Goal: Transaction & Acquisition: Purchase product/service

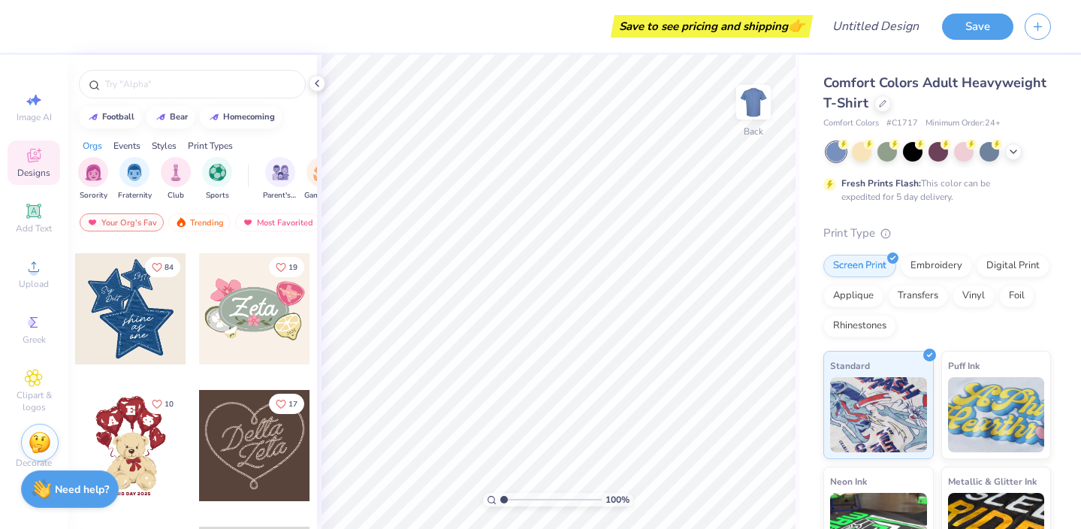
scroll to position [336, 0]
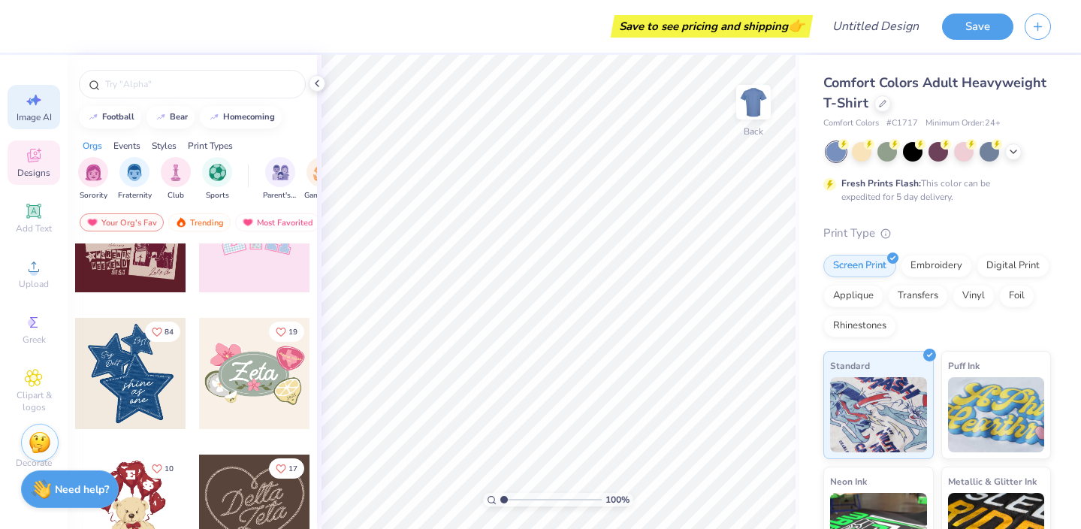
click at [24, 92] on div "Image AI" at bounding box center [34, 107] width 53 height 44
select select "4"
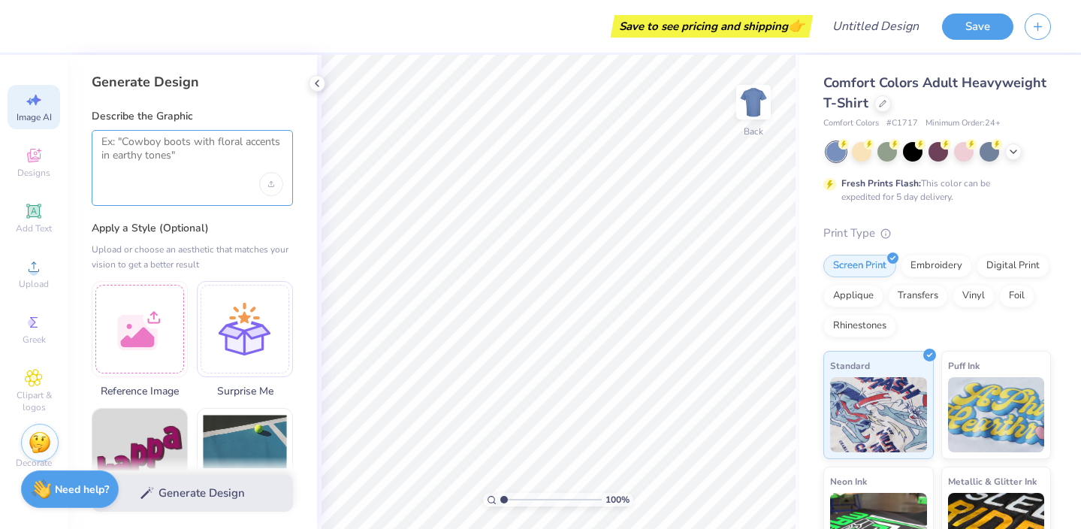
click at [126, 152] on textarea at bounding box center [192, 154] width 182 height 38
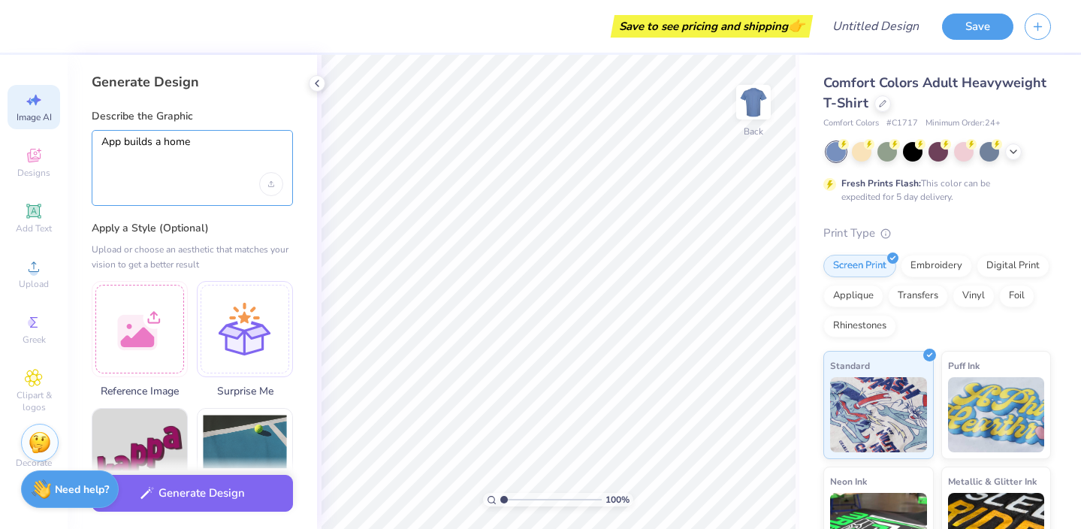
type textarea "App builds a home"
click at [136, 327] on div at bounding box center [140, 327] width 96 height 96
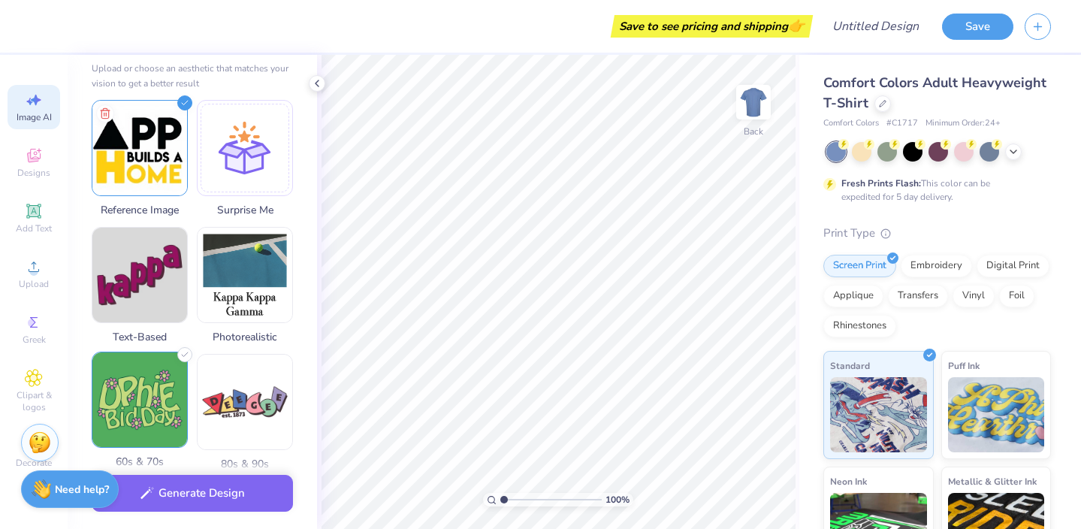
scroll to position [191, 0]
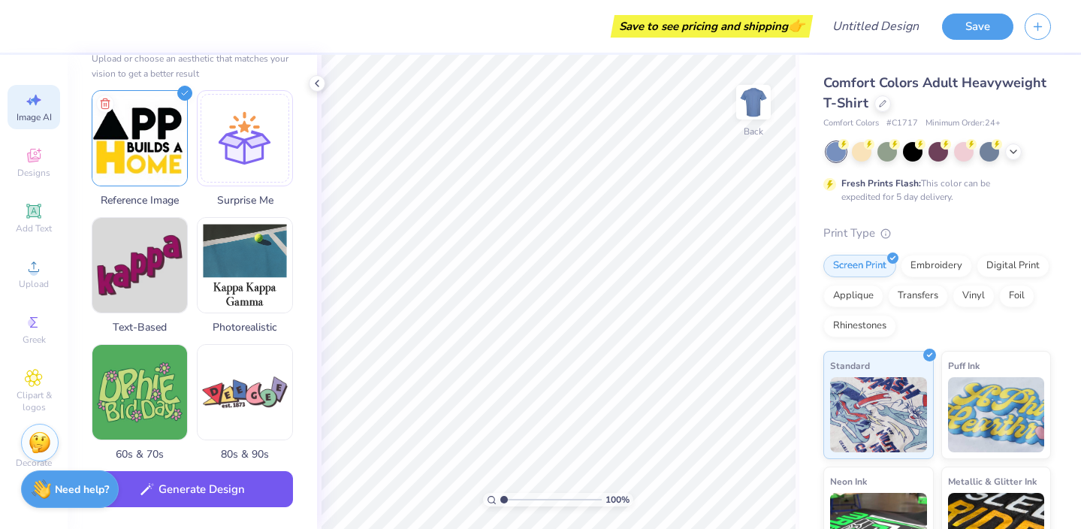
click at [158, 493] on button "Generate Design" at bounding box center [192, 489] width 201 height 37
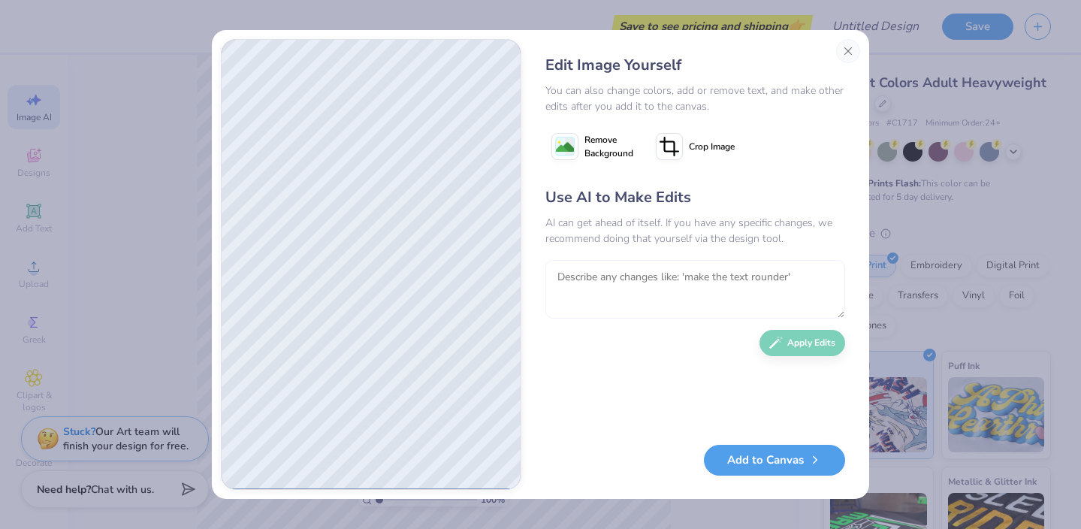
click at [628, 279] on textarea at bounding box center [695, 289] width 300 height 59
type textarea "can u make it more similair to the original logo so its more recognizable"
click at [792, 349] on button "Apply Edits" at bounding box center [802, 339] width 86 height 26
click at [754, 454] on button "Add to Canvas" at bounding box center [774, 456] width 141 height 31
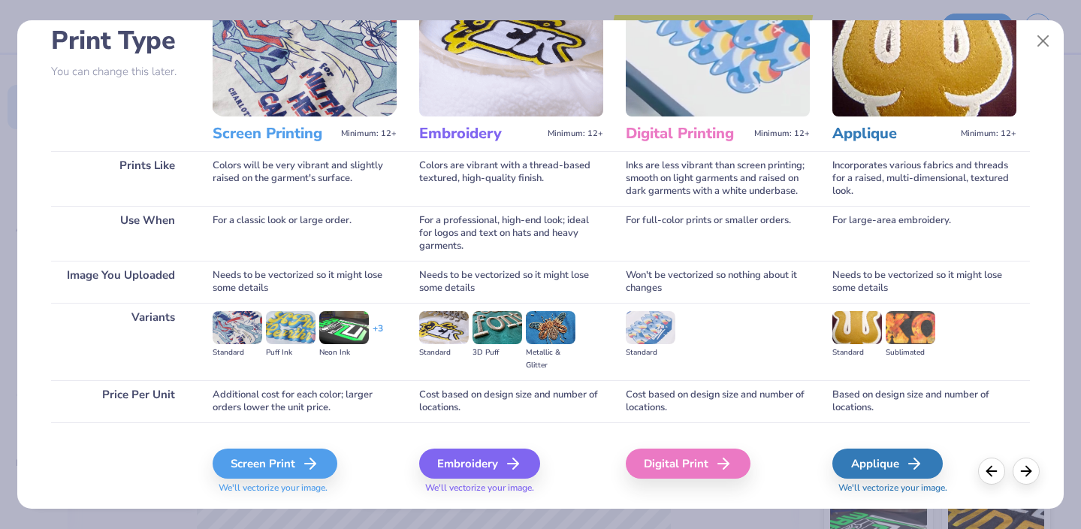
scroll to position [145, 0]
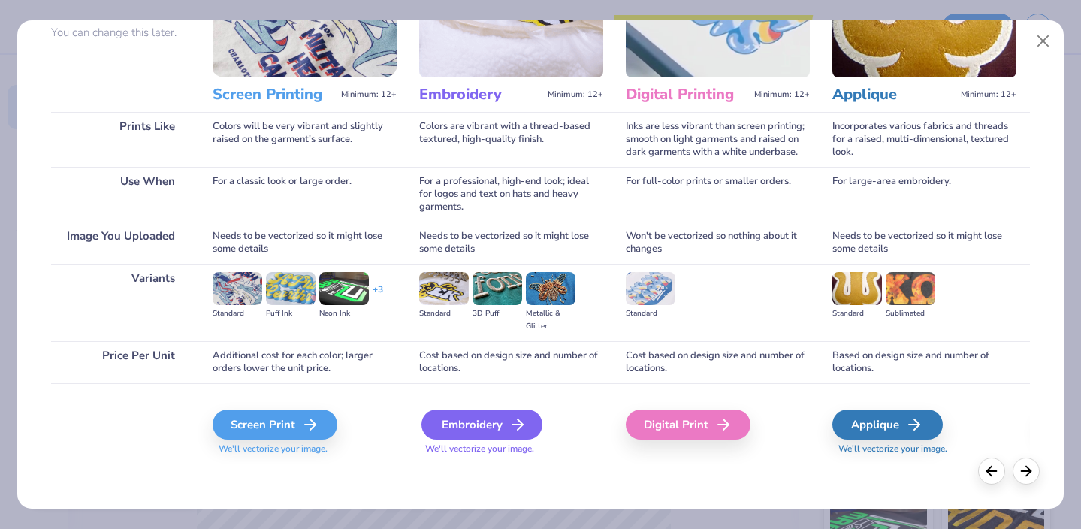
click at [439, 424] on div "Embroidery" at bounding box center [481, 424] width 121 height 30
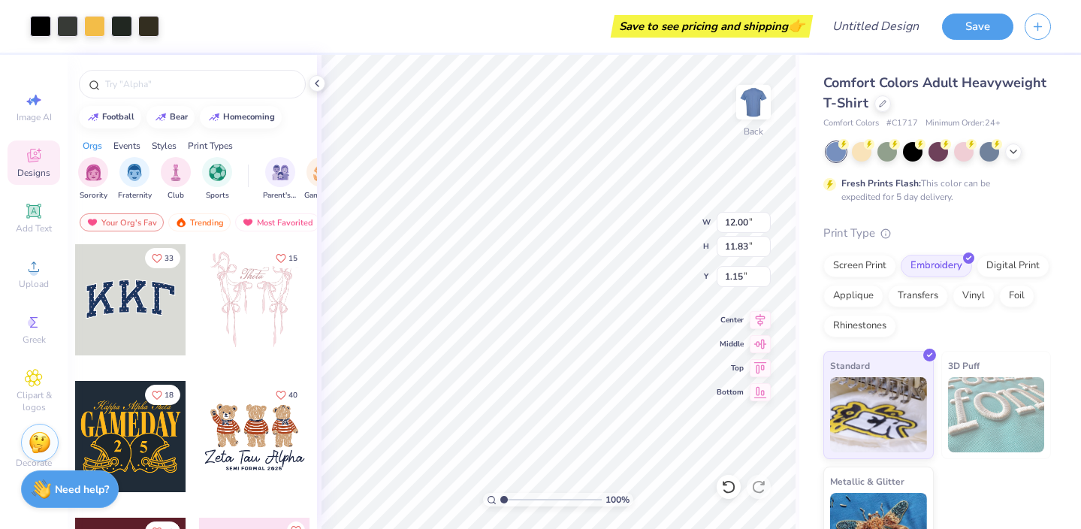
type input "1.15"
type input "6.81"
type input "6.71"
type input "2.50"
click at [754, 115] on img at bounding box center [753, 102] width 60 height 60
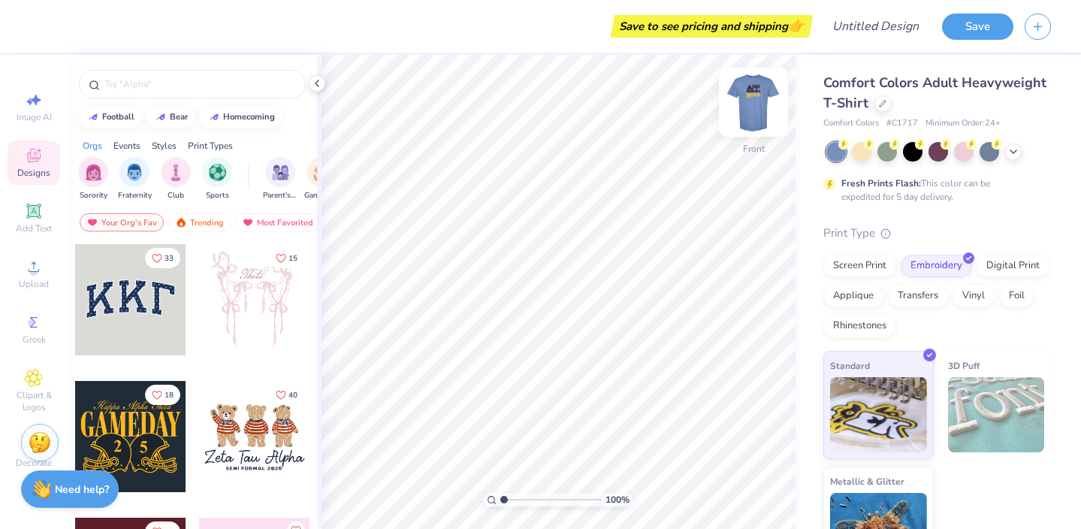
click at [749, 117] on img at bounding box center [753, 102] width 60 height 60
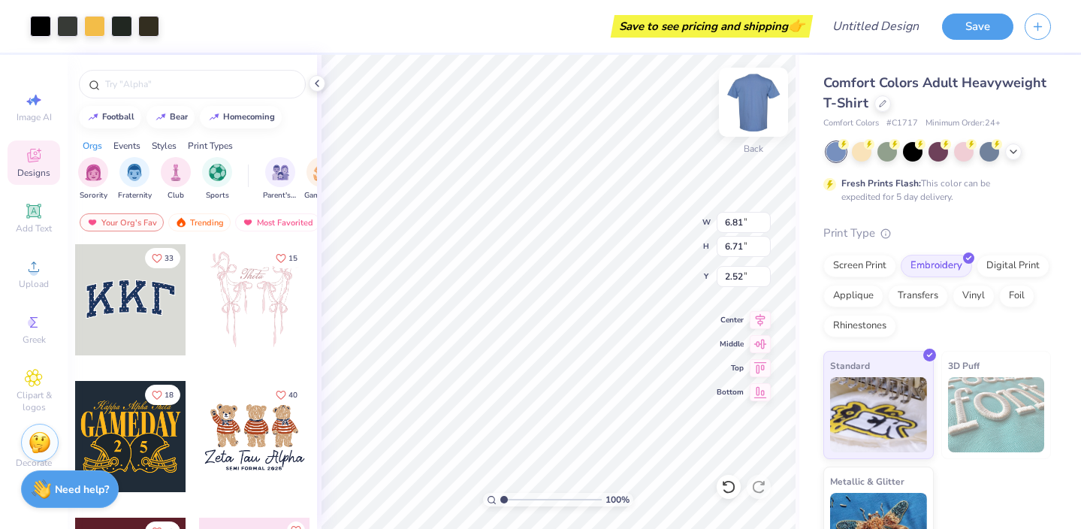
click at [752, 93] on img at bounding box center [753, 102] width 60 height 60
type input "4.88"
type input "10.45"
type input "10.30"
type input "5.58"
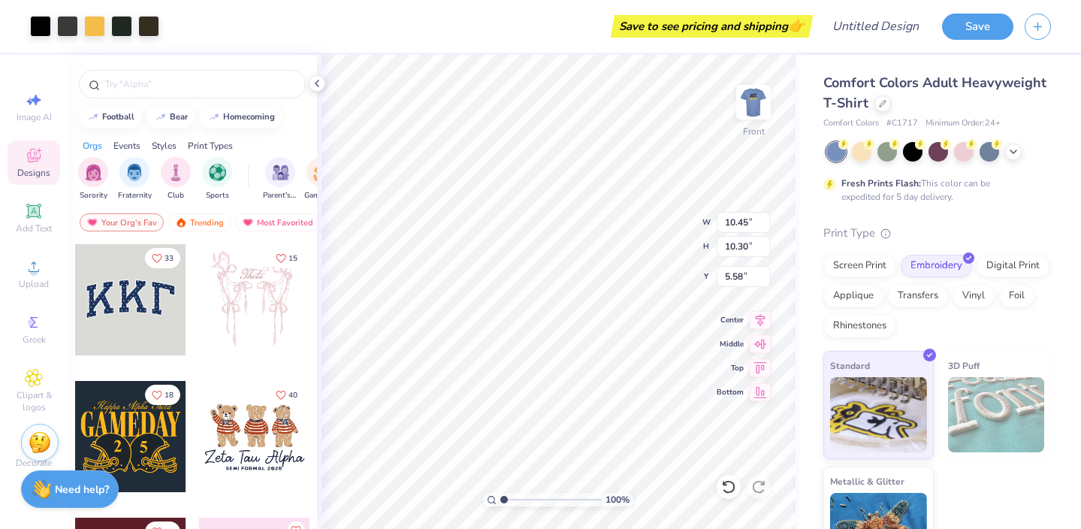
type input "5.77"
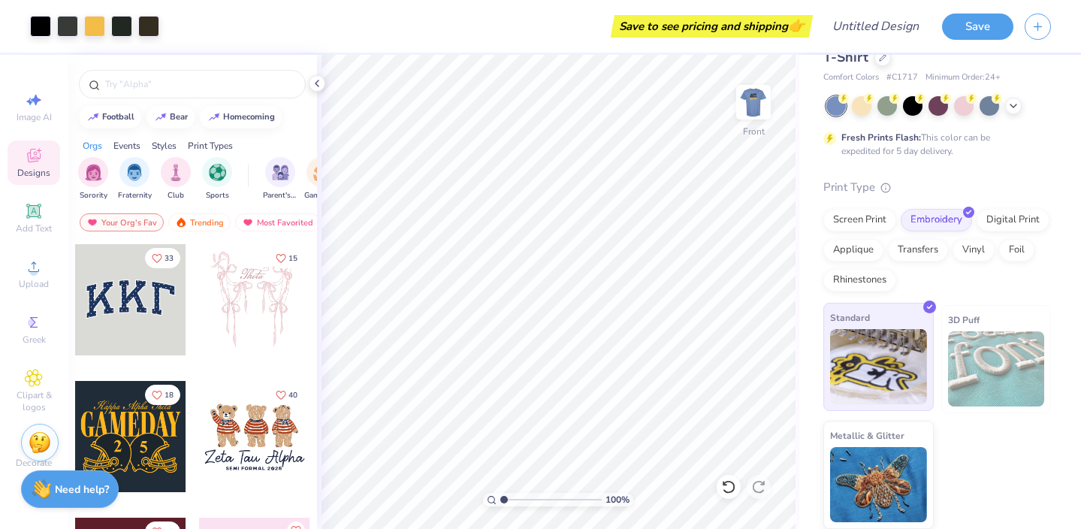
scroll to position [35, 0]
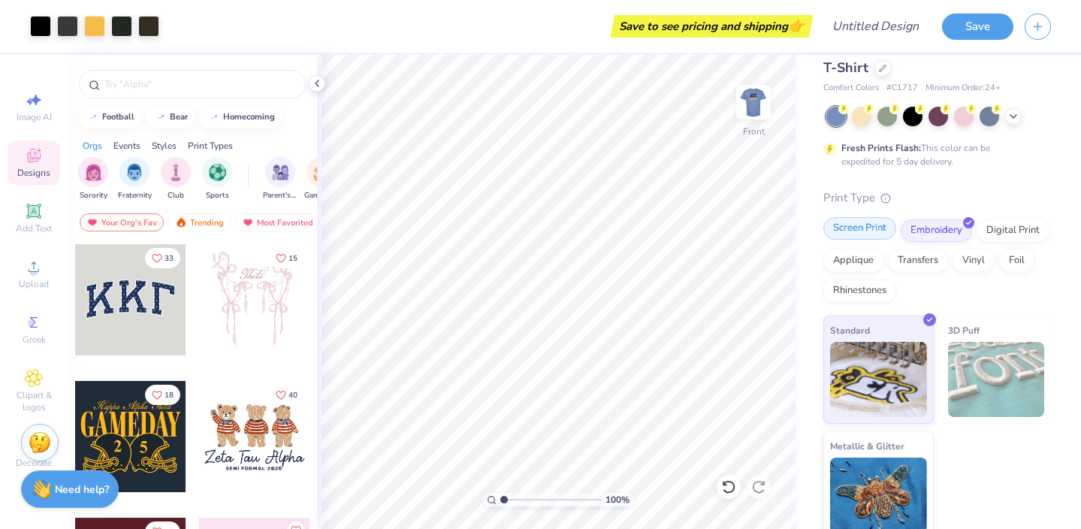
click at [879, 234] on div "Screen Print" at bounding box center [859, 228] width 73 height 23
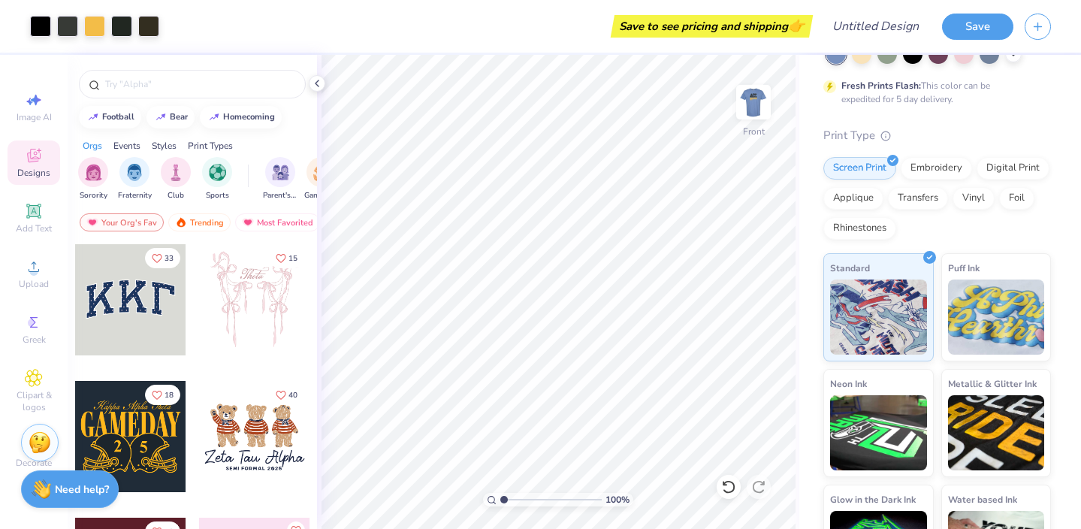
scroll to position [98, 0]
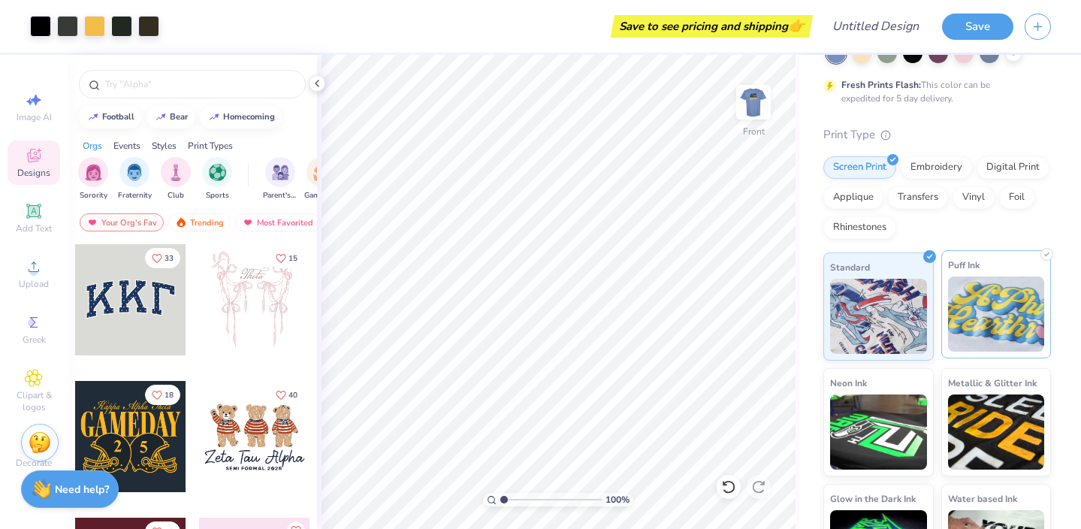
click at [1009, 318] on img at bounding box center [996, 313] width 97 height 75
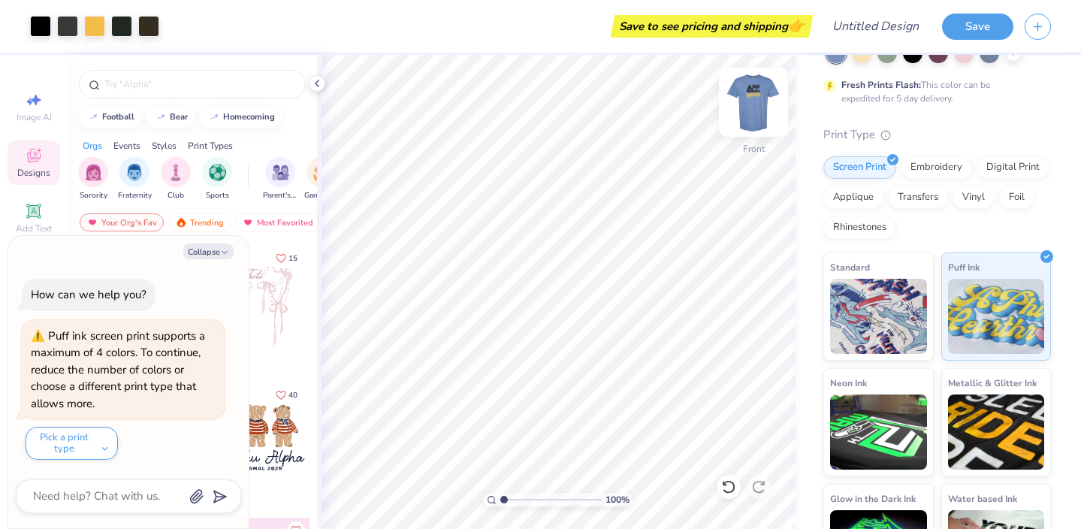
click at [764, 105] on img at bounding box center [753, 102] width 60 height 60
click at [754, 90] on img at bounding box center [753, 102] width 60 height 60
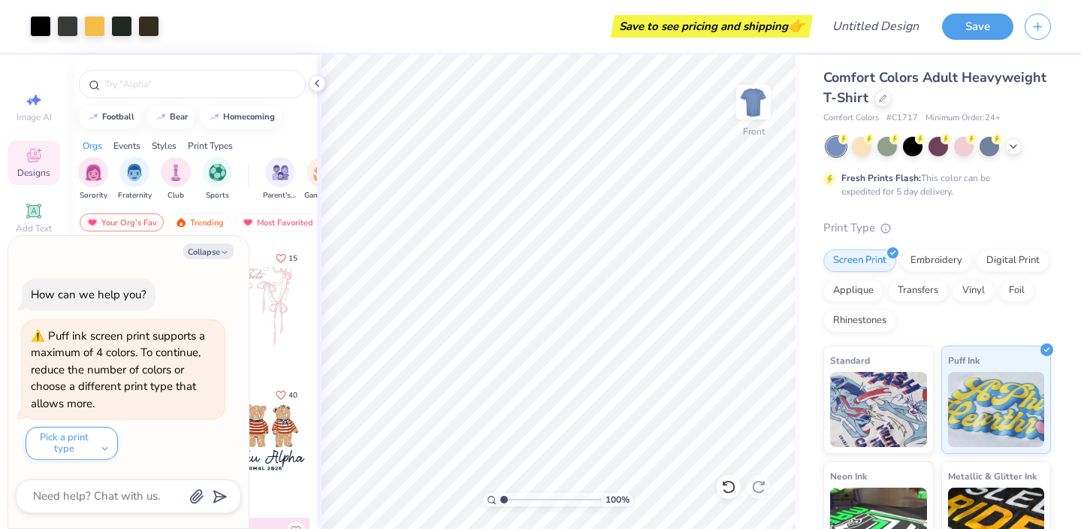
scroll to position [0, 0]
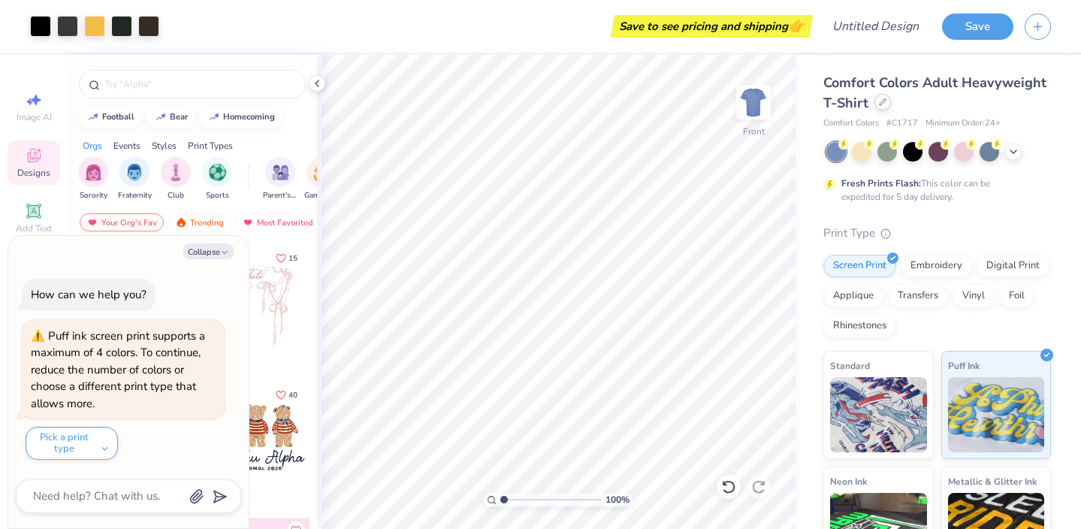
click at [880, 104] on icon at bounding box center [882, 102] width 6 height 6
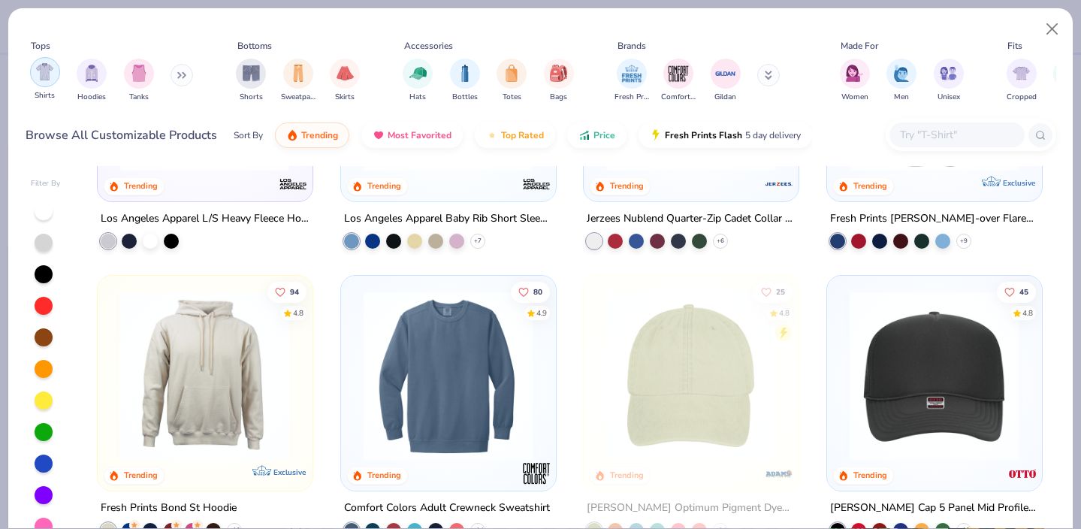
scroll to position [2005, 0]
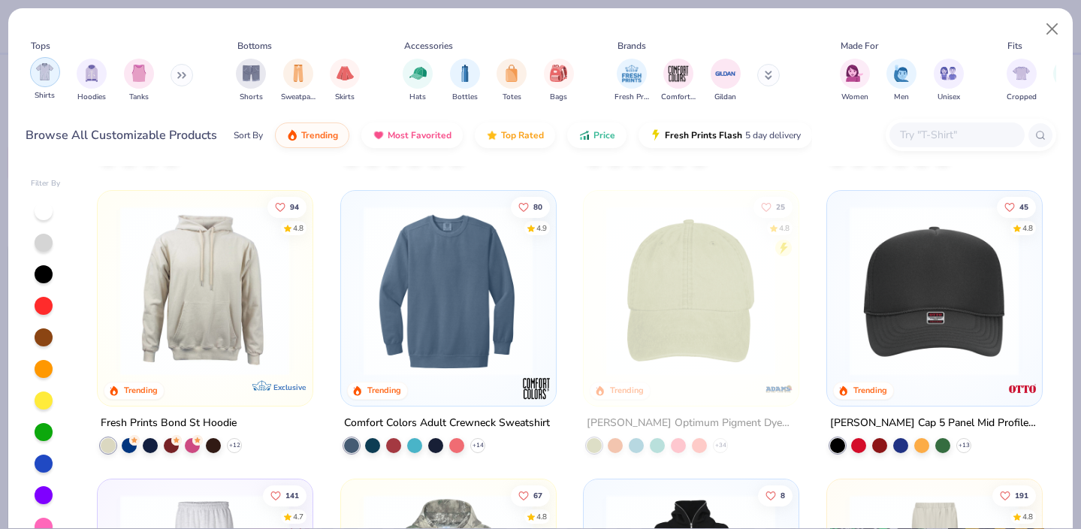
click at [50, 78] on img "filter for Shirts" at bounding box center [44, 71] width 17 height 17
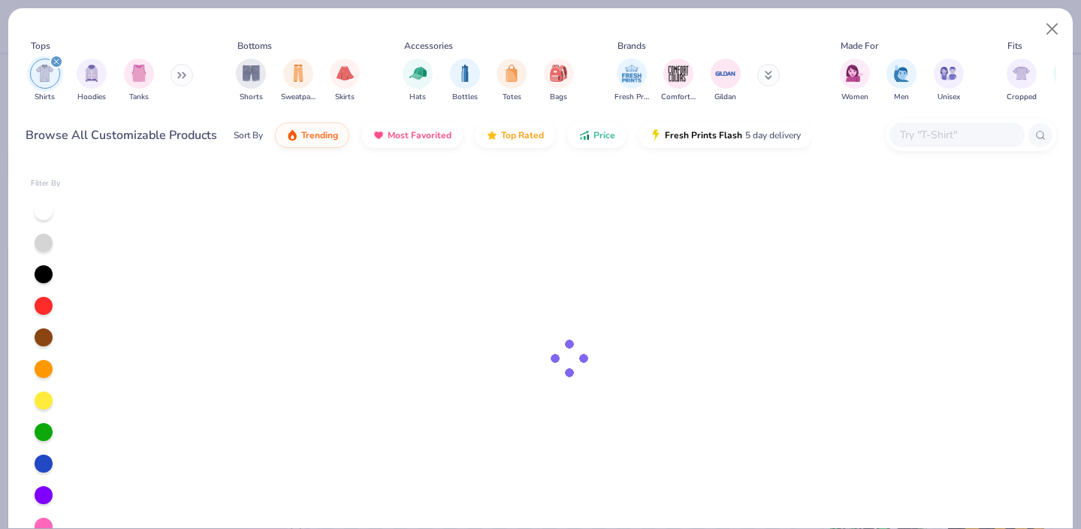
type textarea "x"
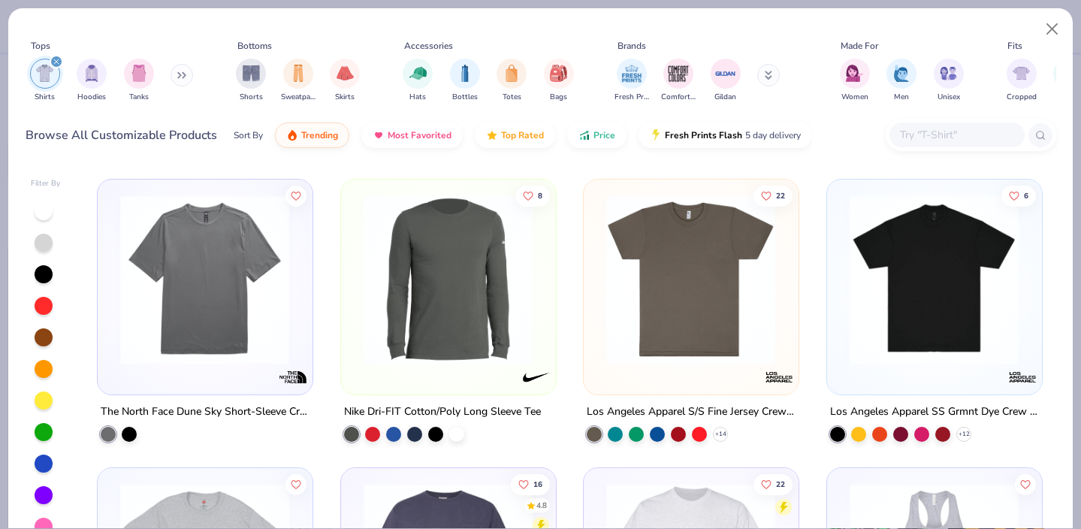
scroll to position [3172, 0]
click at [130, 430] on div at bounding box center [129, 431] width 15 height 15
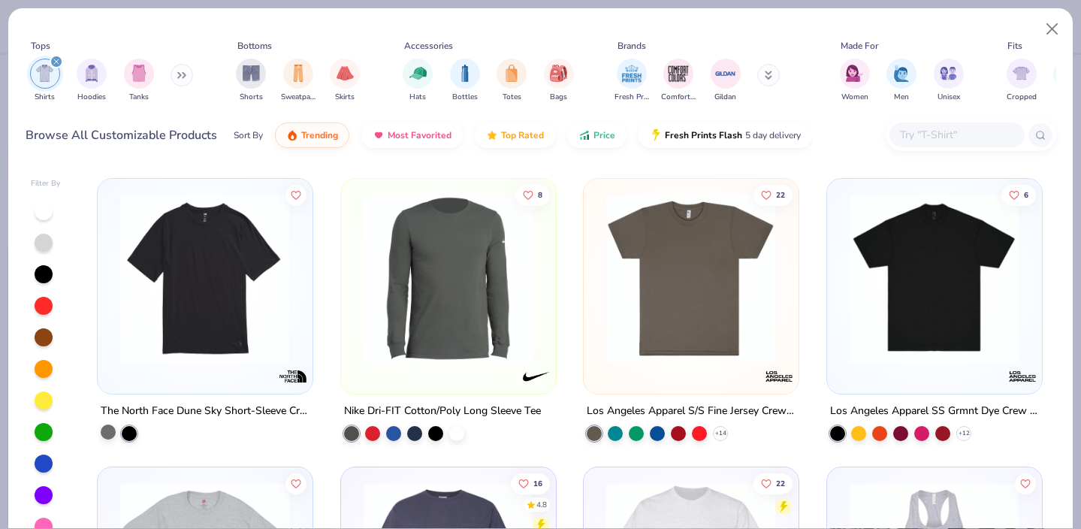
click at [104, 430] on div at bounding box center [108, 431] width 15 height 15
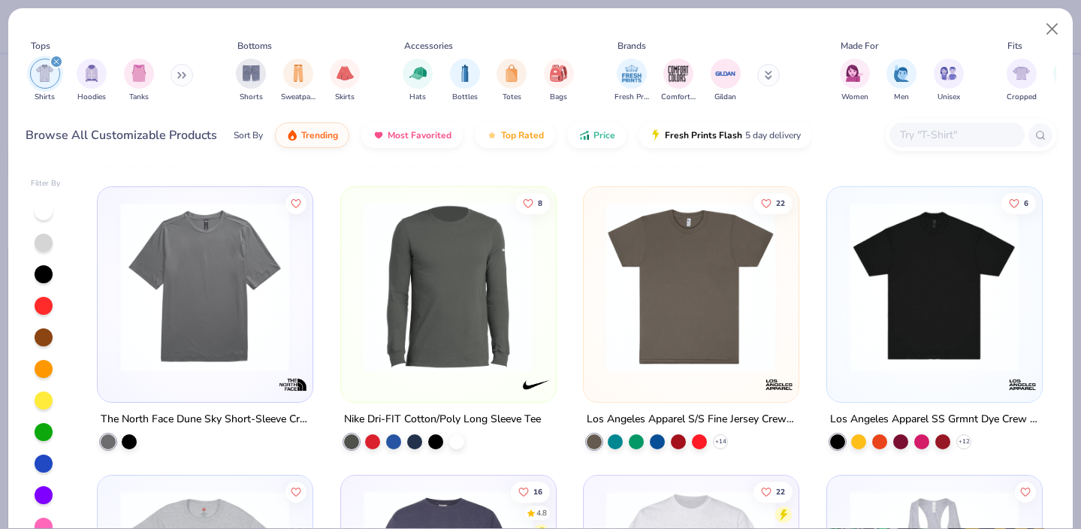
scroll to position [3163, 0]
click at [918, 436] on div at bounding box center [921, 440] width 15 height 15
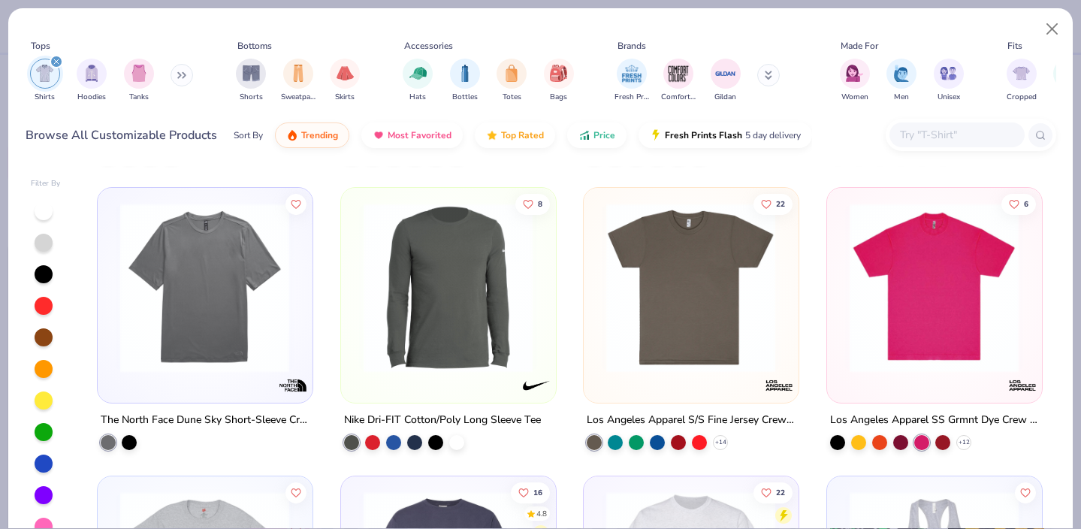
click at [934, 137] on input "text" at bounding box center [956, 134] width 116 height 17
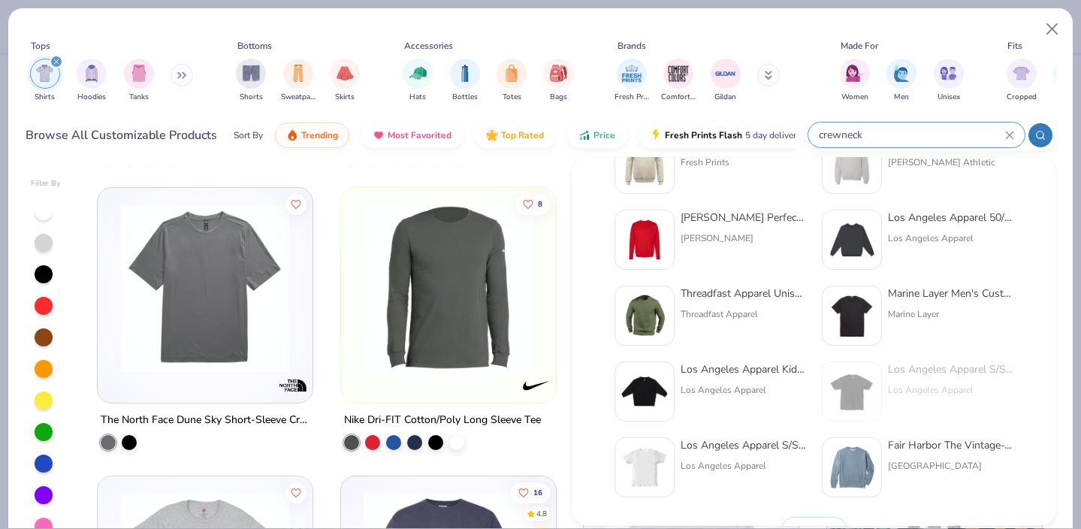
scroll to position [617, 0]
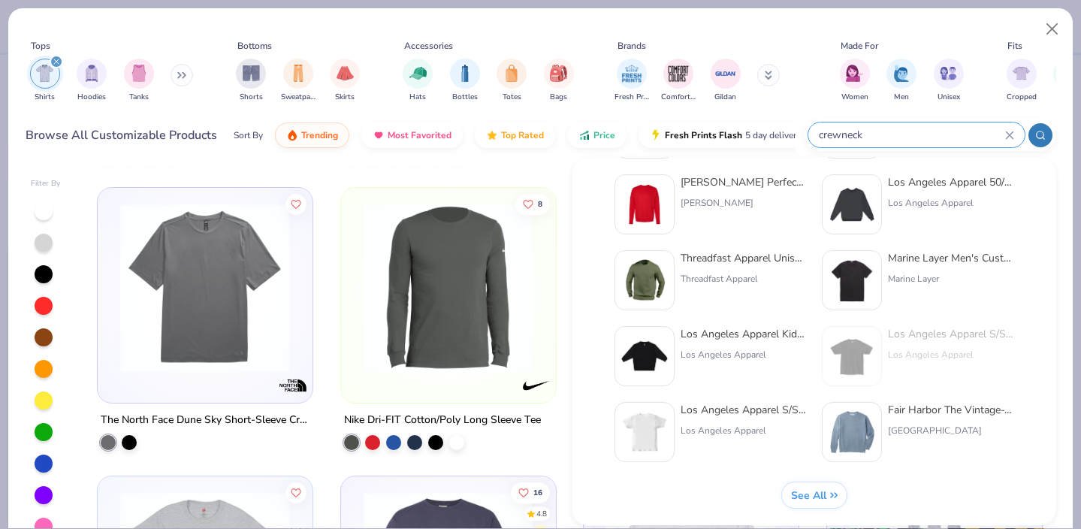
type input "crewneck"
click at [721, 413] on div "Los Angeles Apparel S/S Crew Neck 6.0 Oz Heavy" at bounding box center [743, 411] width 126 height 16
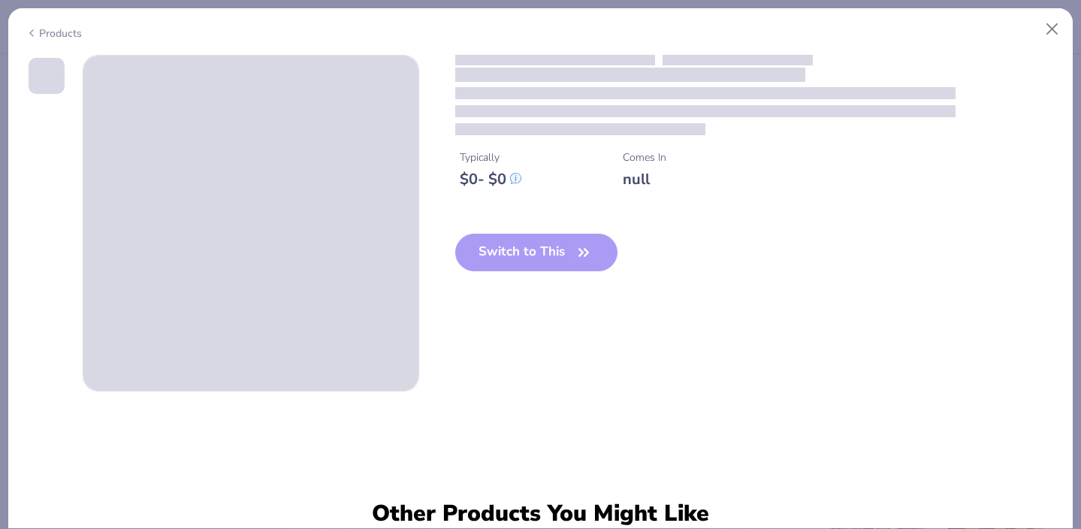
type textarea "x"
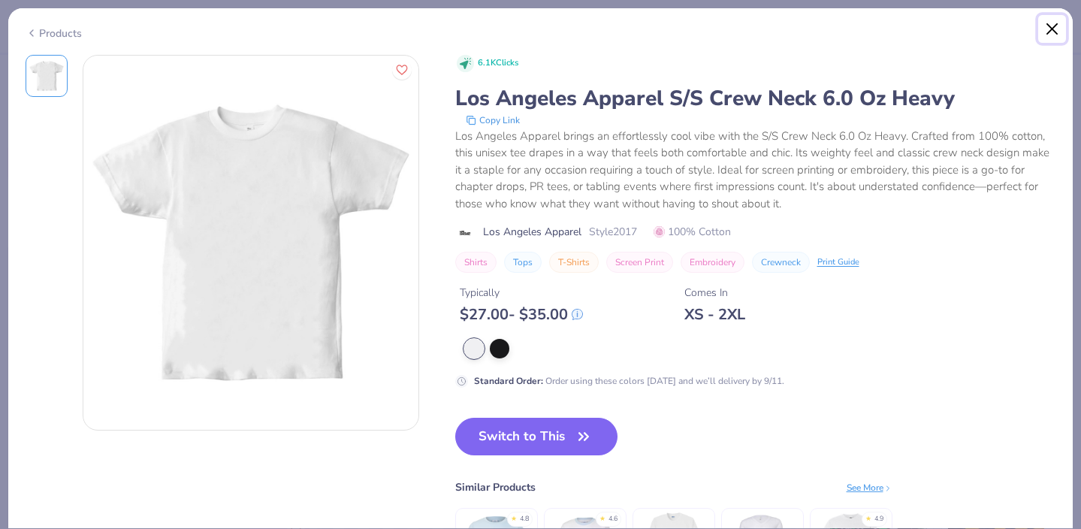
click at [1051, 27] on button "Close" at bounding box center [1052, 29] width 29 height 29
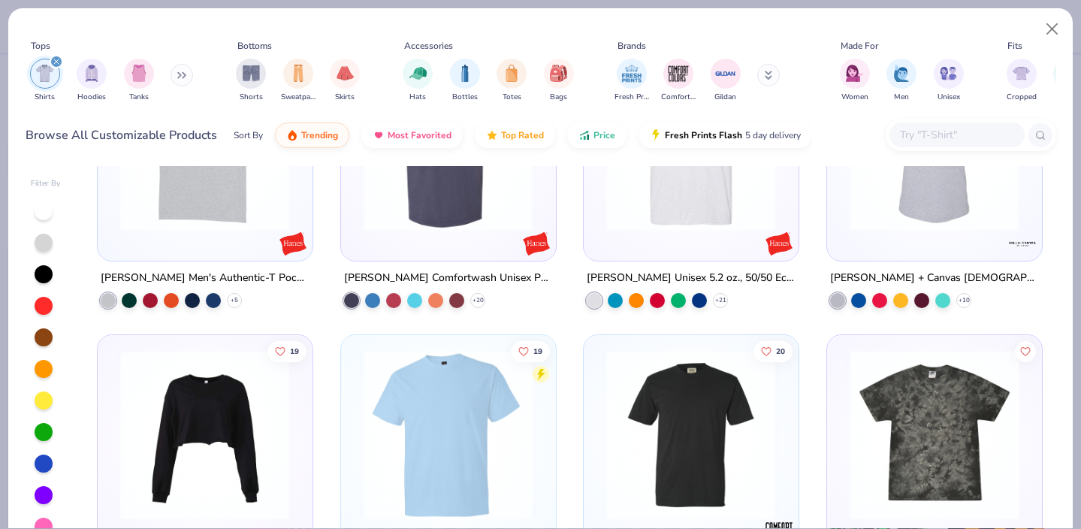
scroll to position [3189, 0]
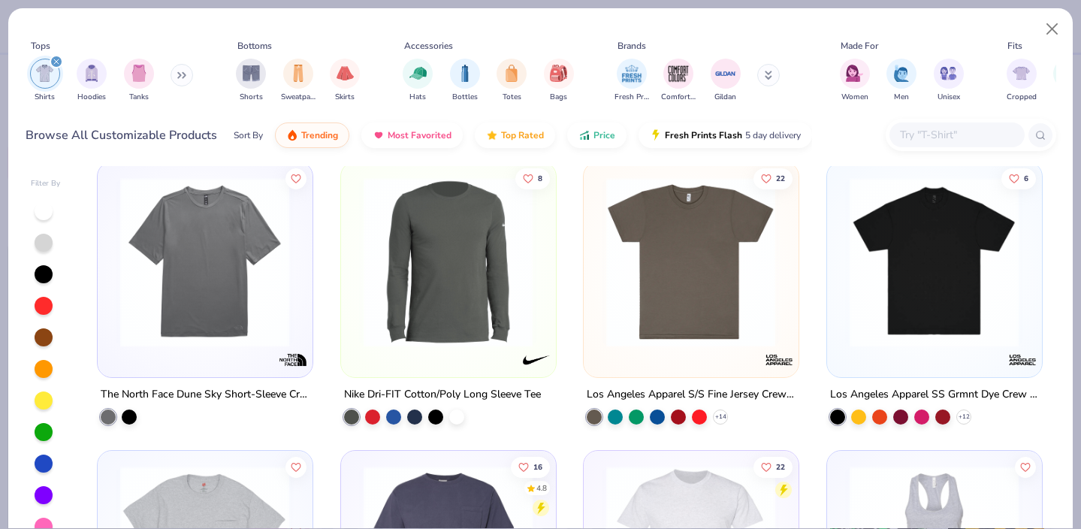
click at [915, 280] on img at bounding box center [934, 261] width 184 height 170
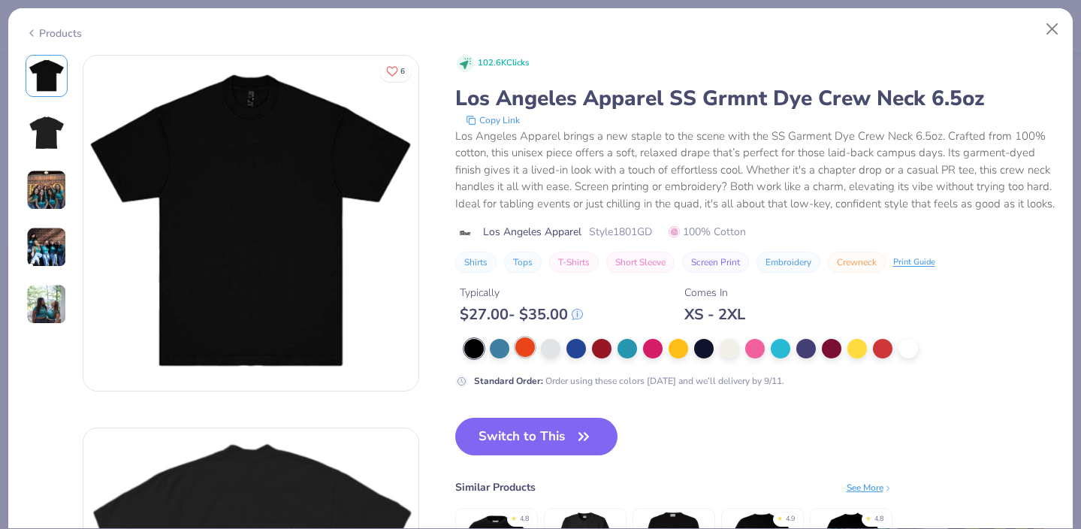
click at [527, 352] on div at bounding box center [525, 347] width 20 height 20
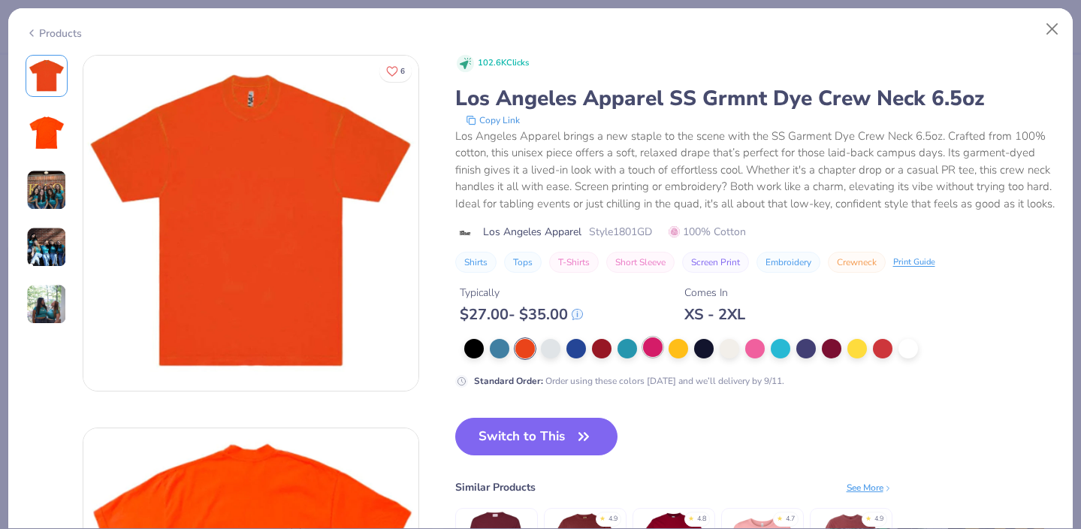
click at [650, 348] on div at bounding box center [653, 347] width 20 height 20
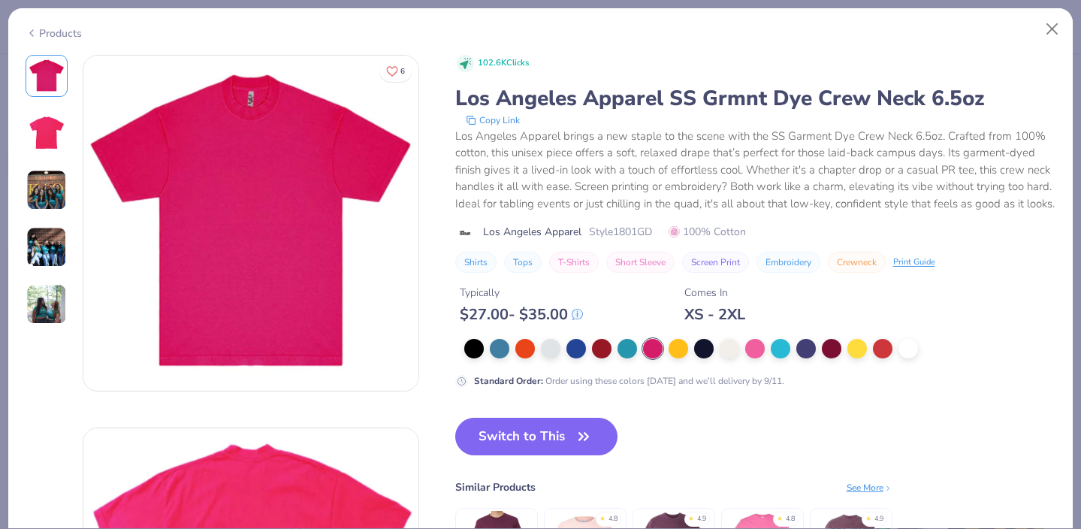
click at [15, 188] on div "6 KU Kappa Alpha Theta, Lehigh University KU Kappa Alpha Theta, Lehigh Universi…" at bounding box center [540, 292] width 1064 height 474
click at [42, 189] on img at bounding box center [46, 190] width 41 height 41
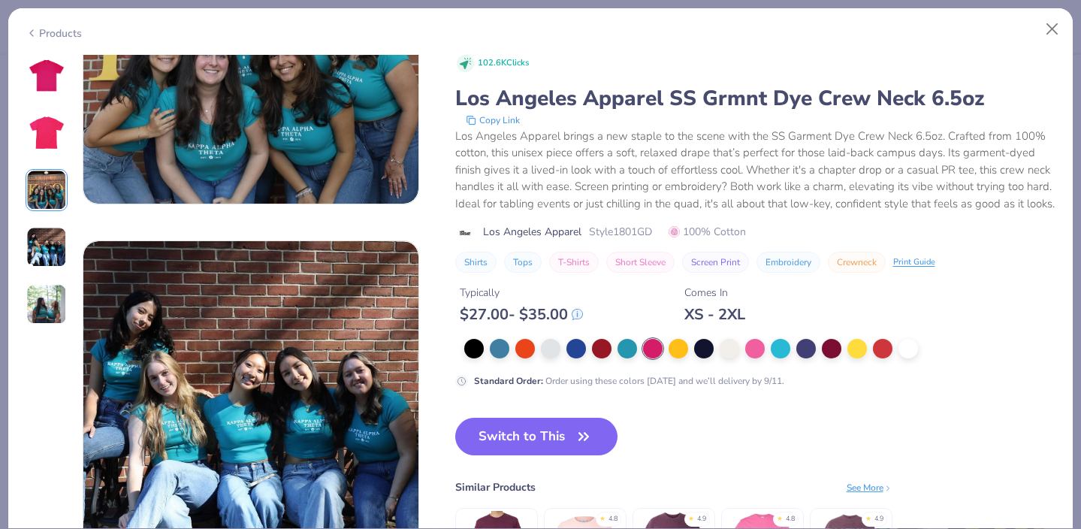
scroll to position [912, 0]
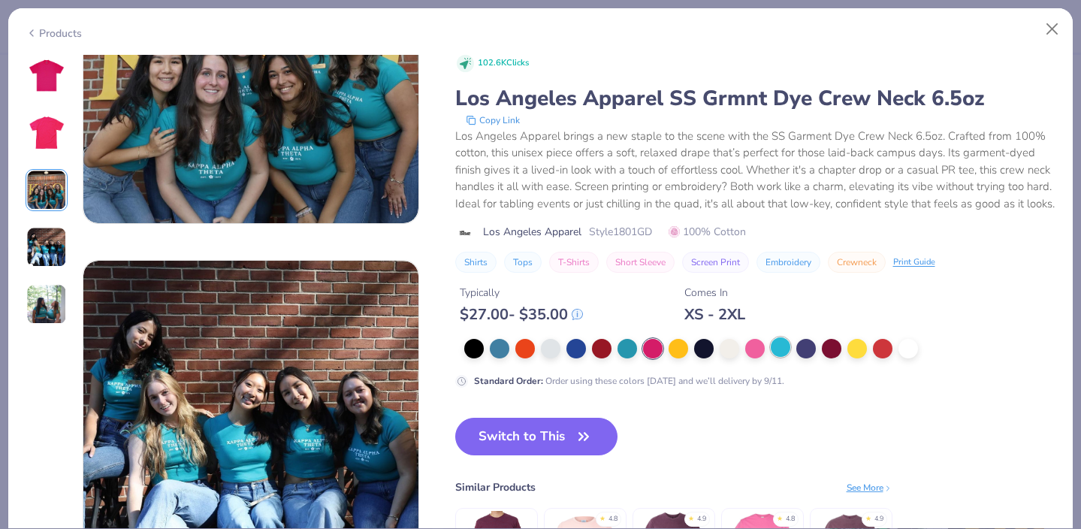
click at [776, 352] on div at bounding box center [780, 347] width 20 height 20
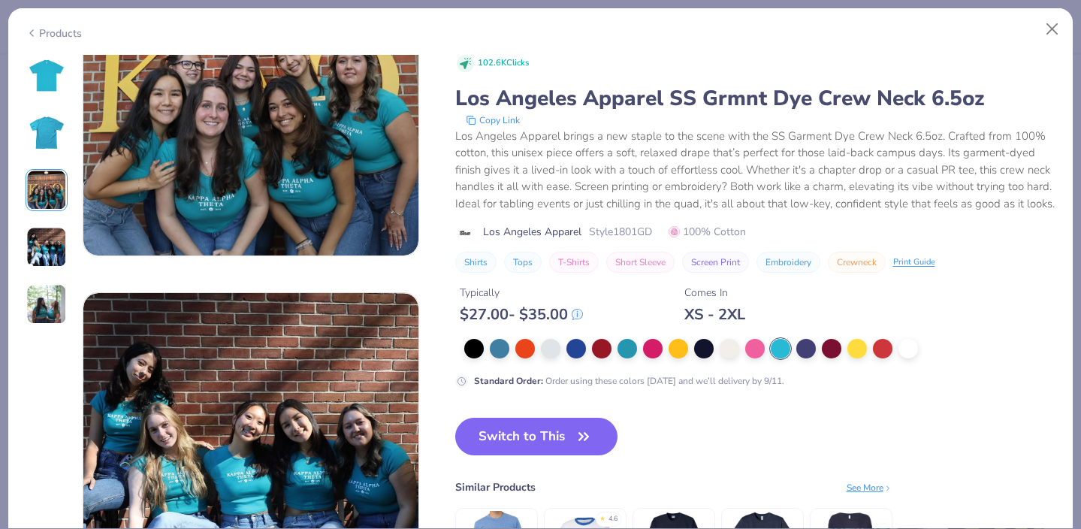
scroll to position [886, 0]
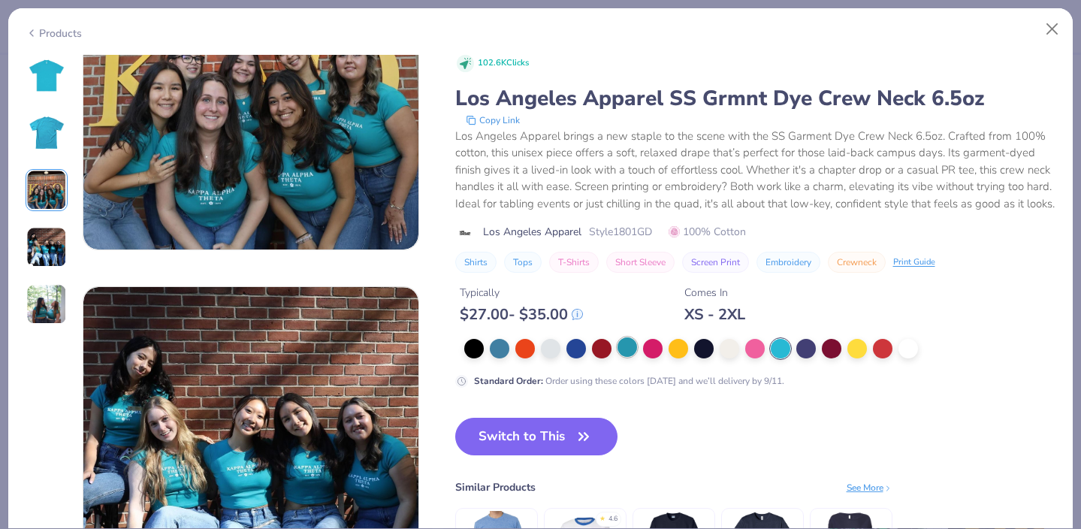
click at [628, 352] on div at bounding box center [627, 347] width 20 height 20
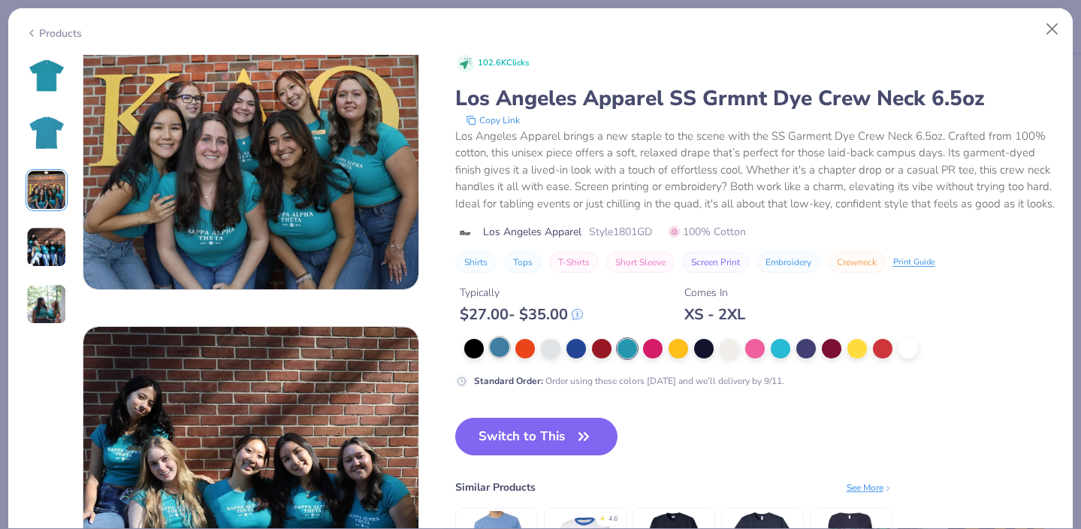
click at [504, 350] on div at bounding box center [500, 347] width 20 height 20
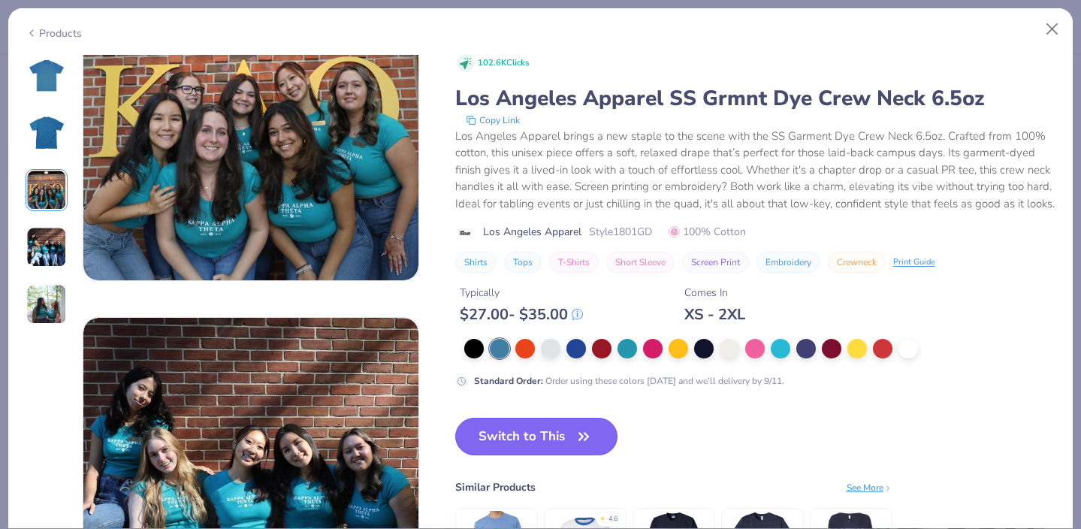
click at [542, 448] on button "Switch to This" at bounding box center [536, 437] width 163 height 38
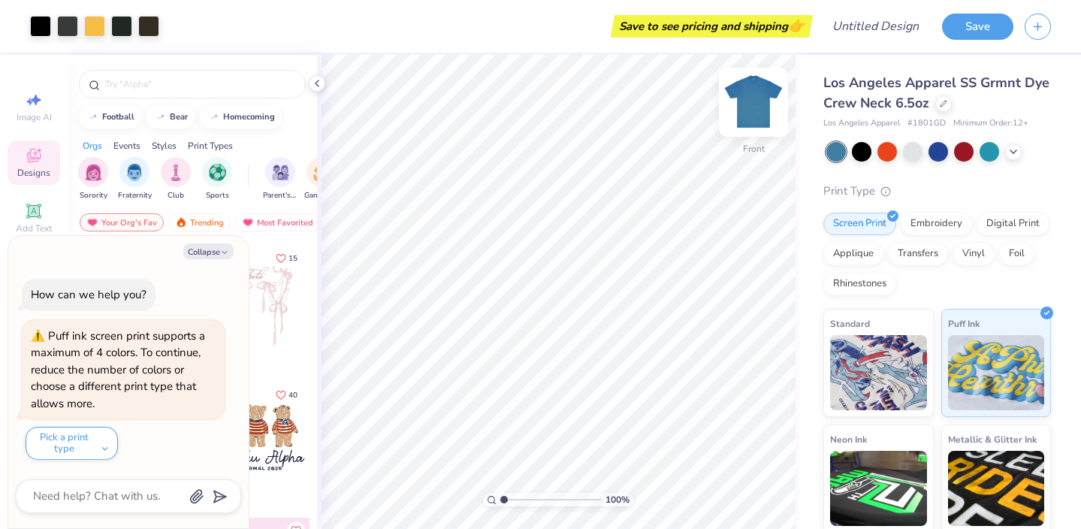
click at [751, 105] on img at bounding box center [753, 102] width 60 height 60
click at [752, 101] on img at bounding box center [753, 102] width 60 height 60
click at [1017, 149] on icon at bounding box center [1013, 150] width 12 height 12
type textarea "x"
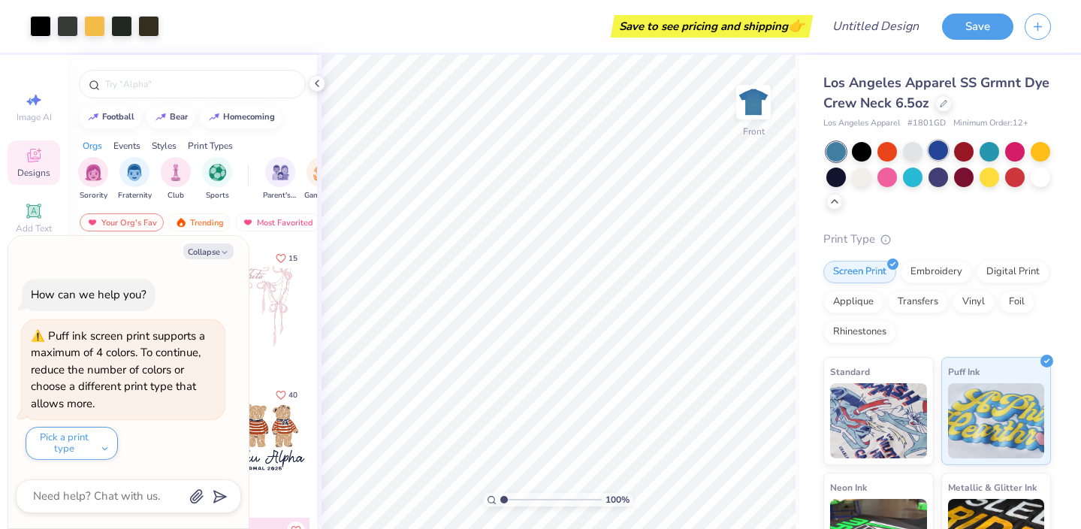
click at [936, 160] on div at bounding box center [938, 150] width 20 height 20
click at [939, 149] on div at bounding box center [938, 150] width 20 height 20
click at [931, 150] on div at bounding box center [938, 150] width 20 height 20
click at [1021, 173] on div at bounding box center [1015, 176] width 20 height 20
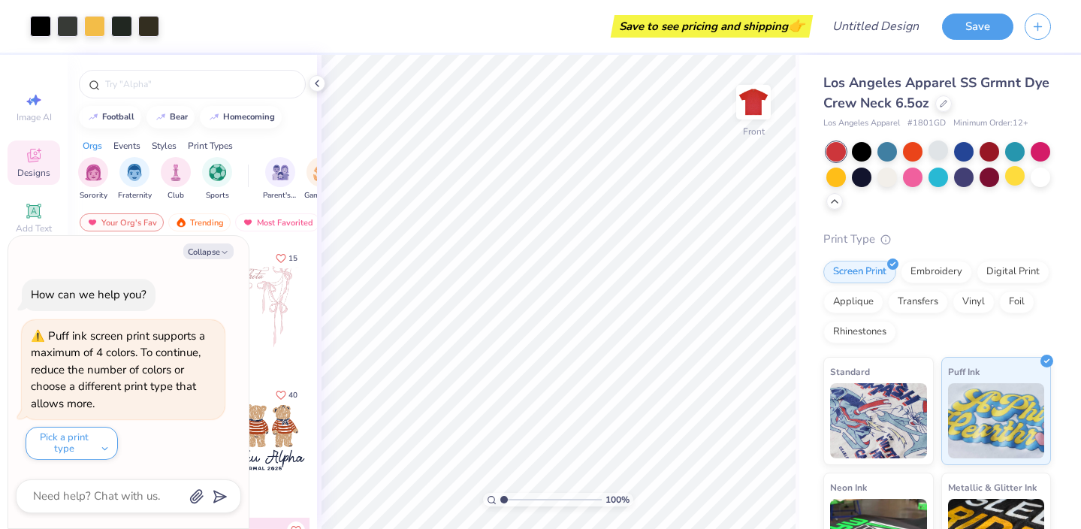
click at [1039, 153] on div at bounding box center [1040, 152] width 20 height 20
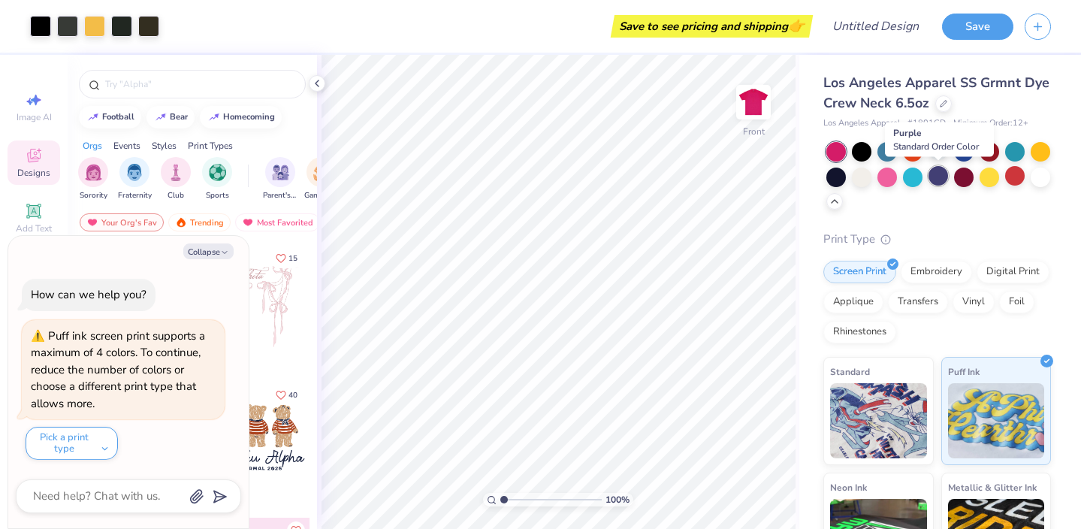
click at [939, 176] on div at bounding box center [938, 176] width 20 height 20
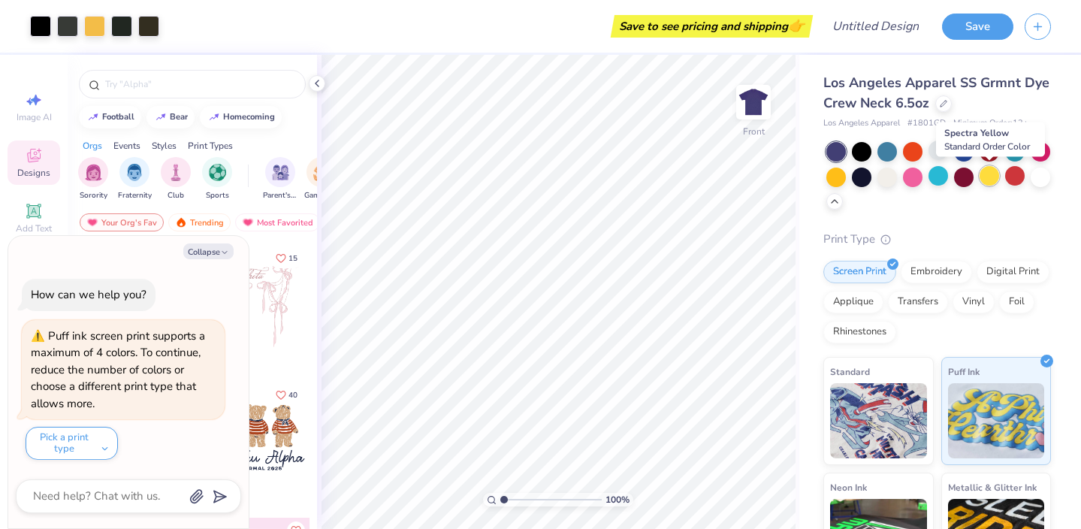
click at [984, 176] on div at bounding box center [989, 176] width 20 height 20
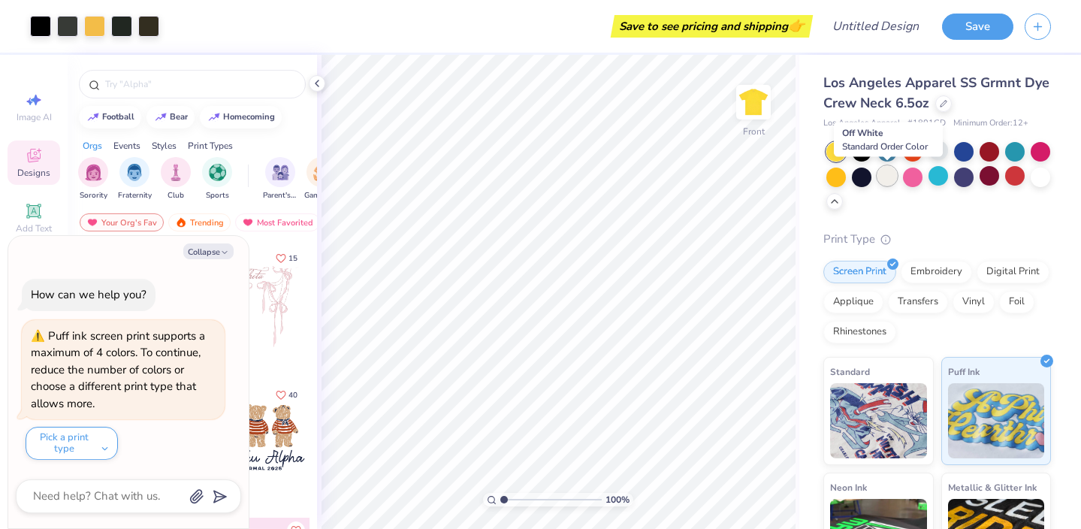
click at [887, 179] on div at bounding box center [887, 176] width 20 height 20
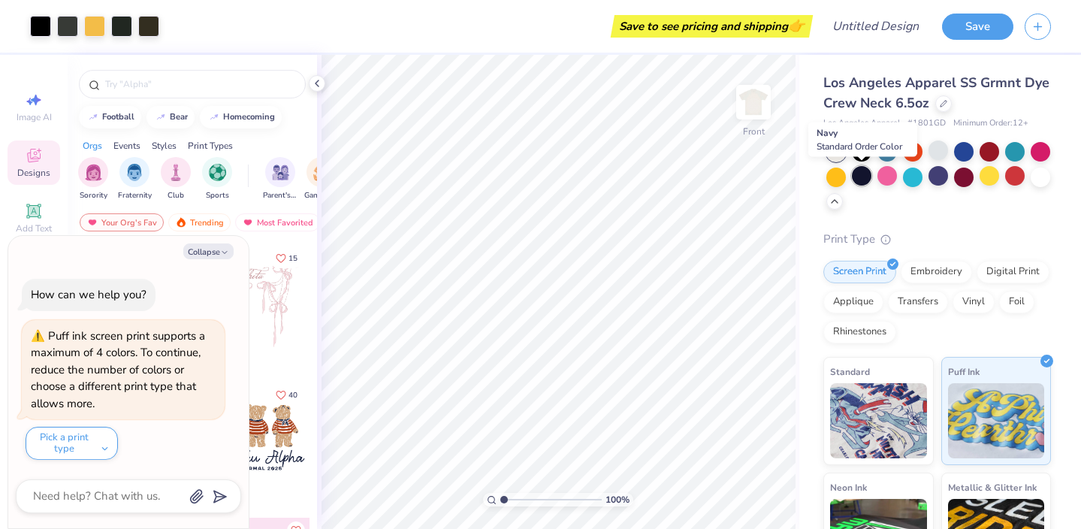
click at [862, 180] on div at bounding box center [862, 176] width 20 height 20
click at [834, 178] on div at bounding box center [836, 176] width 20 height 20
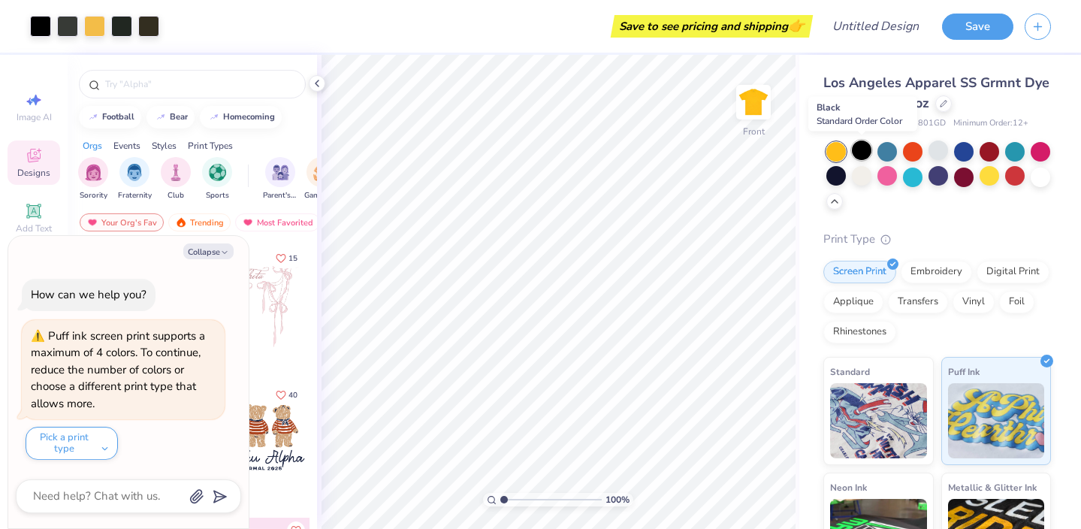
click at [866, 150] on div at bounding box center [862, 150] width 20 height 20
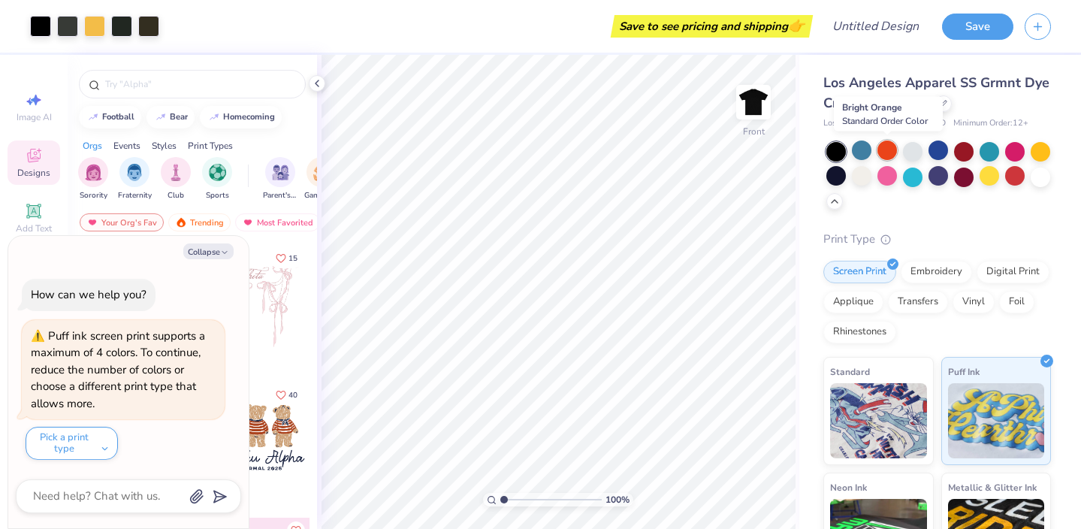
click at [889, 150] on div at bounding box center [887, 150] width 20 height 20
click at [942, 154] on div at bounding box center [938, 150] width 20 height 20
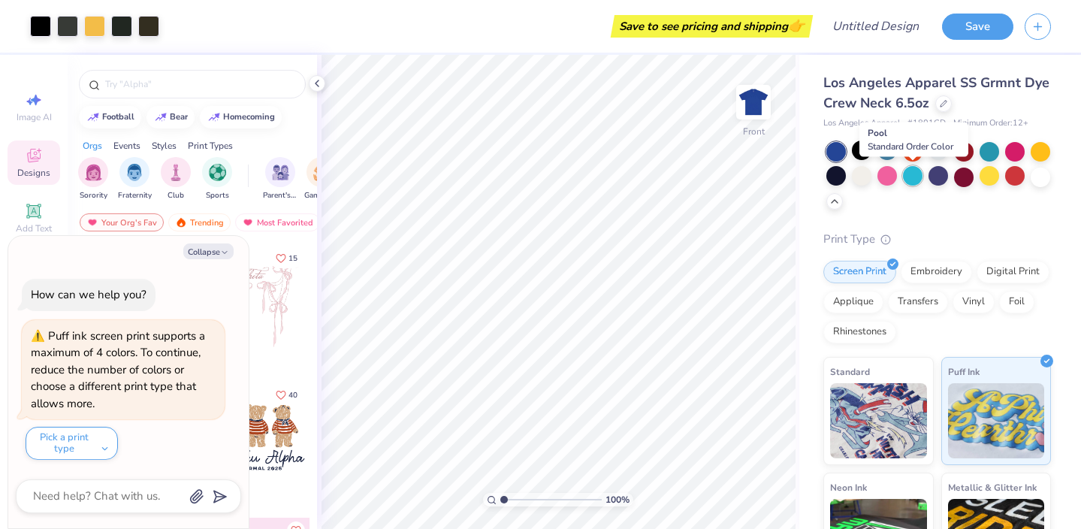
click at [910, 182] on div at bounding box center [913, 176] width 20 height 20
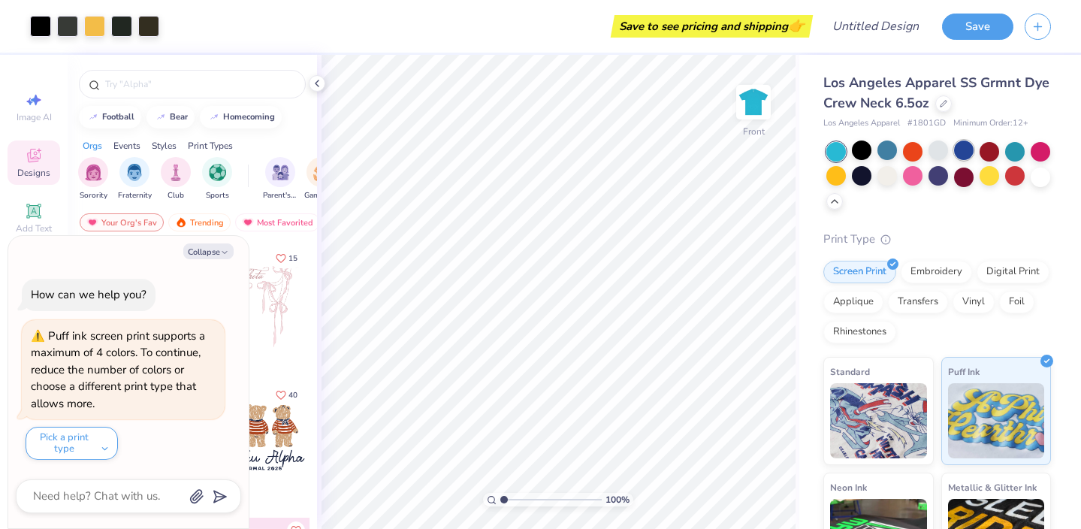
click at [959, 150] on div at bounding box center [964, 150] width 20 height 20
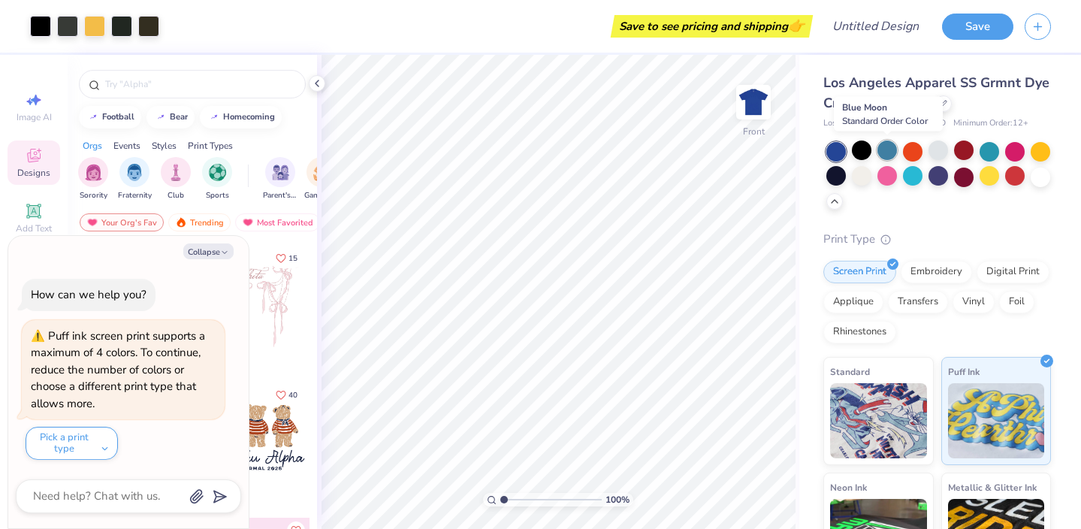
click at [885, 157] on div at bounding box center [887, 150] width 20 height 20
click at [942, 104] on icon at bounding box center [943, 102] width 8 height 8
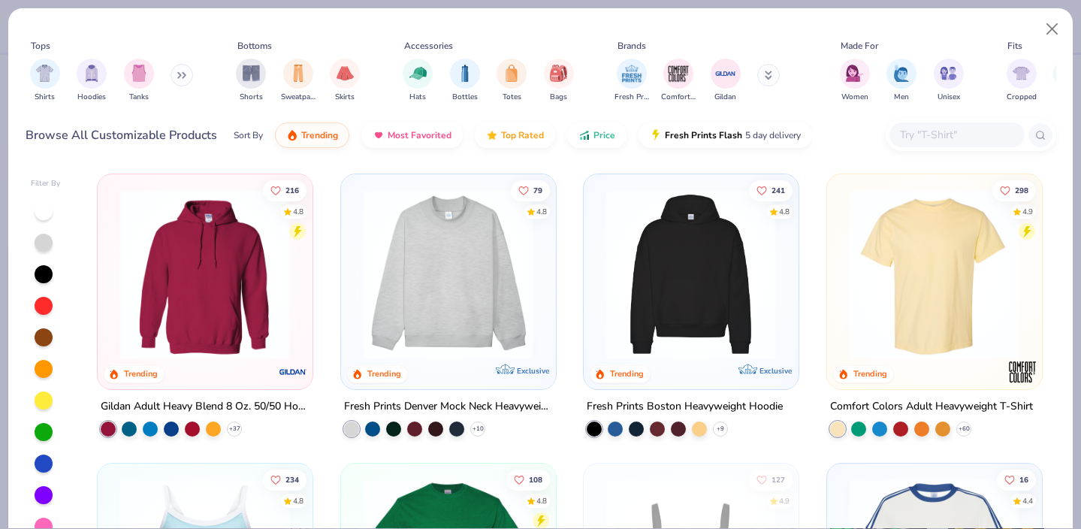
click at [927, 291] on img at bounding box center [934, 274] width 184 height 170
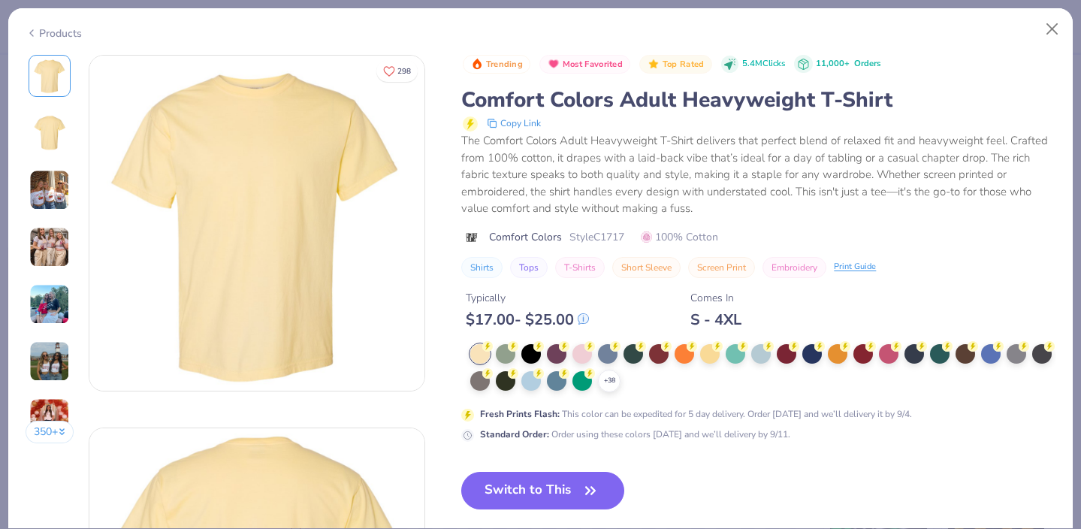
click at [43, 251] on img at bounding box center [49, 247] width 41 height 41
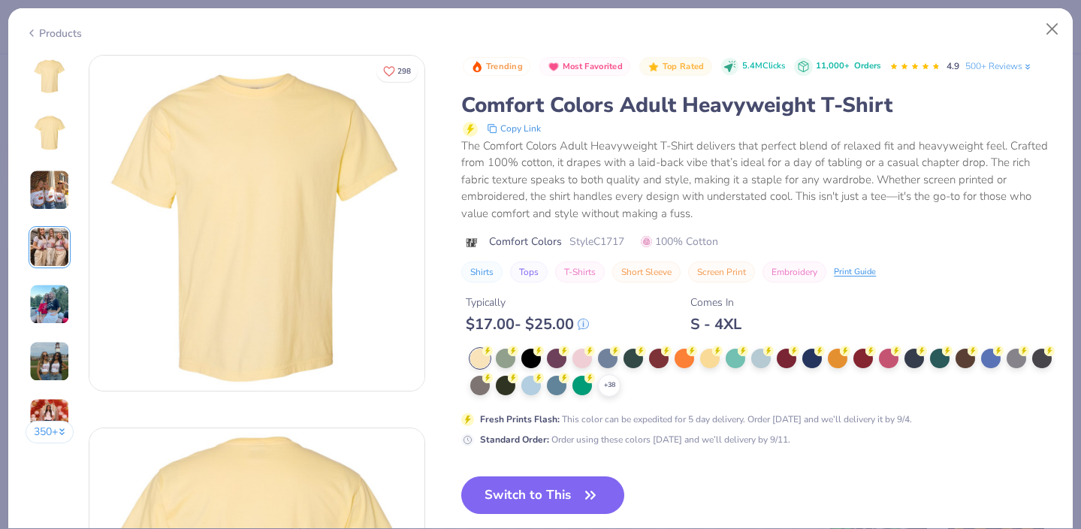
scroll to position [555, 0]
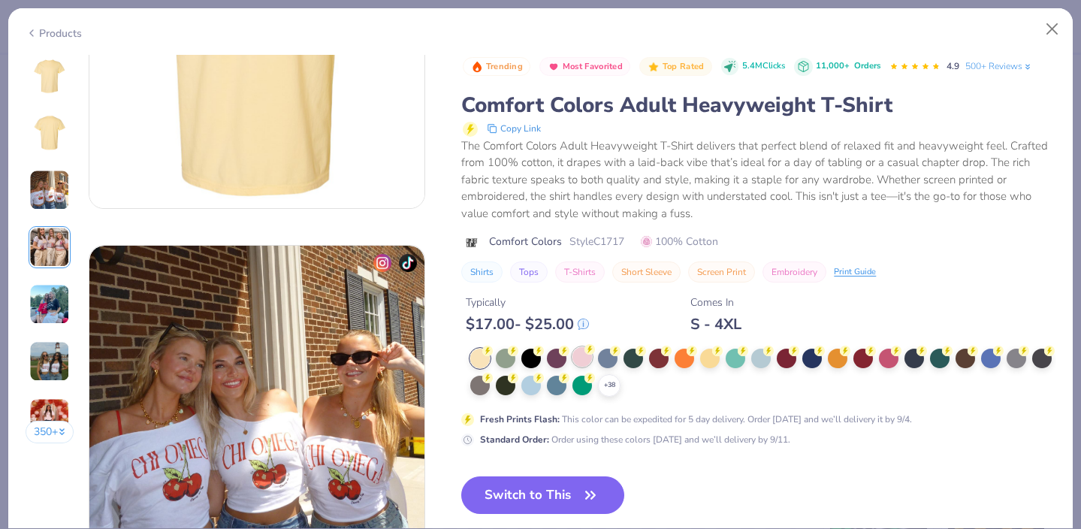
click at [578, 360] on div at bounding box center [582, 357] width 20 height 20
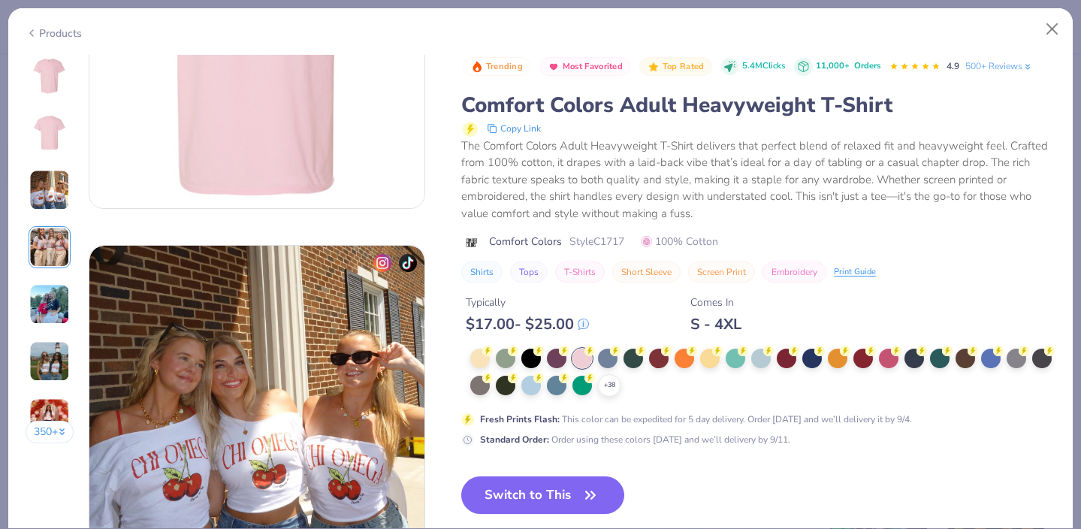
click at [519, 495] on button "Switch to This" at bounding box center [542, 495] width 163 height 38
click at [527, 496] on button "Switch to This" at bounding box center [542, 495] width 163 height 38
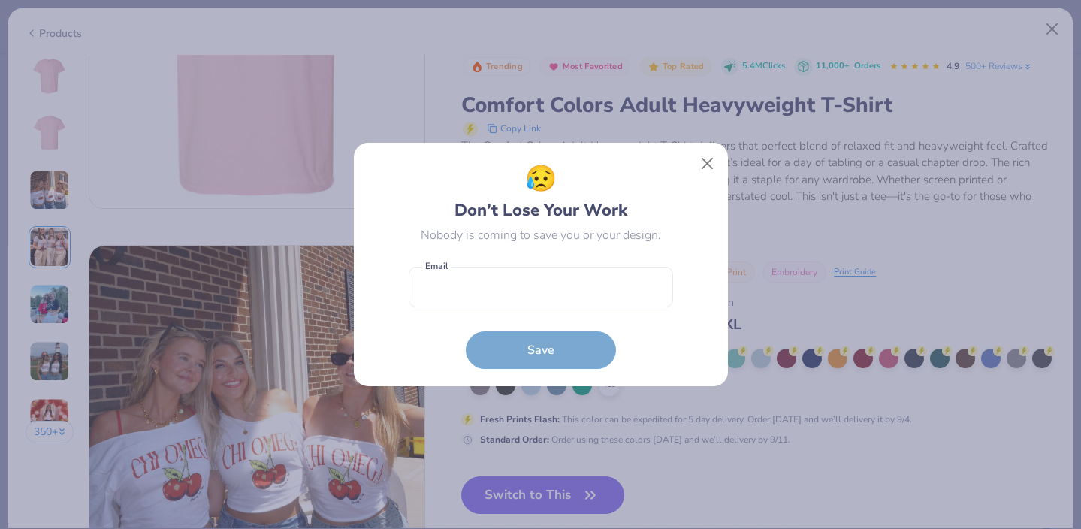
scroll to position [611, 0]
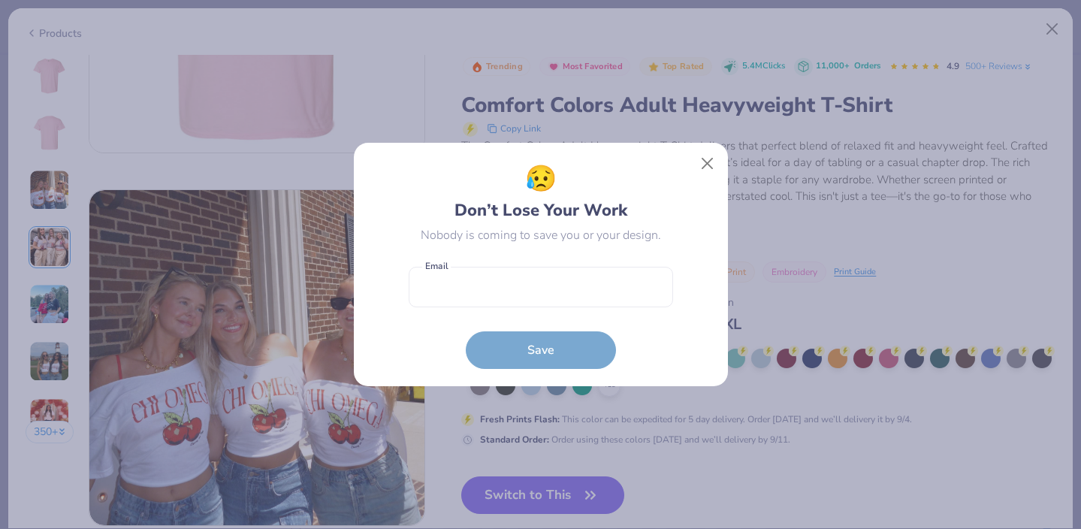
click at [703, 160] on div "😥 Don’t Lose Your Work Nobody is coming to save you or your design. Email is a …" at bounding box center [540, 264] width 375 height 245
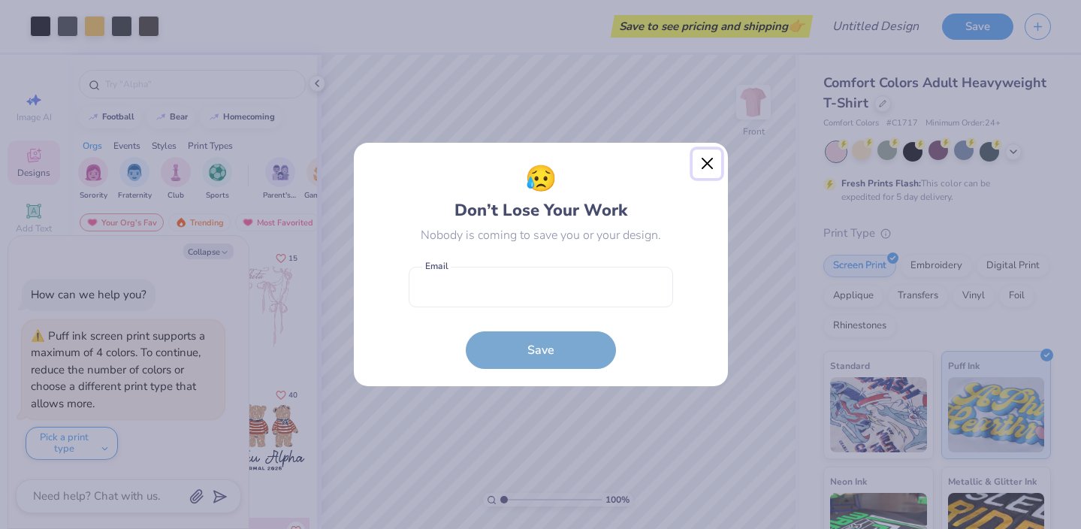
click at [699, 168] on button "Close" at bounding box center [706, 163] width 29 height 29
type textarea "x"
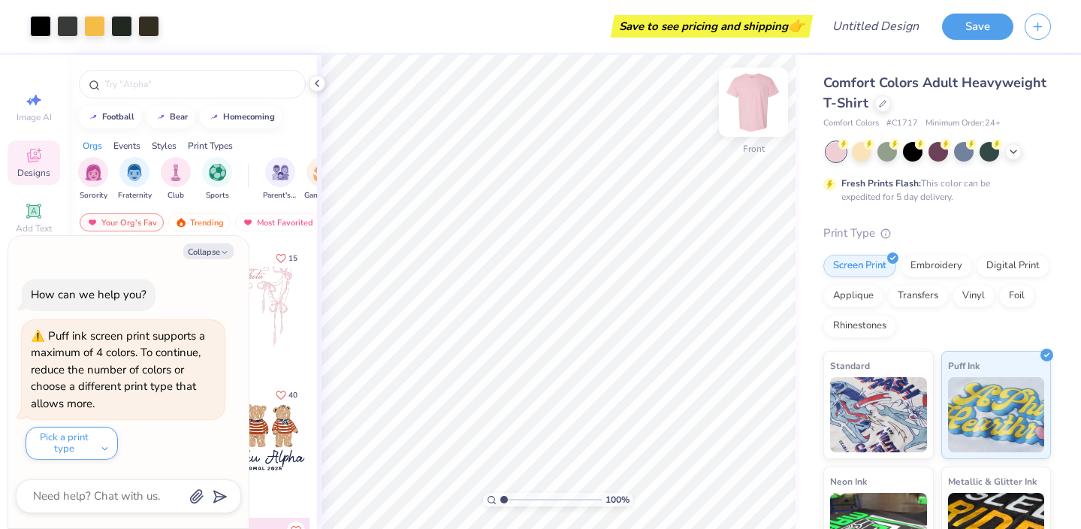
click at [748, 100] on img at bounding box center [753, 102] width 60 height 60
click at [747, 100] on img at bounding box center [753, 102] width 60 height 60
click at [963, 154] on div at bounding box center [964, 150] width 20 height 20
click at [939, 161] on div "Fresh Prints Flash: This color can be expedited for 5 day delivery." at bounding box center [937, 173] width 228 height 62
click at [939, 156] on div at bounding box center [938, 150] width 20 height 20
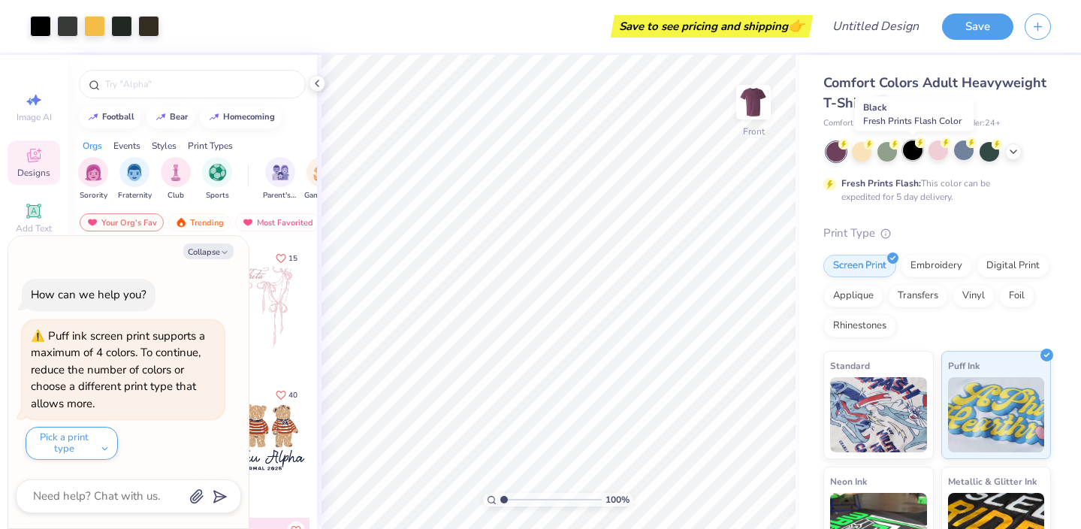
click at [915, 158] on div at bounding box center [913, 150] width 20 height 20
click at [864, 152] on div at bounding box center [862, 150] width 20 height 20
click at [1015, 152] on icon at bounding box center [1013, 150] width 12 height 12
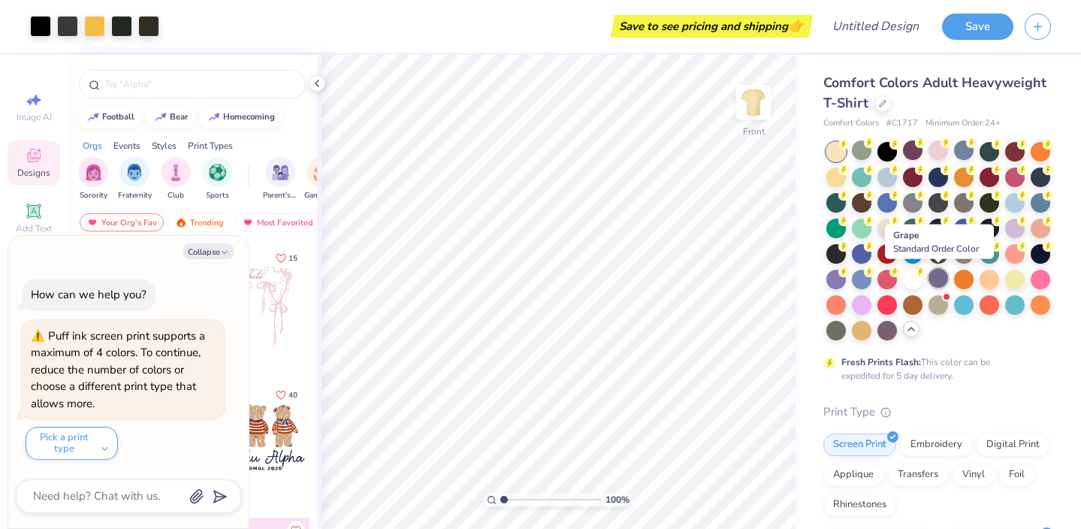
click at [938, 276] on div at bounding box center [938, 278] width 20 height 20
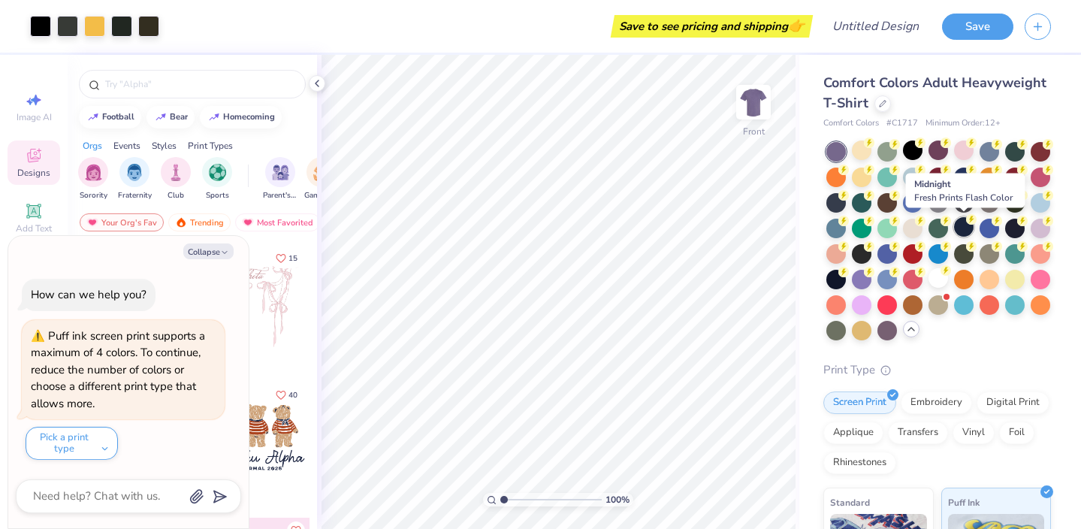
click at [960, 235] on div at bounding box center [964, 227] width 20 height 20
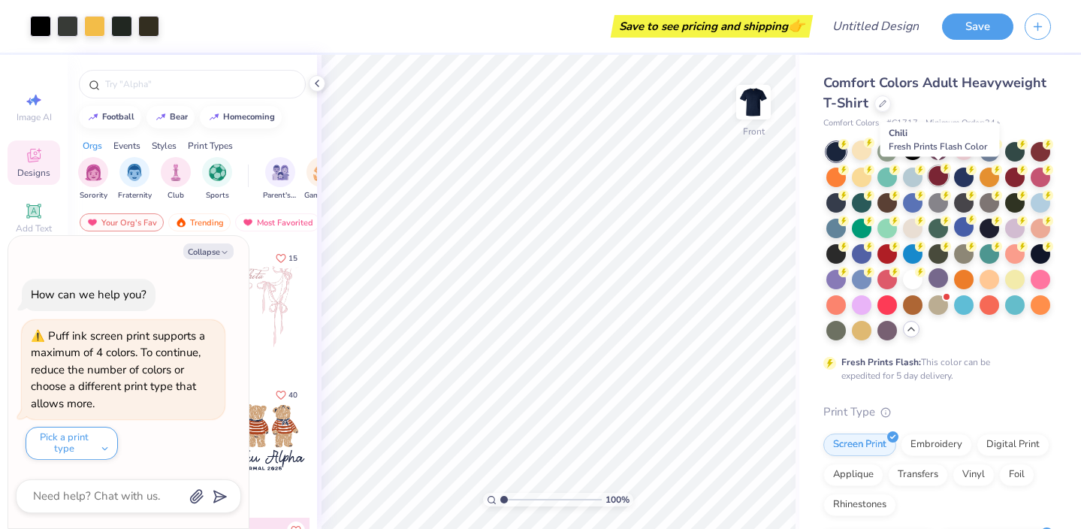
click at [933, 179] on div at bounding box center [938, 176] width 20 height 20
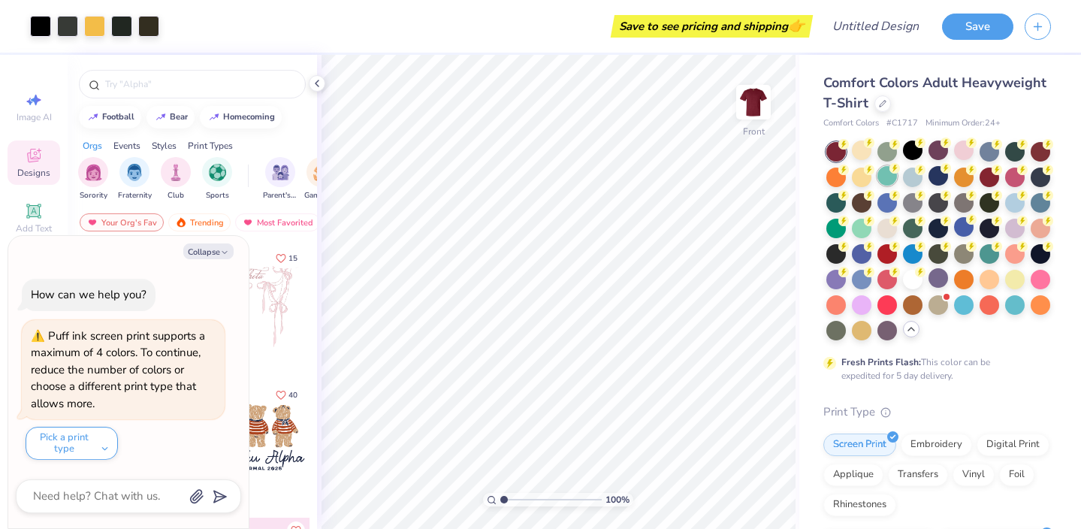
click at [885, 185] on div at bounding box center [887, 176] width 20 height 20
click at [861, 183] on div at bounding box center [862, 176] width 20 height 20
click at [1012, 178] on div at bounding box center [1015, 176] width 20 height 20
drag, startPoint x: 1036, startPoint y: 280, endPoint x: 1037, endPoint y: 265, distance: 15.1
click at [1036, 280] on div at bounding box center [1040, 280] width 20 height 20
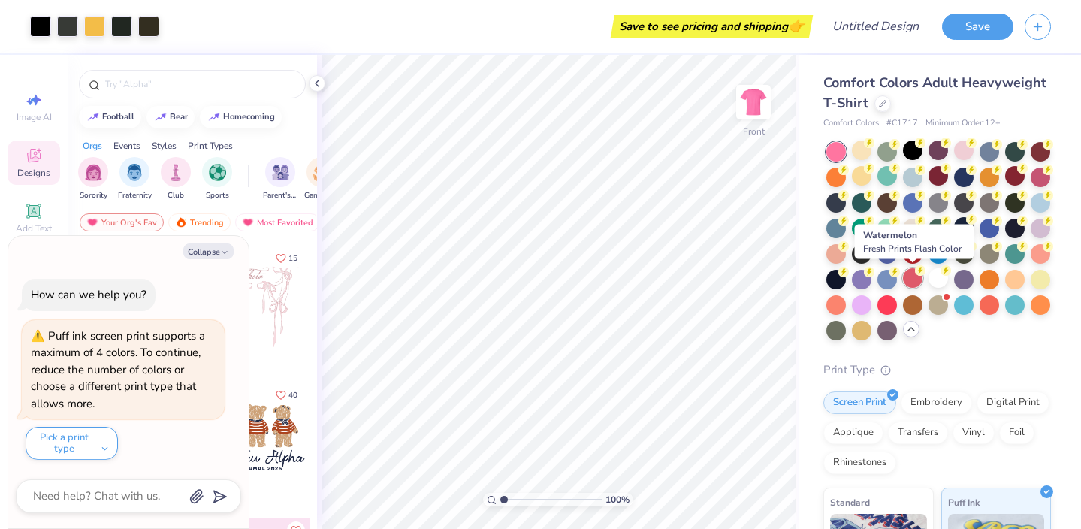
click at [909, 281] on div at bounding box center [913, 278] width 20 height 20
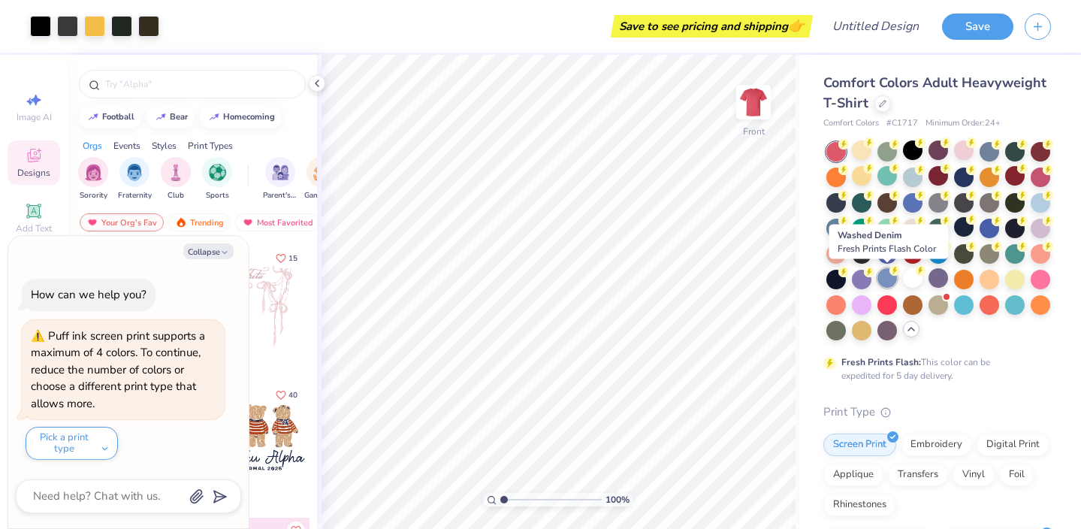
click at [882, 283] on div at bounding box center [887, 278] width 20 height 20
click at [859, 285] on div at bounding box center [862, 278] width 20 height 20
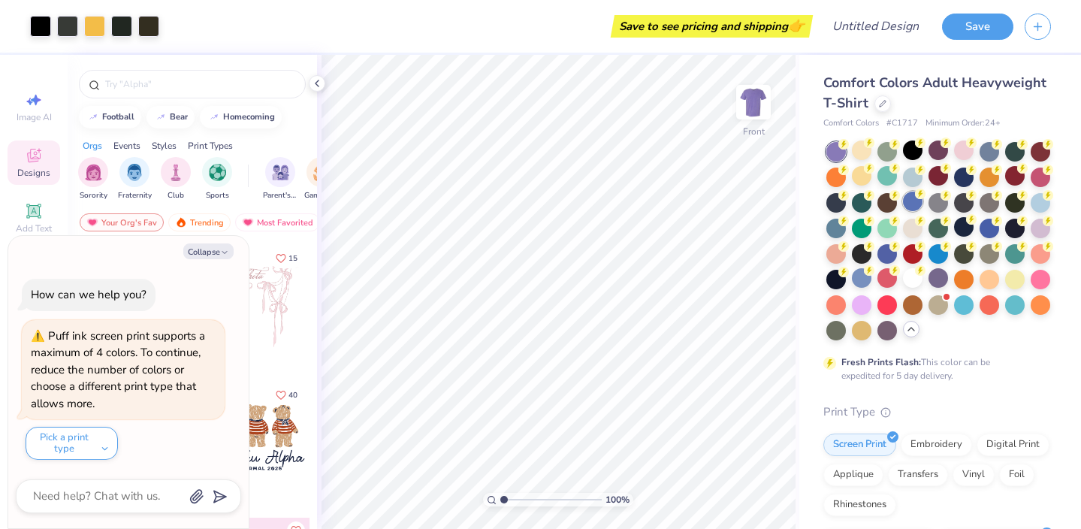
click at [916, 206] on div at bounding box center [913, 201] width 20 height 20
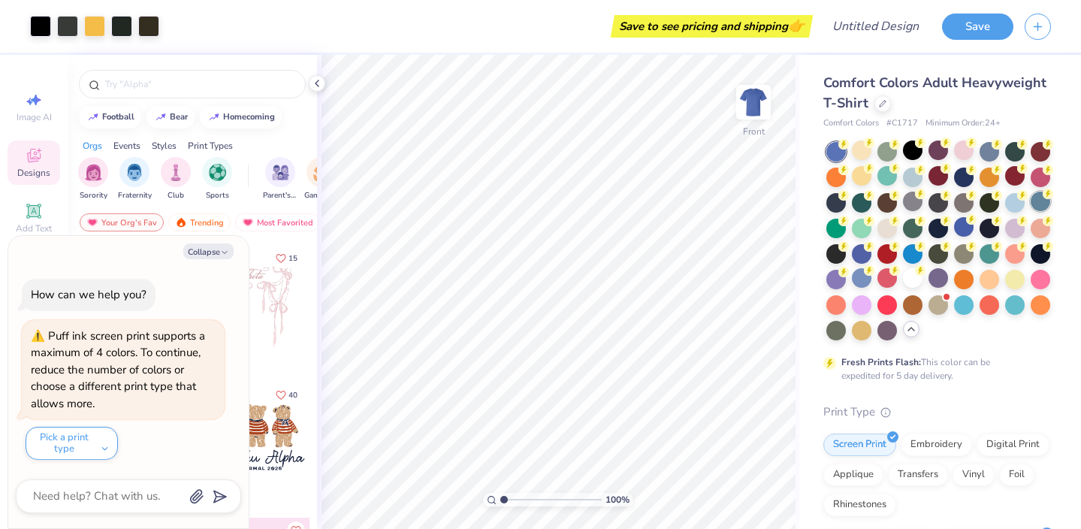
click at [1042, 209] on div at bounding box center [1040, 201] width 20 height 20
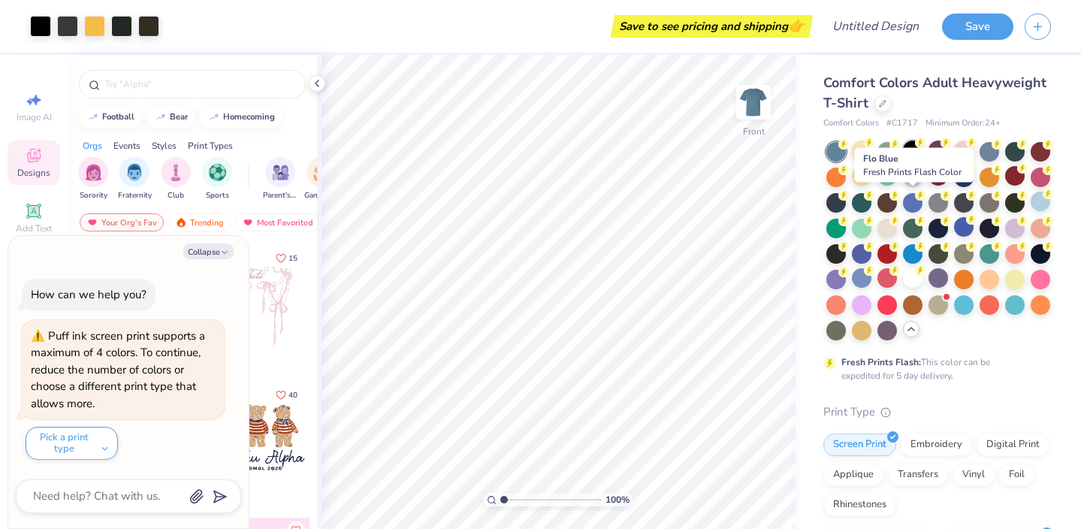
drag, startPoint x: 915, startPoint y: 206, endPoint x: 915, endPoint y: 161, distance: 44.3
click at [915, 206] on div at bounding box center [913, 203] width 20 height 20
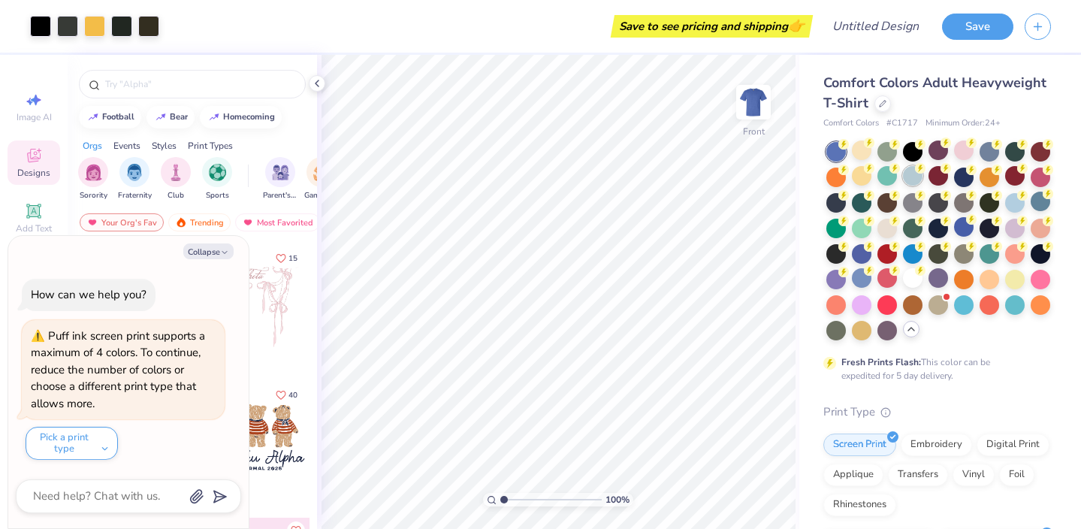
type textarea "x"
click at [910, 179] on div at bounding box center [913, 177] width 20 height 20
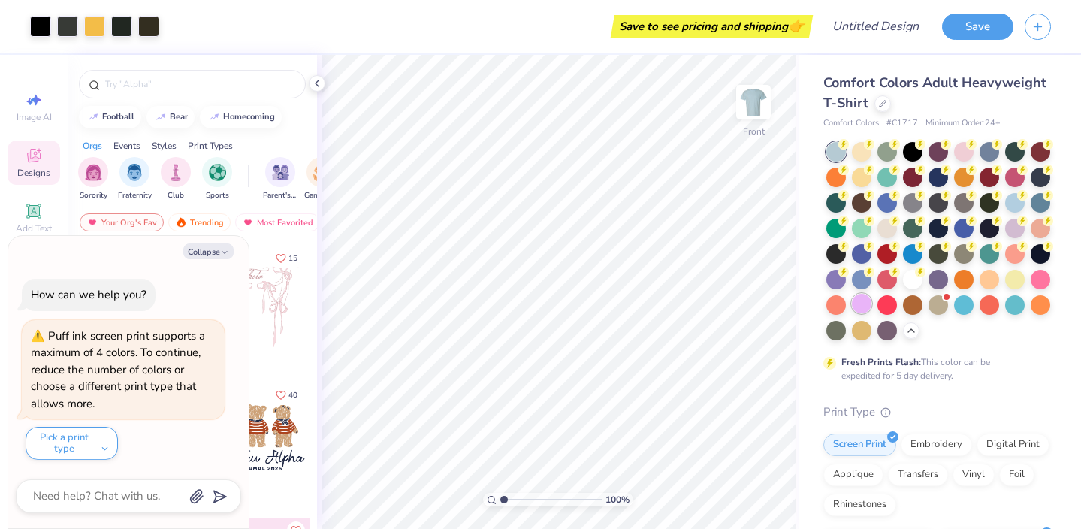
click at [856, 303] on div at bounding box center [862, 304] width 20 height 20
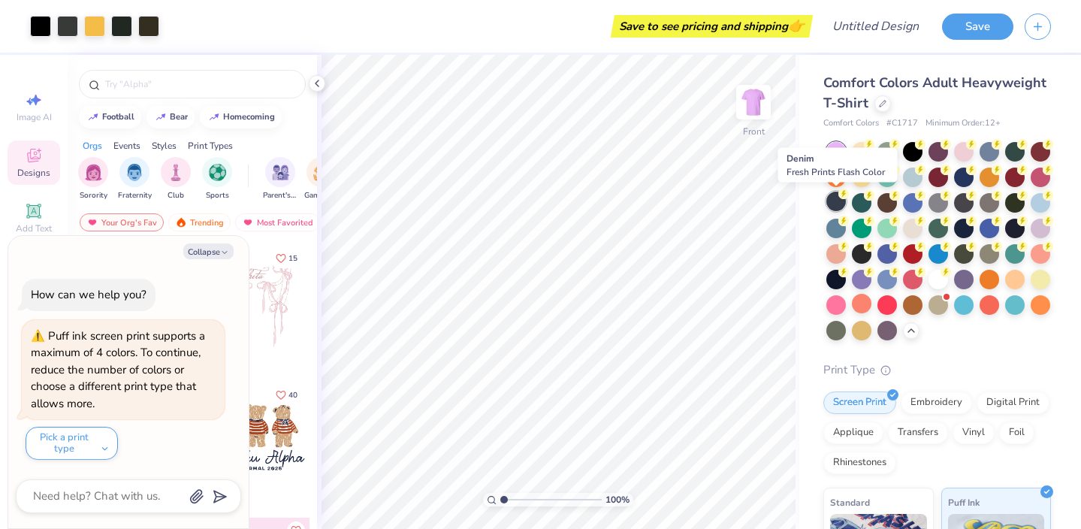
click at [834, 201] on div at bounding box center [836, 201] width 20 height 20
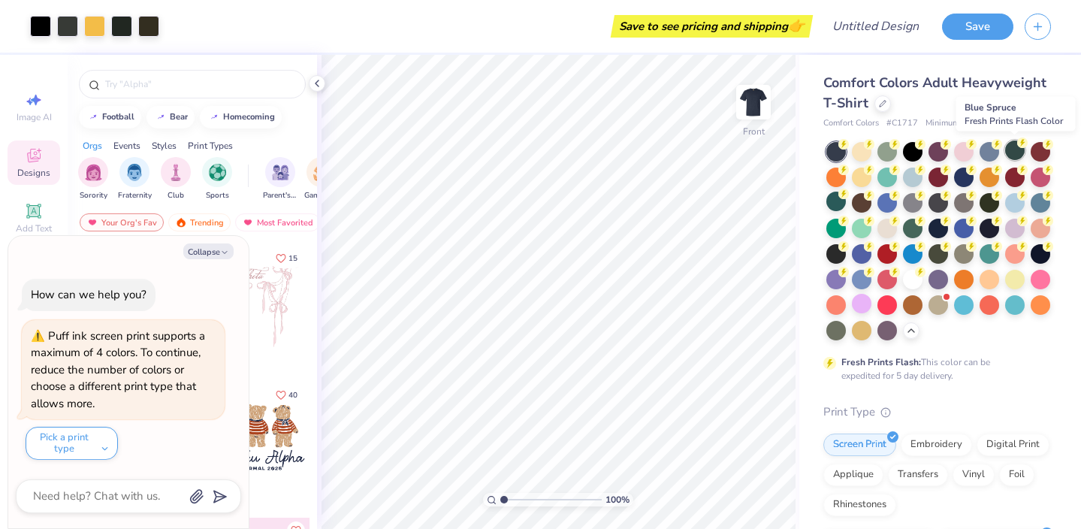
click at [1008, 154] on div at bounding box center [1015, 150] width 20 height 20
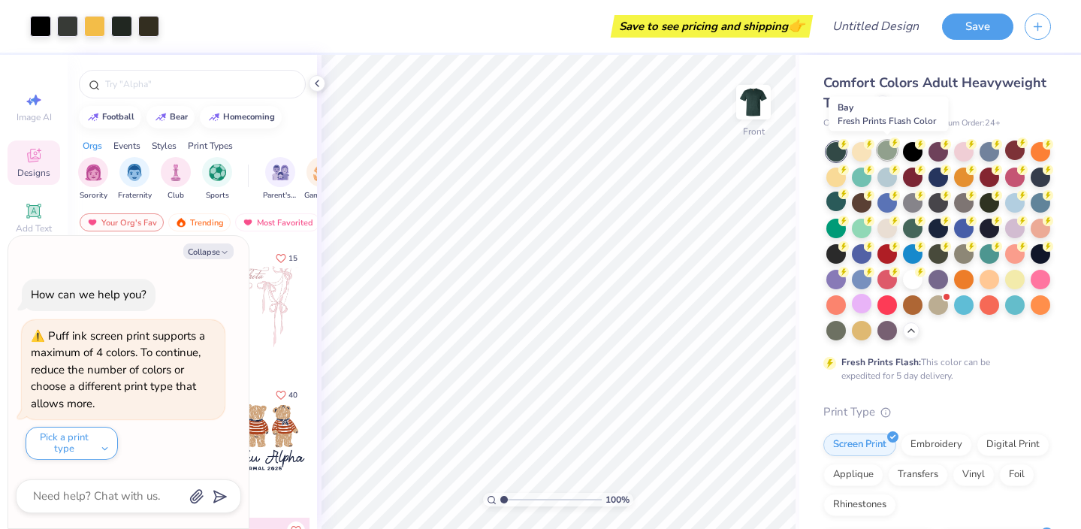
click at [883, 156] on div at bounding box center [887, 150] width 20 height 20
click at [858, 160] on div at bounding box center [862, 150] width 20 height 20
click at [1014, 206] on div at bounding box center [1015, 201] width 20 height 20
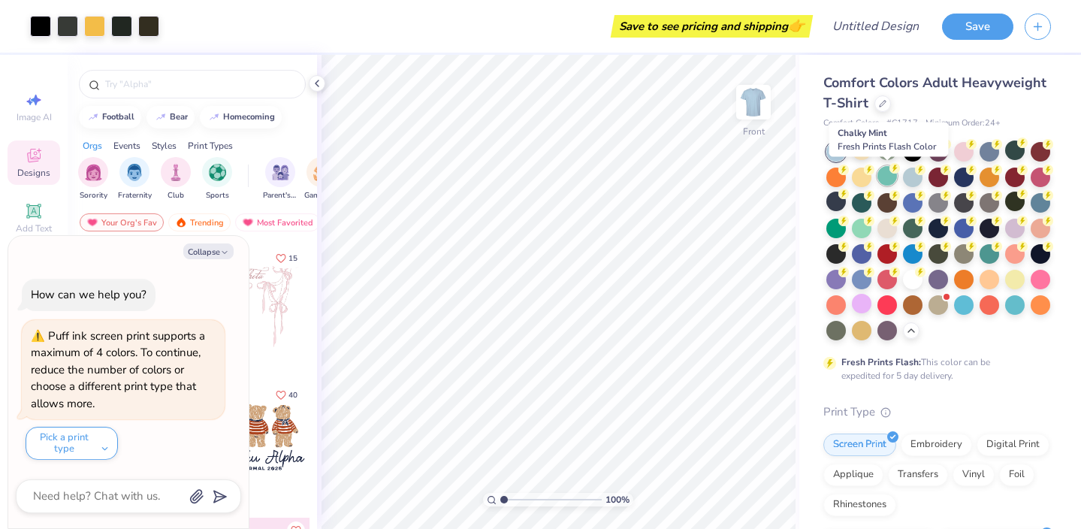
click at [888, 185] on div at bounding box center [887, 176] width 20 height 20
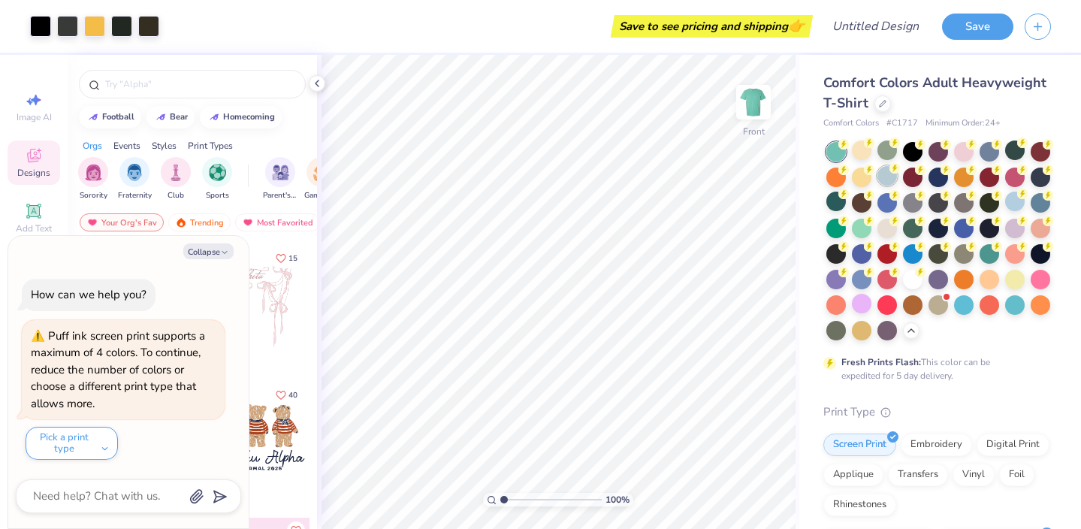
click at [887, 182] on div at bounding box center [887, 176] width 20 height 20
click at [740, 98] on img at bounding box center [753, 102] width 60 height 60
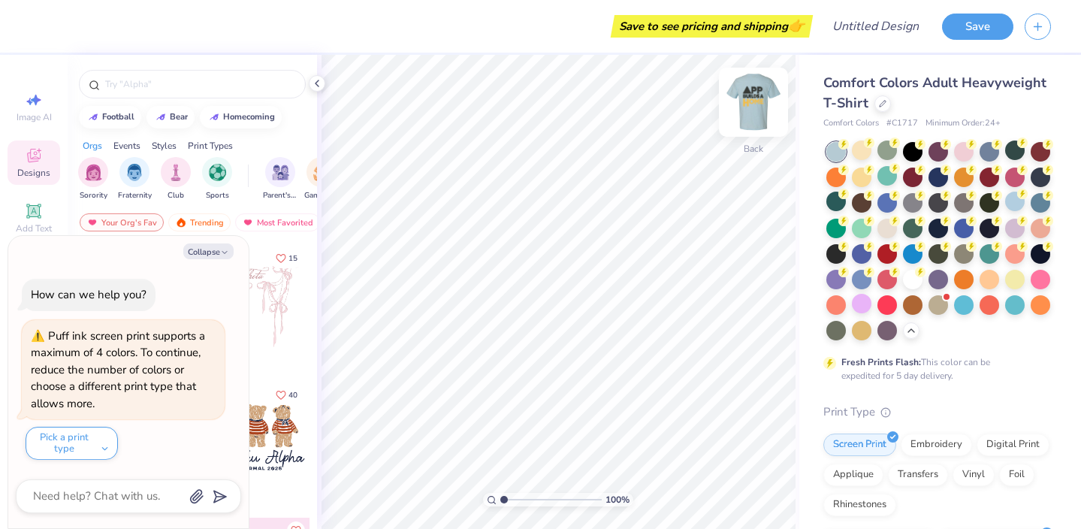
click at [748, 105] on img at bounding box center [753, 102] width 60 height 60
click at [748, 107] on img at bounding box center [753, 102] width 60 height 60
click at [861, 157] on div at bounding box center [862, 150] width 20 height 20
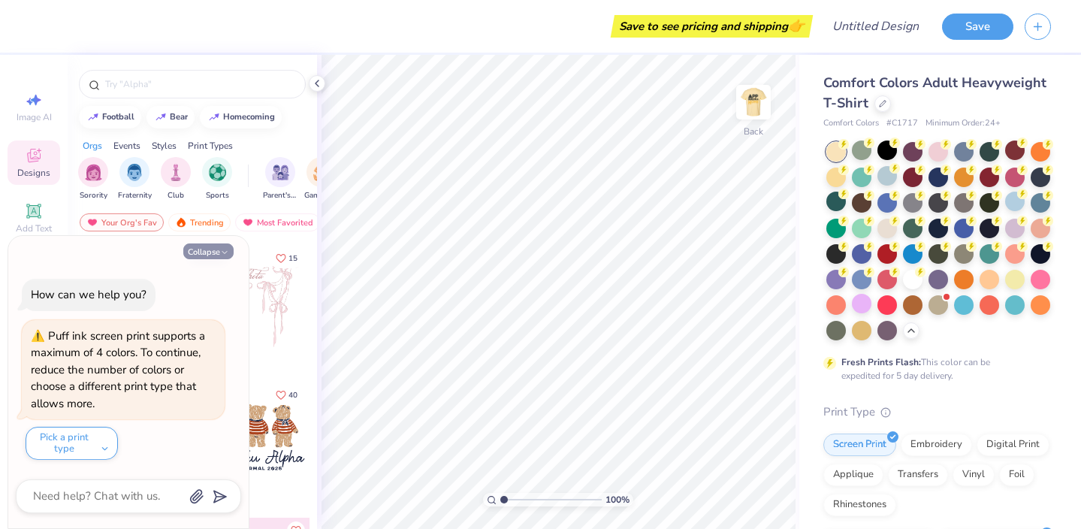
click at [206, 249] on button "Collapse" at bounding box center [208, 251] width 50 height 16
type textarea "x"
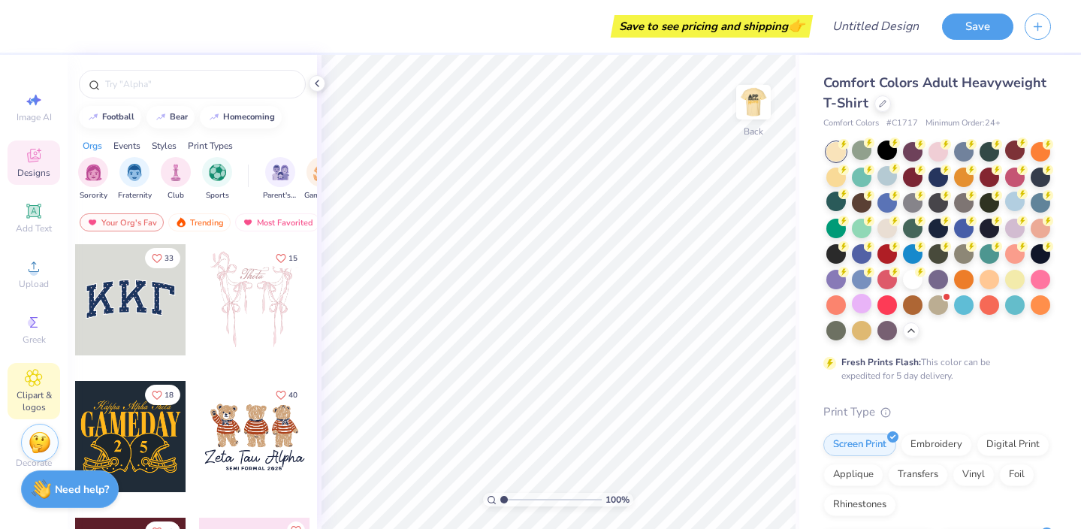
click at [24, 391] on span "Clipart & logos" at bounding box center [34, 401] width 53 height 24
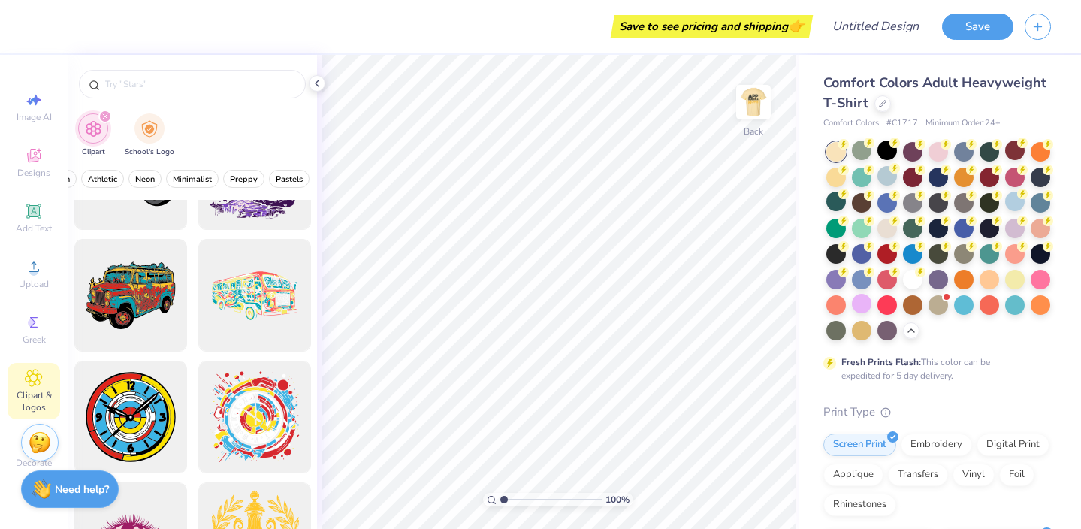
scroll to position [0, 621]
click at [219, 178] on span "Preppy" at bounding box center [228, 178] width 28 height 11
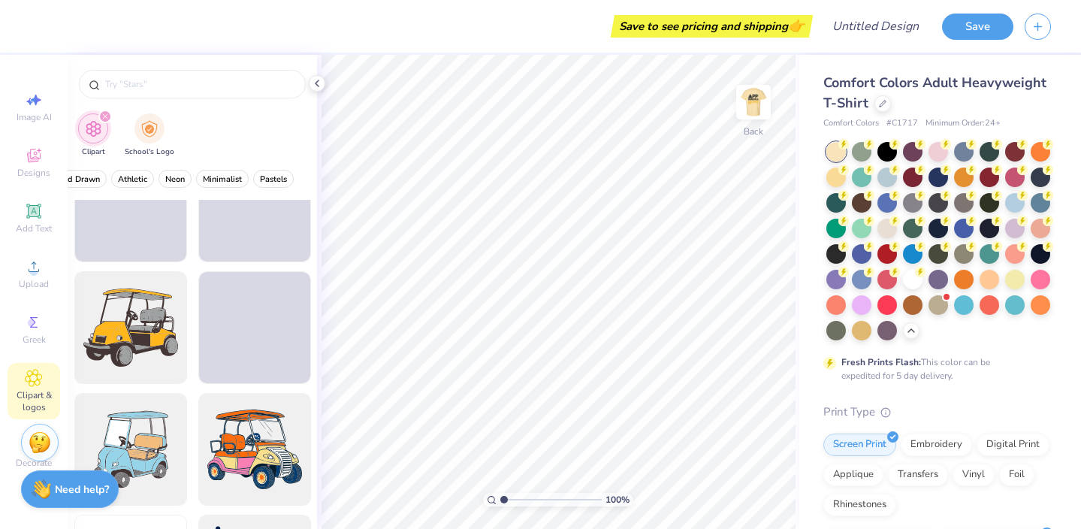
scroll to position [5412, 0]
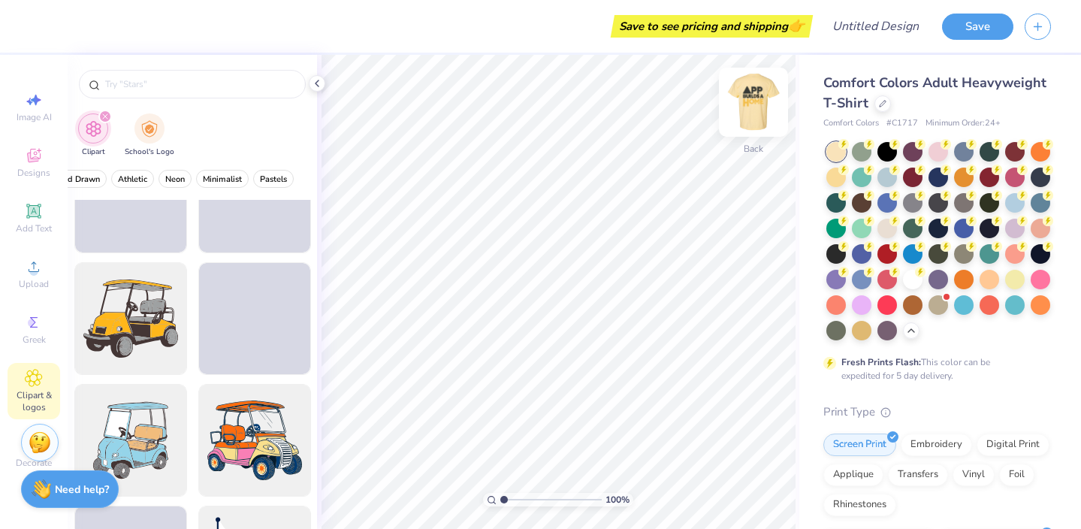
click at [749, 100] on img at bounding box center [753, 102] width 60 height 60
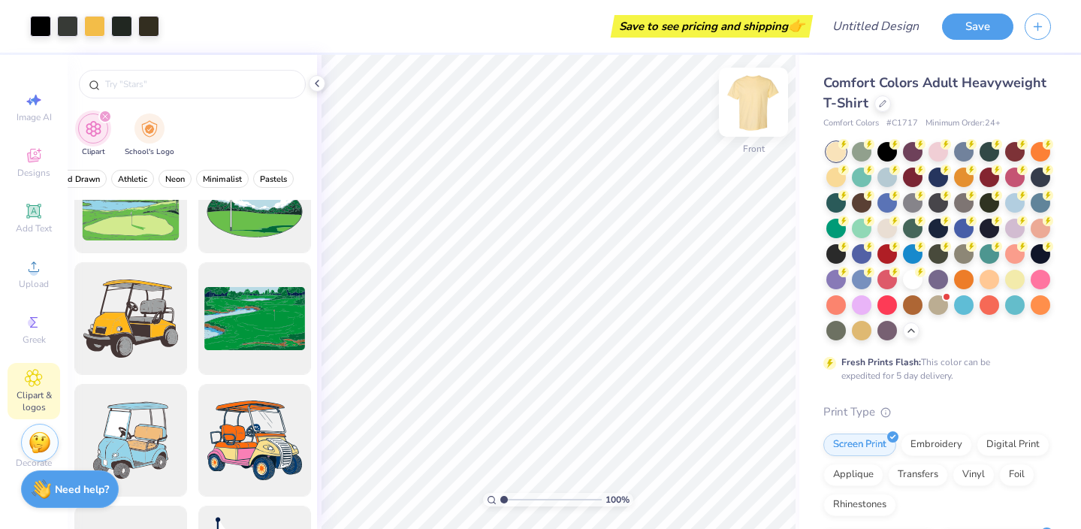
click at [749, 89] on img at bounding box center [753, 102] width 60 height 60
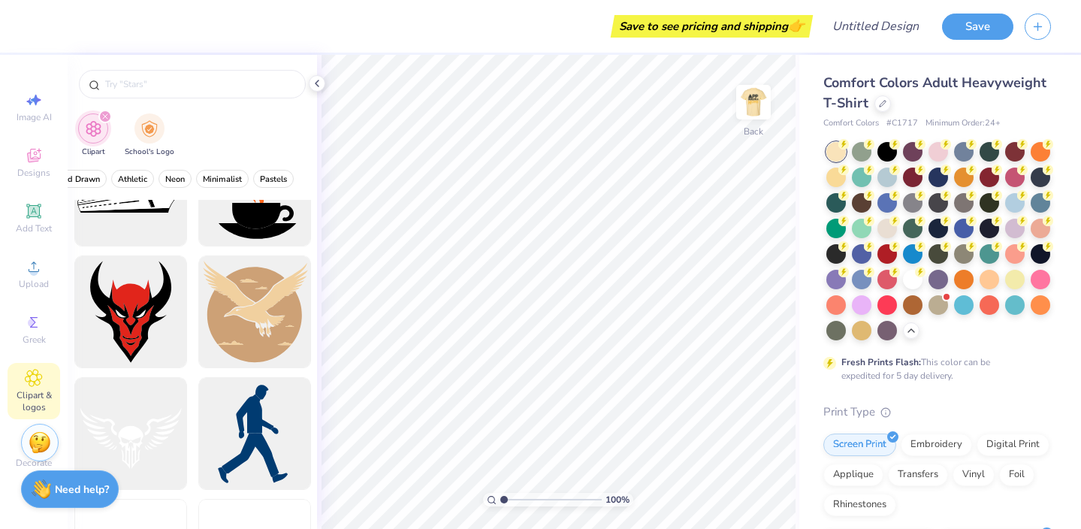
scroll to position [7471, 0]
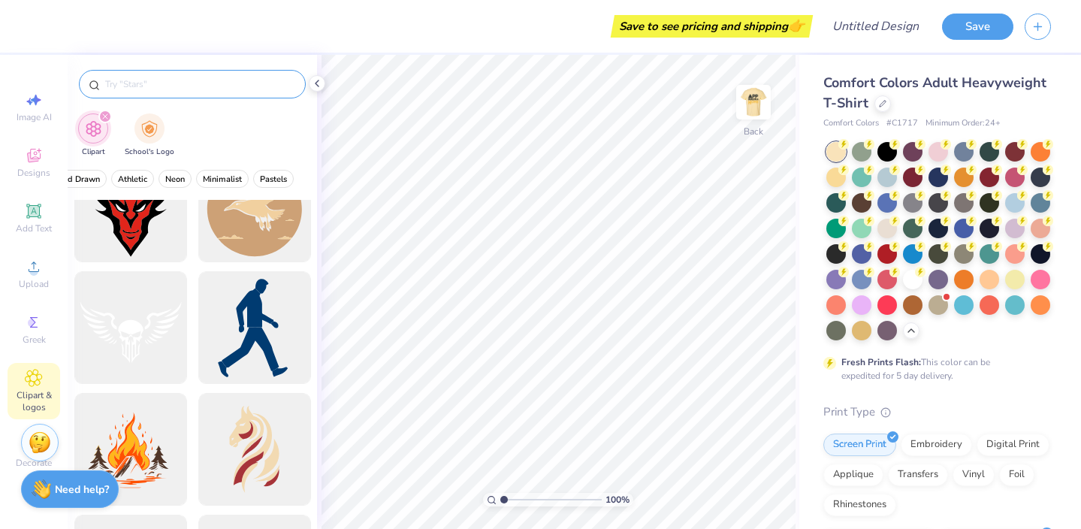
click at [174, 89] on input "text" at bounding box center [200, 84] width 192 height 15
type input "home"
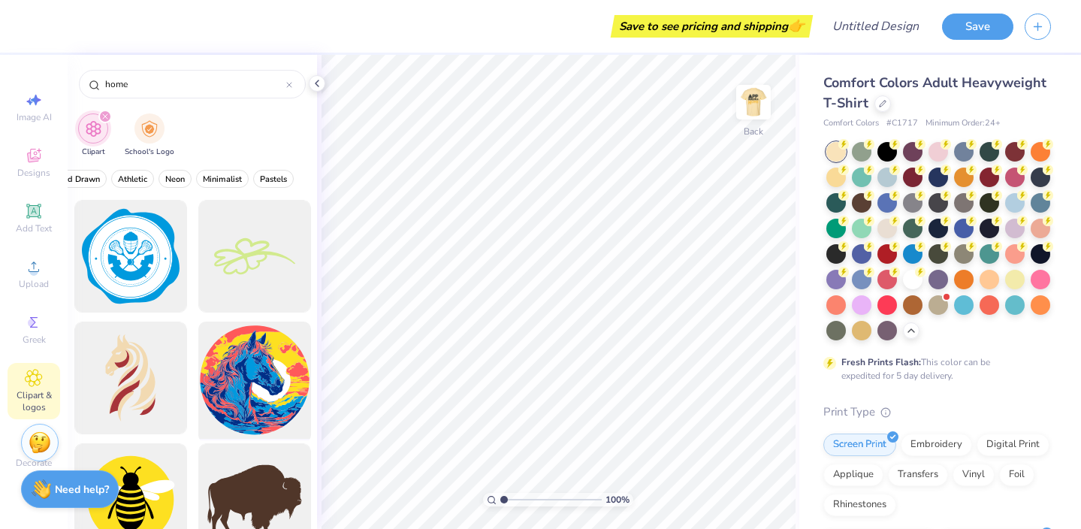
scroll to position [279, 0]
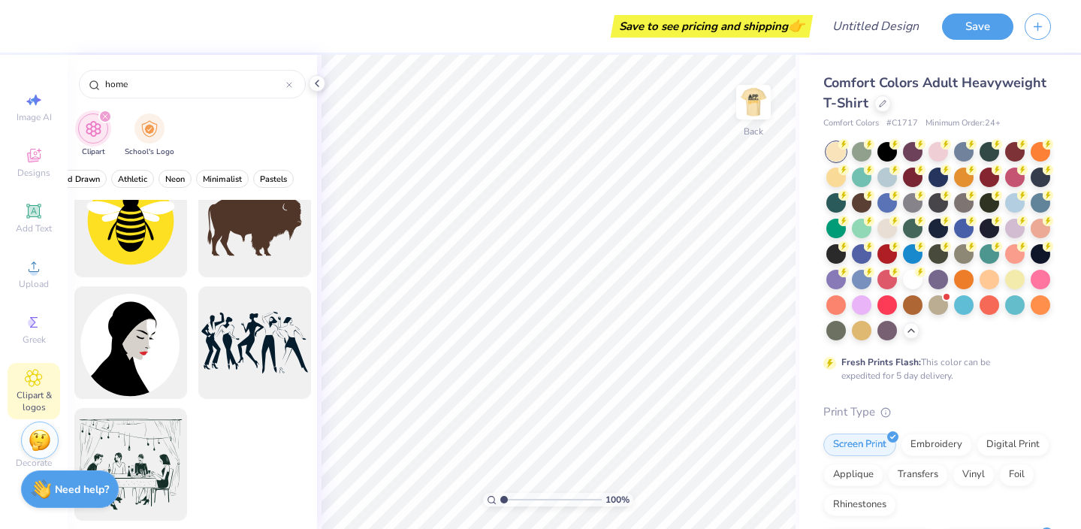
click at [33, 442] on img at bounding box center [40, 440] width 23 height 23
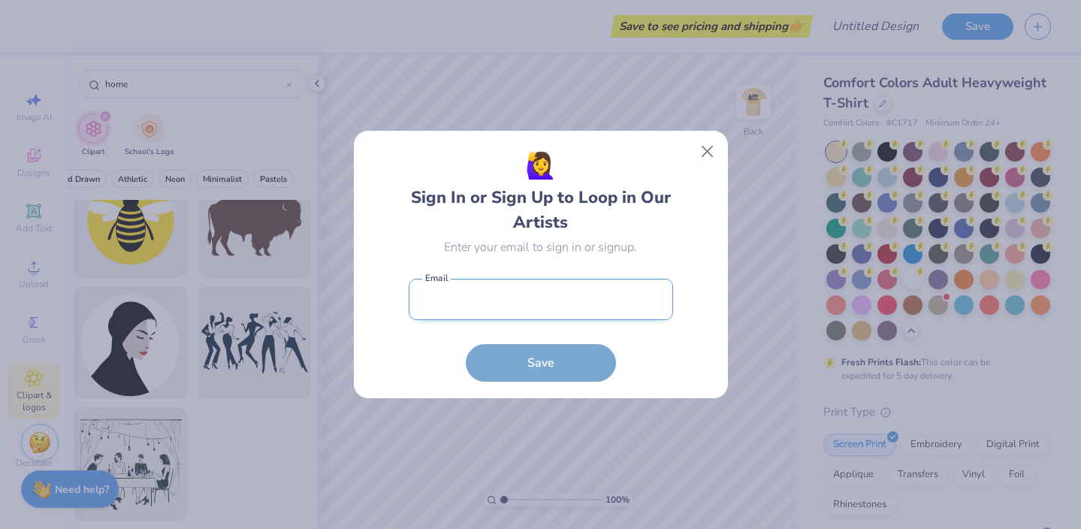
click at [550, 291] on input "email" at bounding box center [541, 299] width 264 height 41
type input "[EMAIL_ADDRESS][DOMAIN_NAME]"
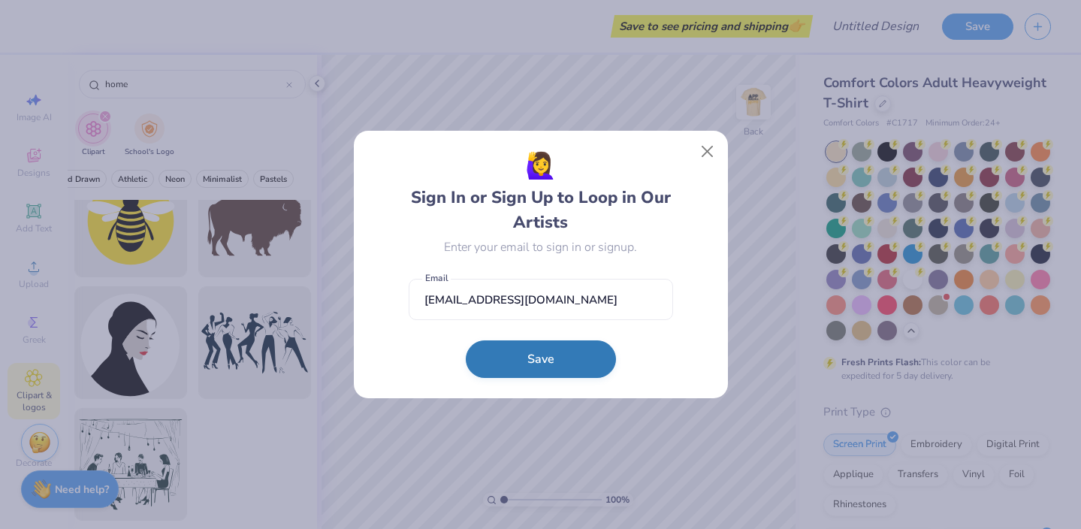
click at [520, 363] on button "Save" at bounding box center [541, 359] width 150 height 38
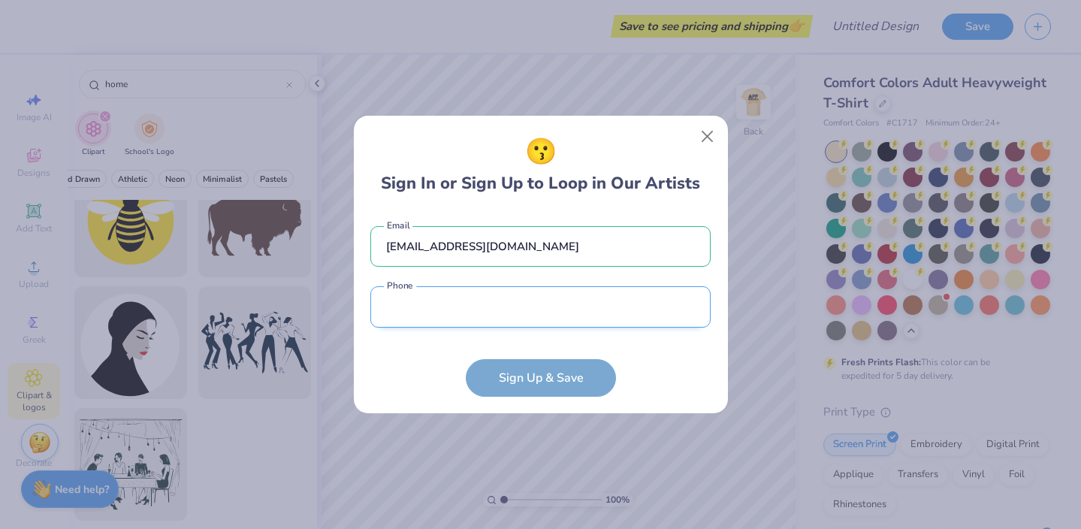
click at [532, 293] on input "tel" at bounding box center [540, 306] width 340 height 41
type input "[PHONE_NUMBER]"
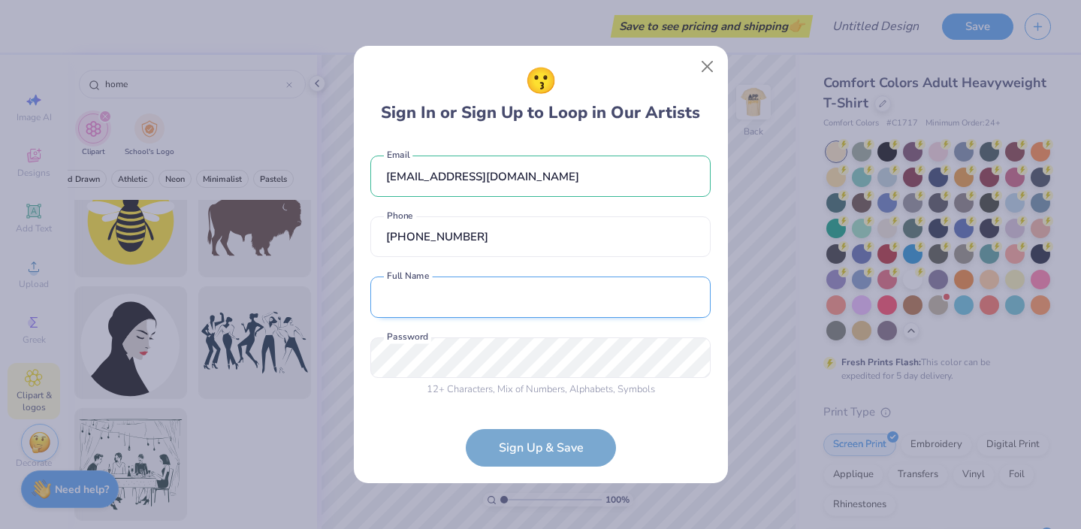
click at [473, 307] on input "text" at bounding box center [540, 296] width 340 height 41
type input "[PERSON_NAME]"
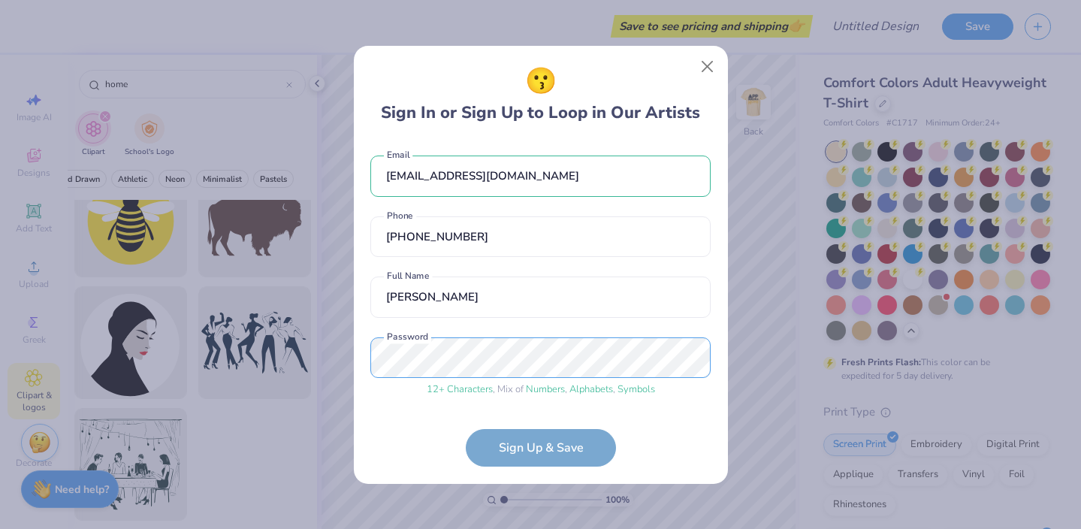
scroll to position [56, 0]
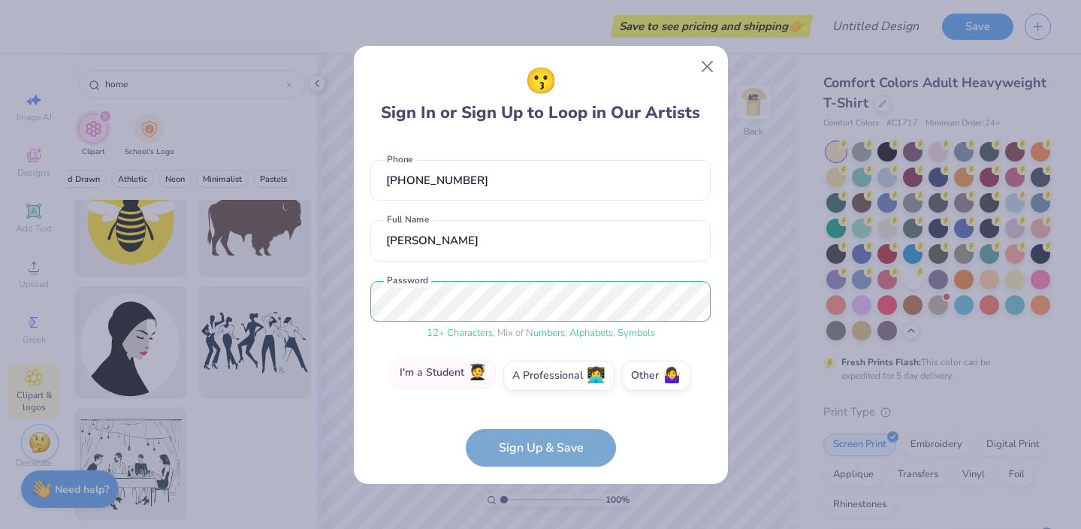
click at [460, 383] on label "I'm a Student 🧑‍🎓" at bounding box center [443, 373] width 105 height 30
click at [535, 430] on input "I'm a Student 🧑‍🎓" at bounding box center [540, 435] width 10 height 10
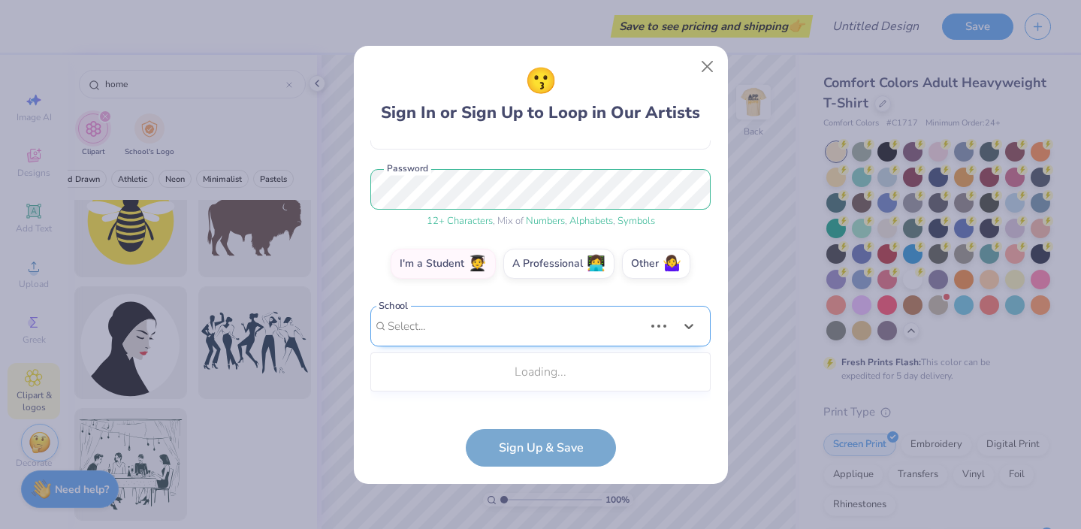
click at [462, 390] on div "Use Up and Down to choose options, press Enter to select the currently focused …" at bounding box center [540, 349] width 340 height 86
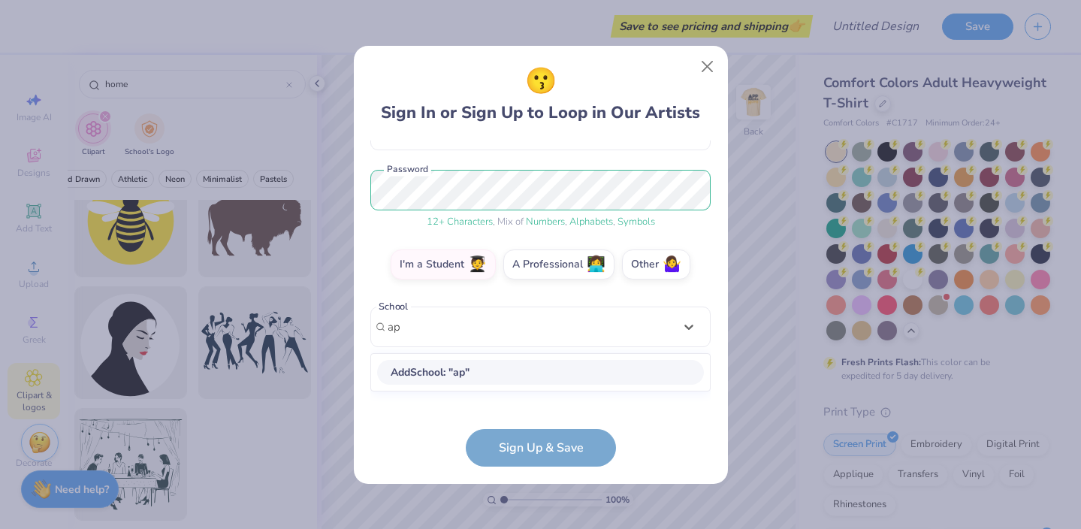
type input "app"
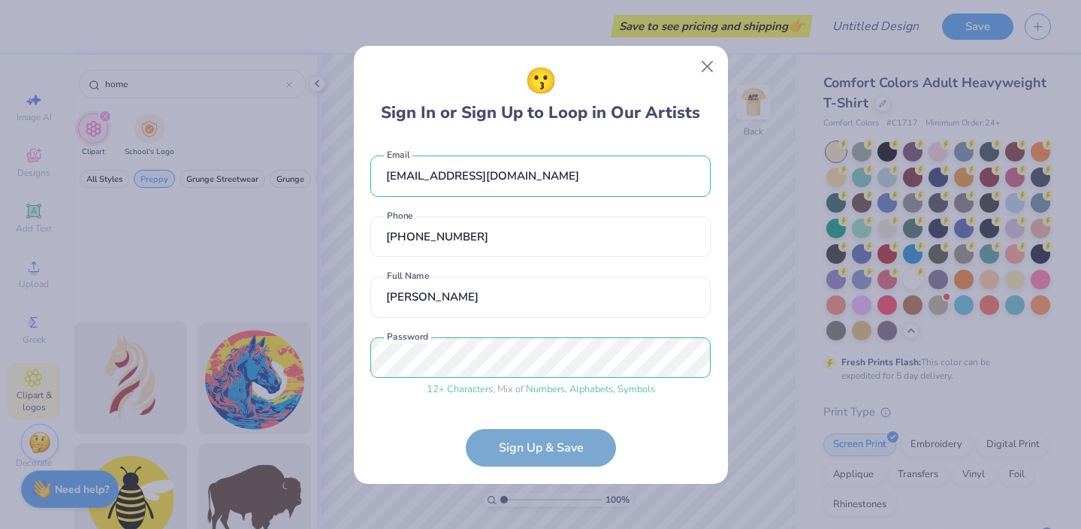
scroll to position [154, 0]
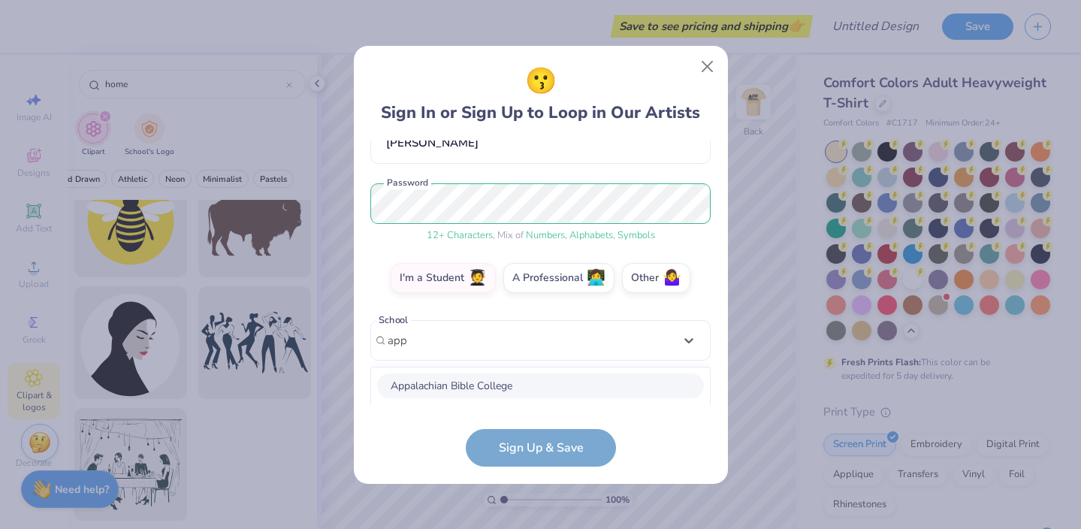
click at [441, 389] on div "Appalachian Bible College" at bounding box center [540, 385] width 327 height 25
type input "app"
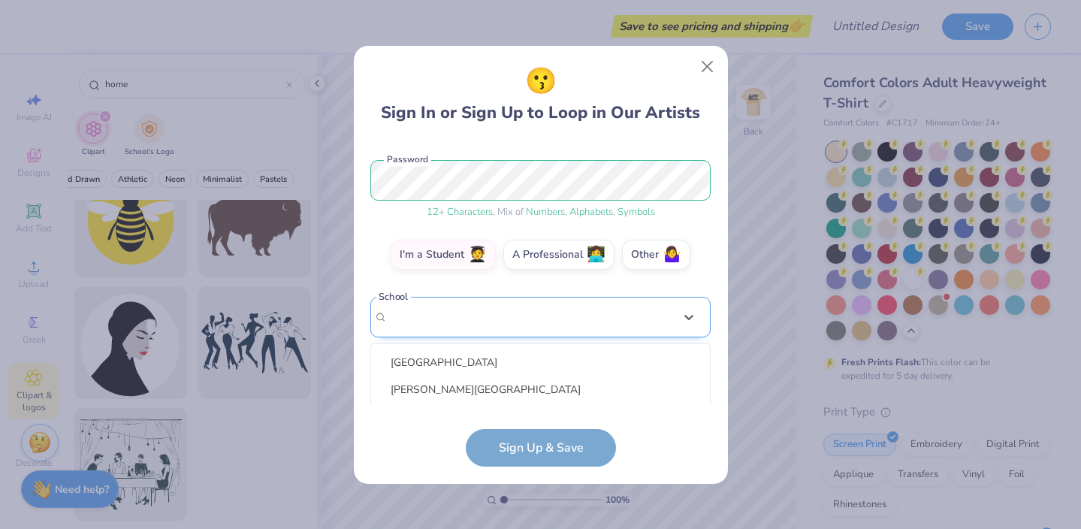
scroll to position [342, 0]
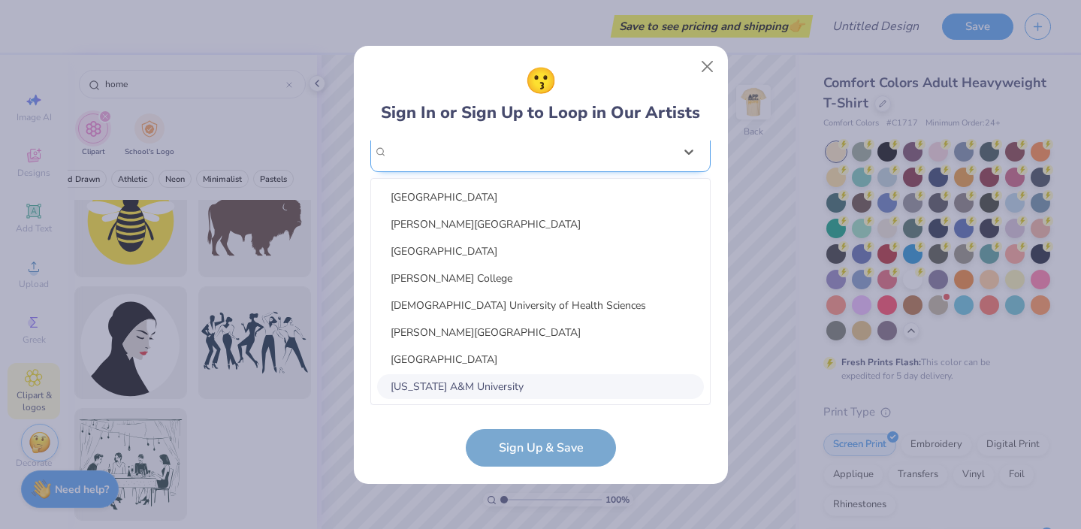
click at [473, 328] on div "option focused, 8 of 30. 30 results available. Use Up and Down to choose option…" at bounding box center [540, 268] width 340 height 274
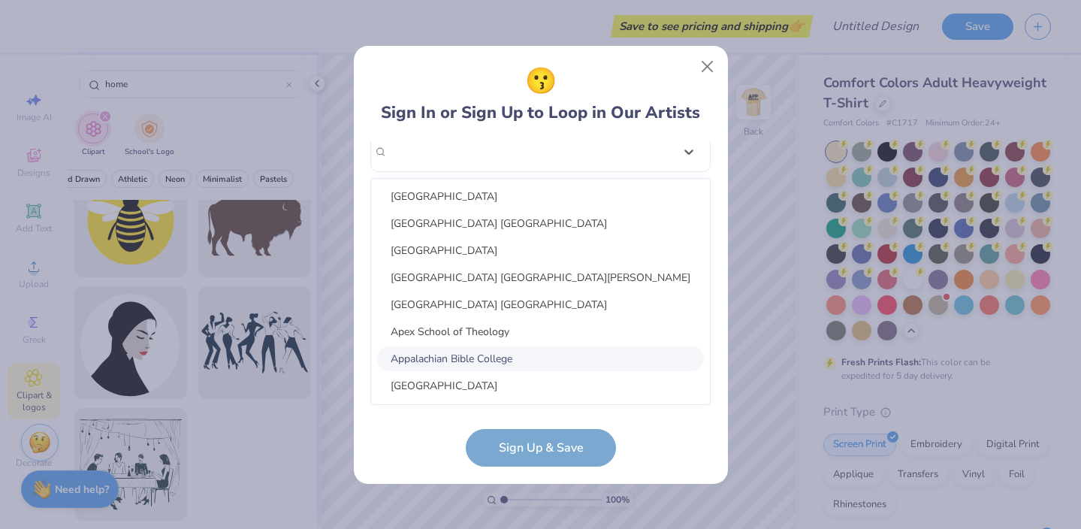
scroll to position [1416, 0]
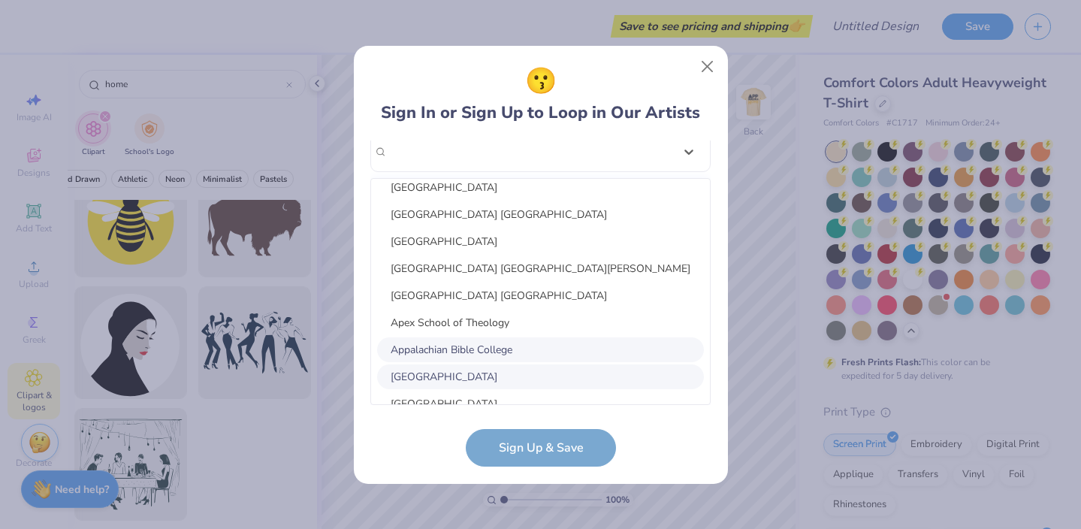
click at [469, 365] on div "[GEOGRAPHIC_DATA]" at bounding box center [540, 376] width 327 height 25
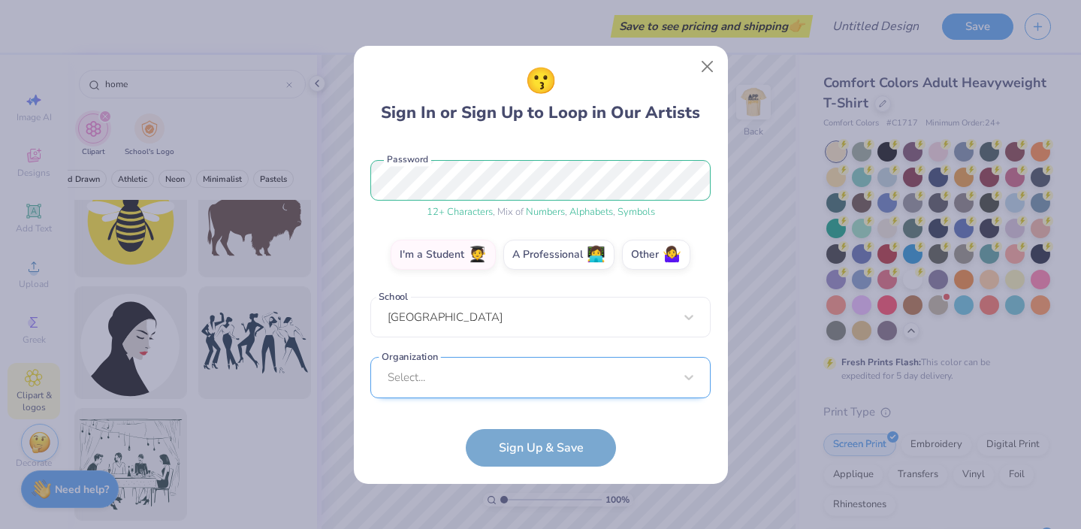
click at [441, 384] on div "Select..." at bounding box center [540, 377] width 340 height 41
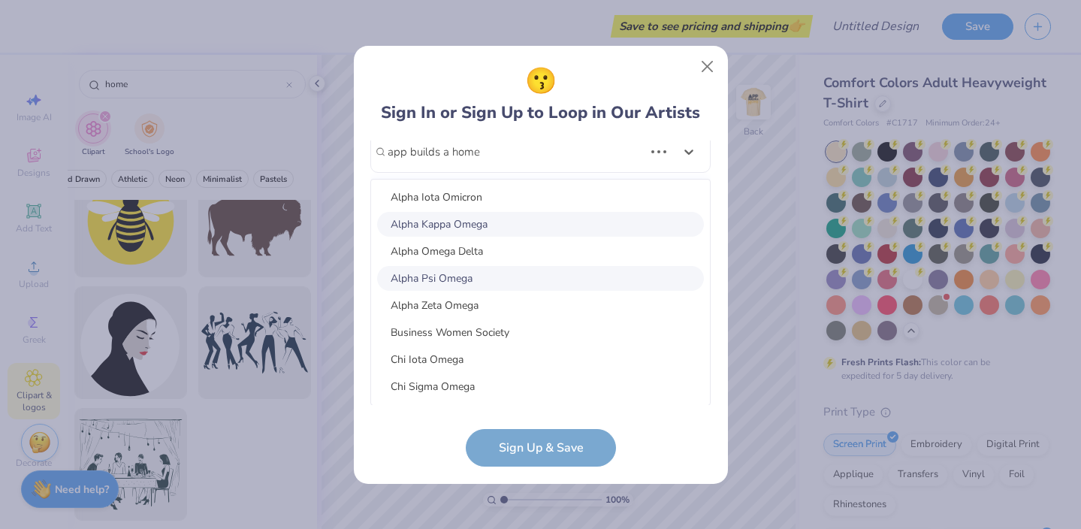
scroll to position [623, 0]
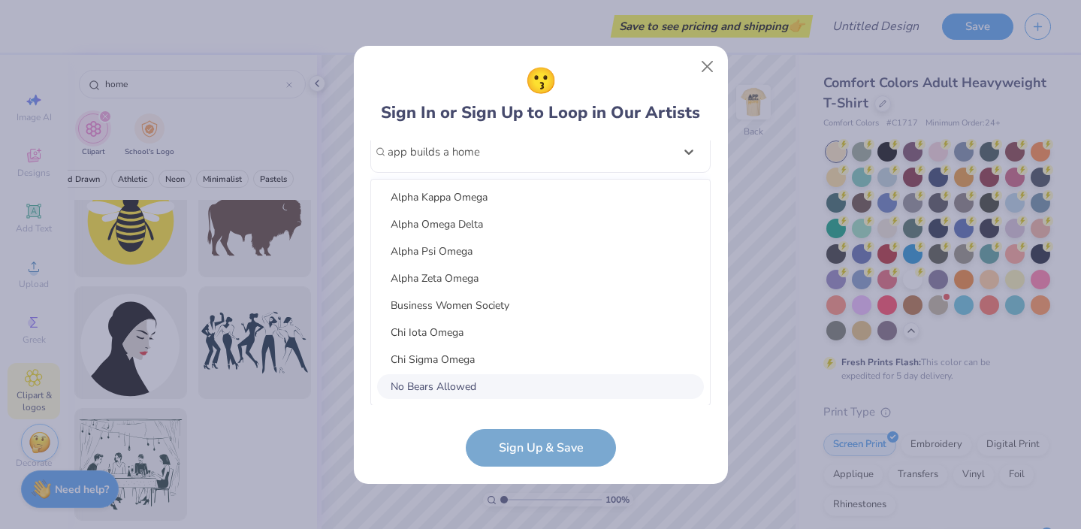
type input "app builds a home"
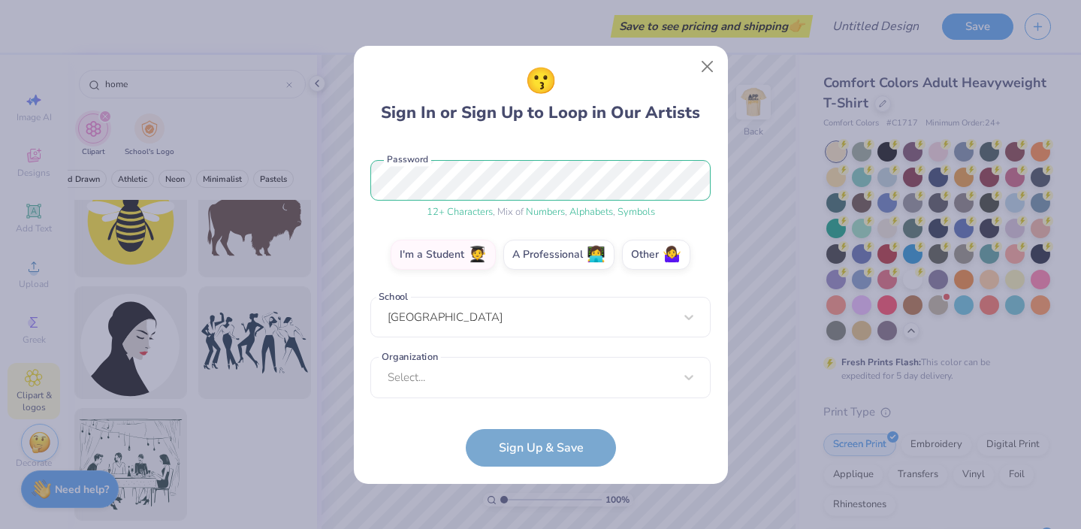
click at [455, 463] on form "[EMAIL_ADDRESS][DOMAIN_NAME] Email [PHONE_NUMBER] Phone [PERSON_NAME] Full Name…" at bounding box center [540, 303] width 340 height 326
click at [430, 377] on div "Select..." at bounding box center [540, 376] width 340 height 41
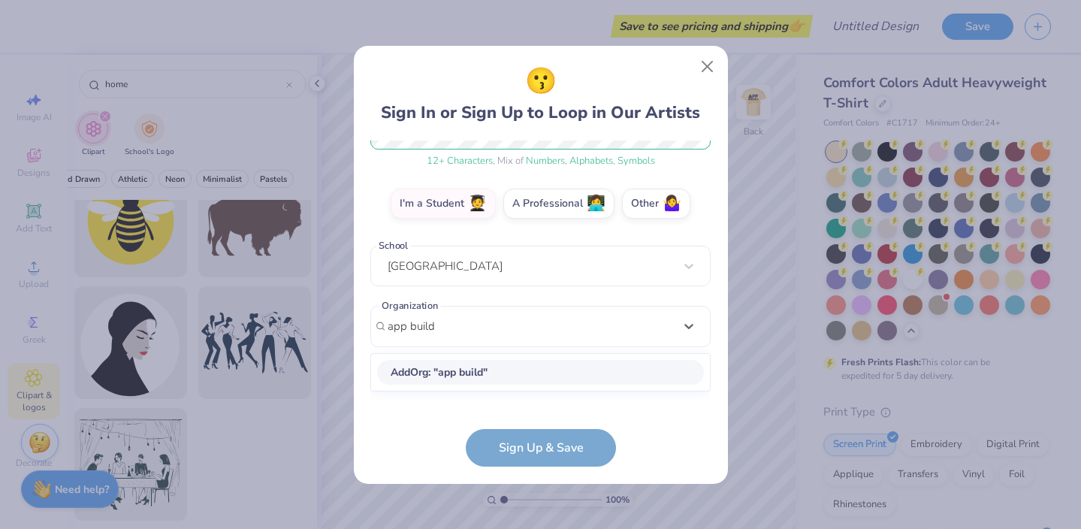
scroll to position [0, 0]
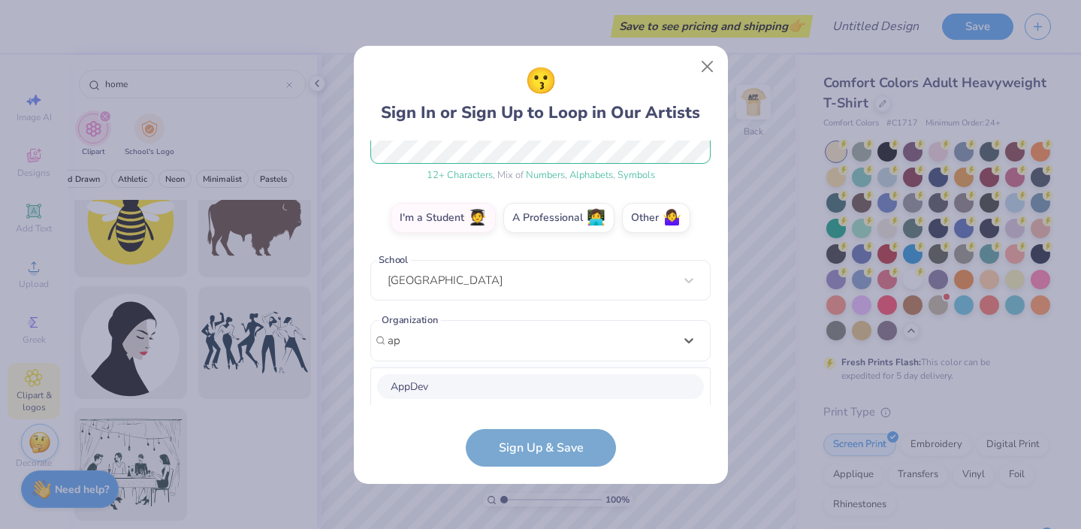
type input "a"
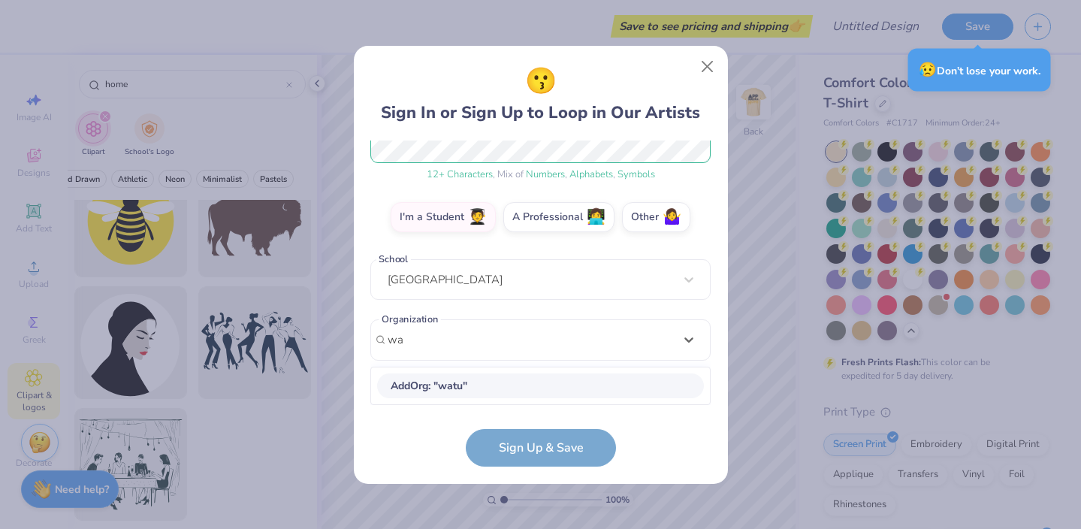
scroll to position [214, 0]
type input "w"
click at [407, 445] on form "[EMAIL_ADDRESS][DOMAIN_NAME] Email [PHONE_NUMBER] Phone [PERSON_NAME] Full Name…" at bounding box center [540, 303] width 340 height 326
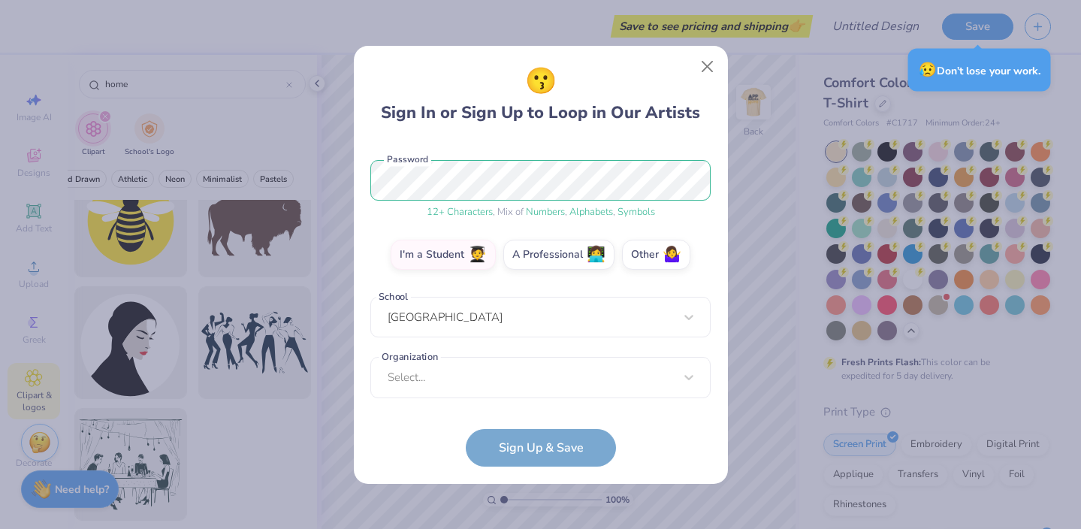
click at [494, 445] on form "[EMAIL_ADDRESS][DOMAIN_NAME] Email [PHONE_NUMBER] Phone [PERSON_NAME] Full Name…" at bounding box center [540, 303] width 340 height 326
click at [453, 391] on div "[EMAIL_ADDRESS][DOMAIN_NAME] Email [PHONE_NUMBER] Phone [PERSON_NAME] Full Name…" at bounding box center [540, 272] width 340 height 264
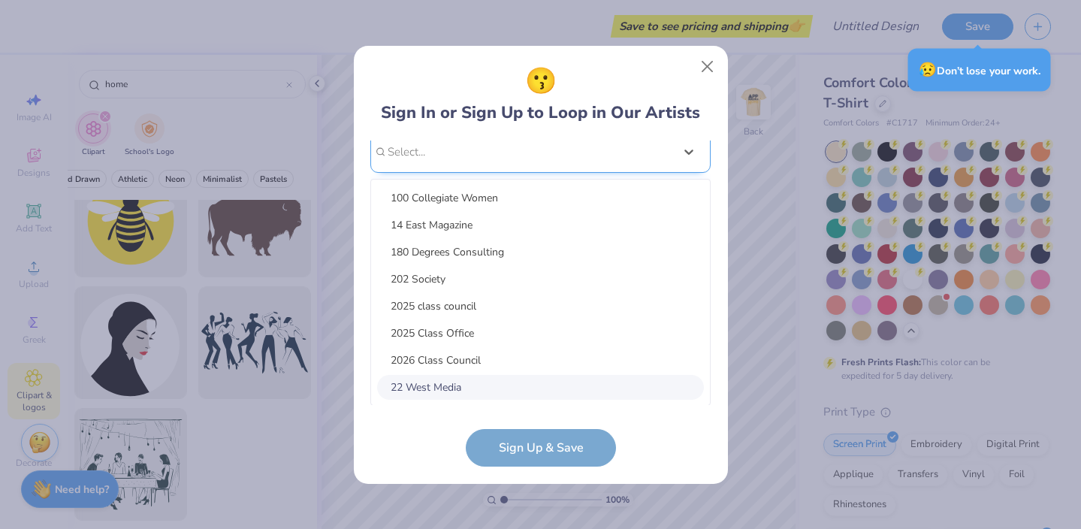
type input "i"
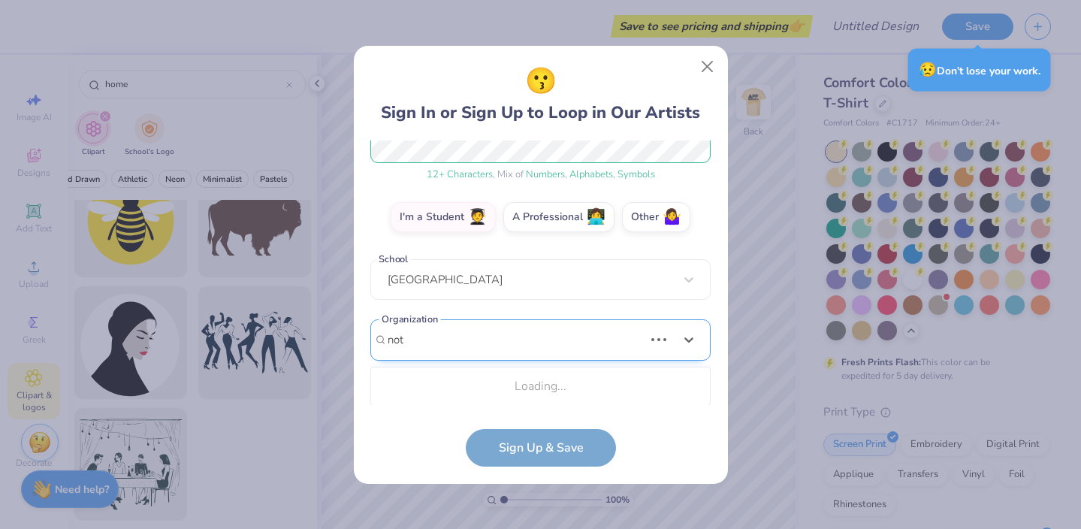
scroll to position [403, 0]
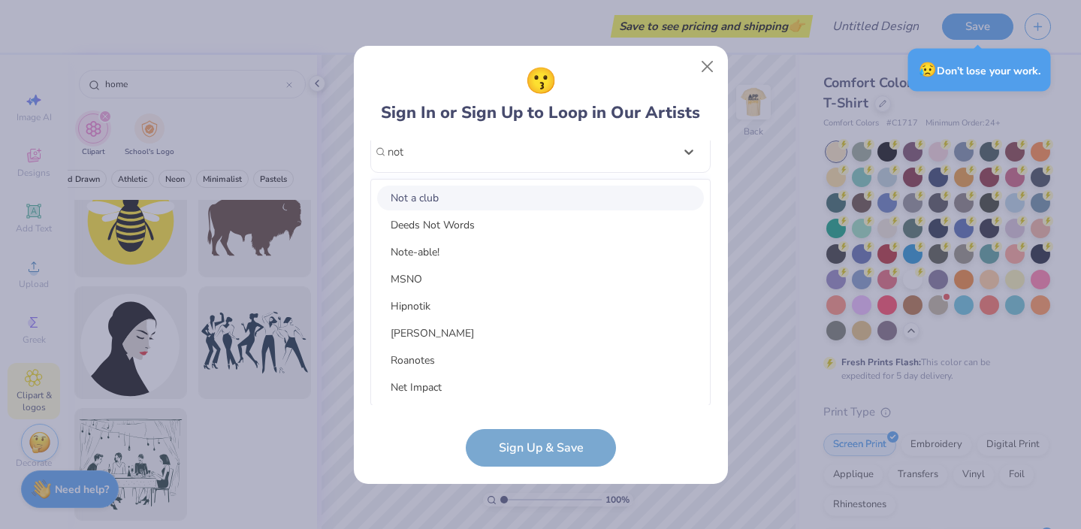
click at [410, 202] on div "Not a club" at bounding box center [540, 197] width 327 height 25
type input "not"
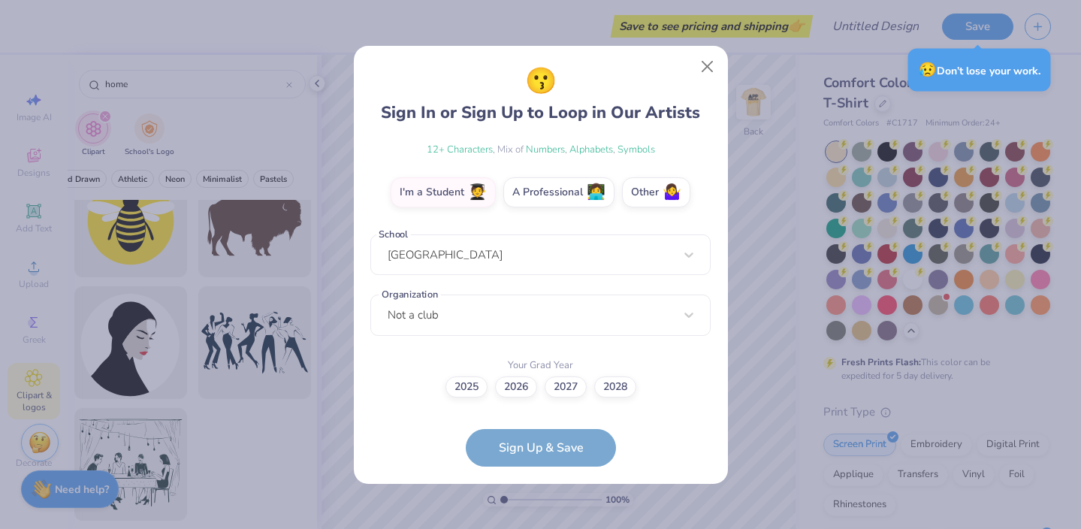
scroll to position [239, 0]
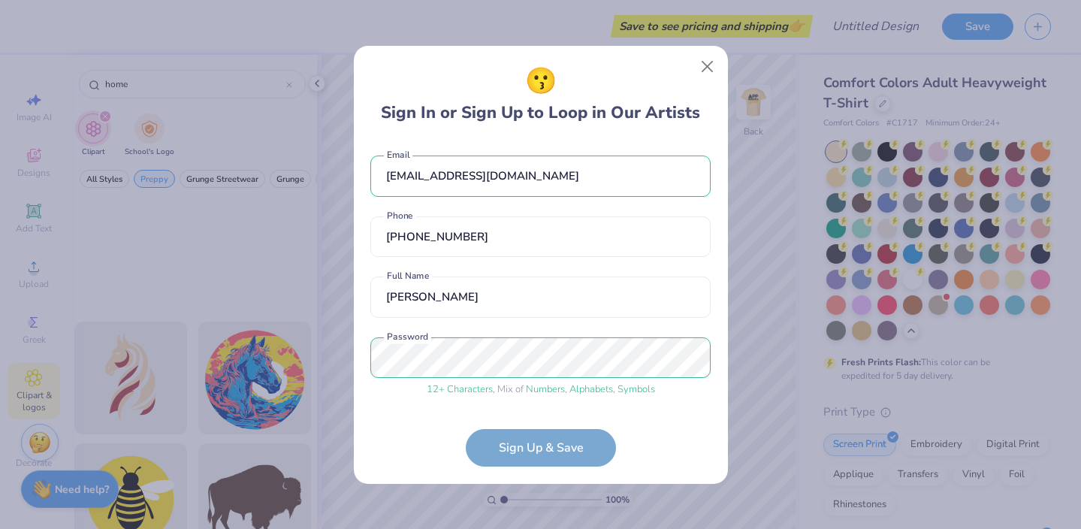
scroll to position [239, 0]
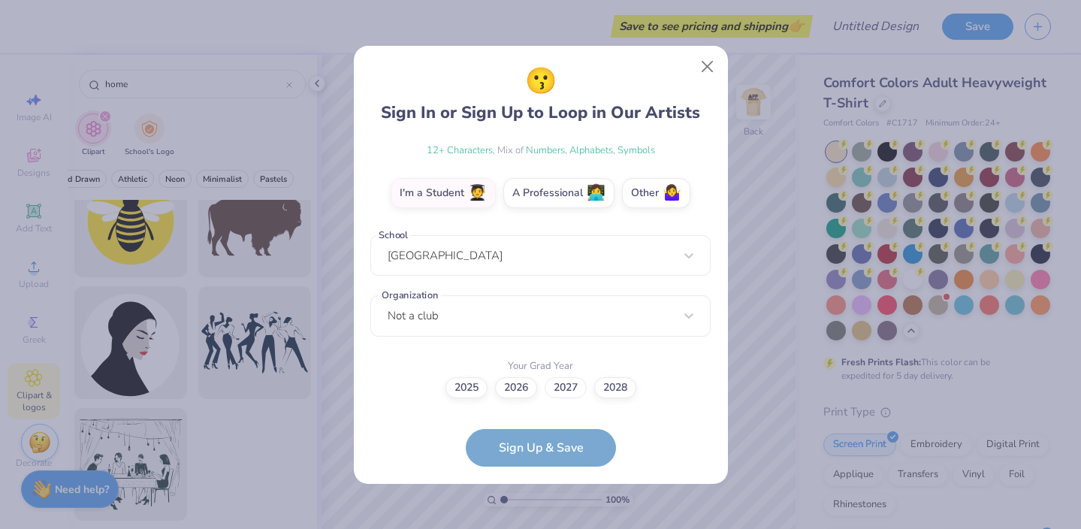
click at [558, 392] on label "2027" at bounding box center [565, 387] width 42 height 21
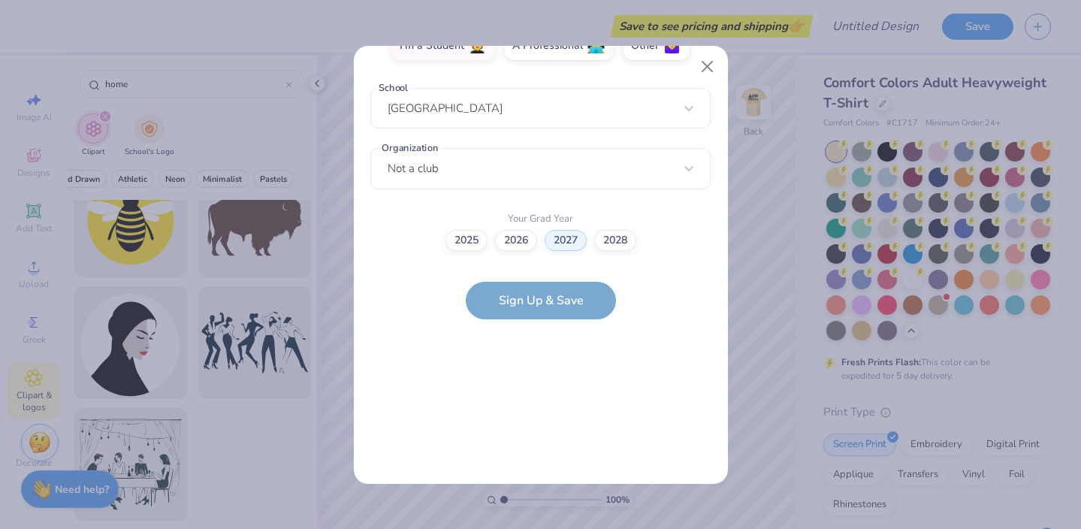
scroll to position [0, 0]
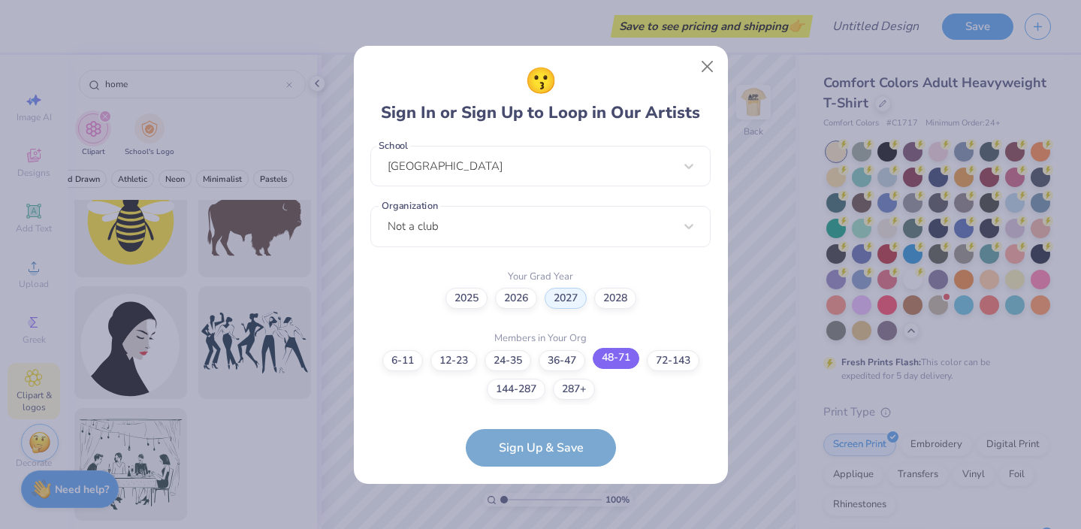
click at [623, 361] on label "48-71" at bounding box center [616, 358] width 47 height 21
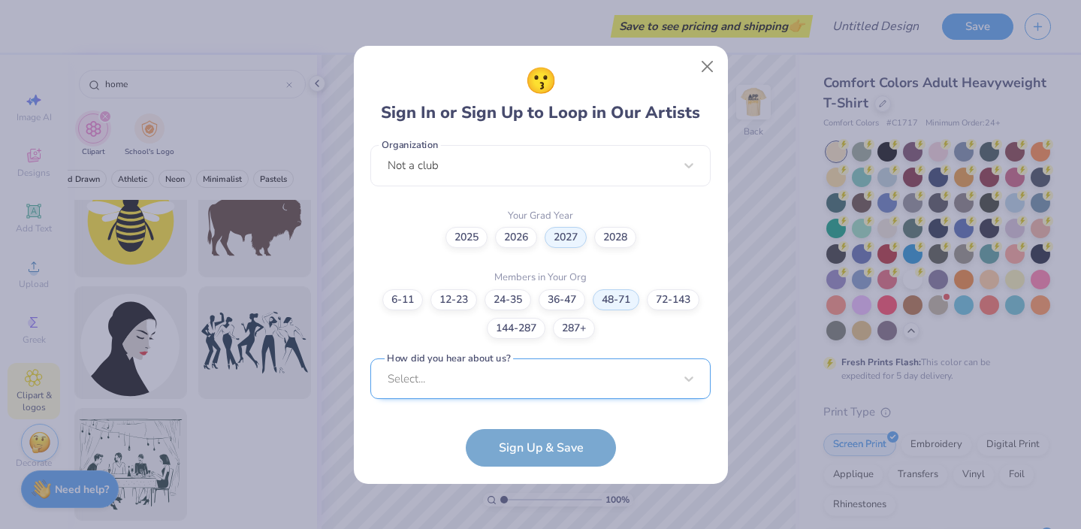
scroll to position [614, 0]
click at [505, 380] on div "Select..." at bounding box center [540, 377] width 340 height 41
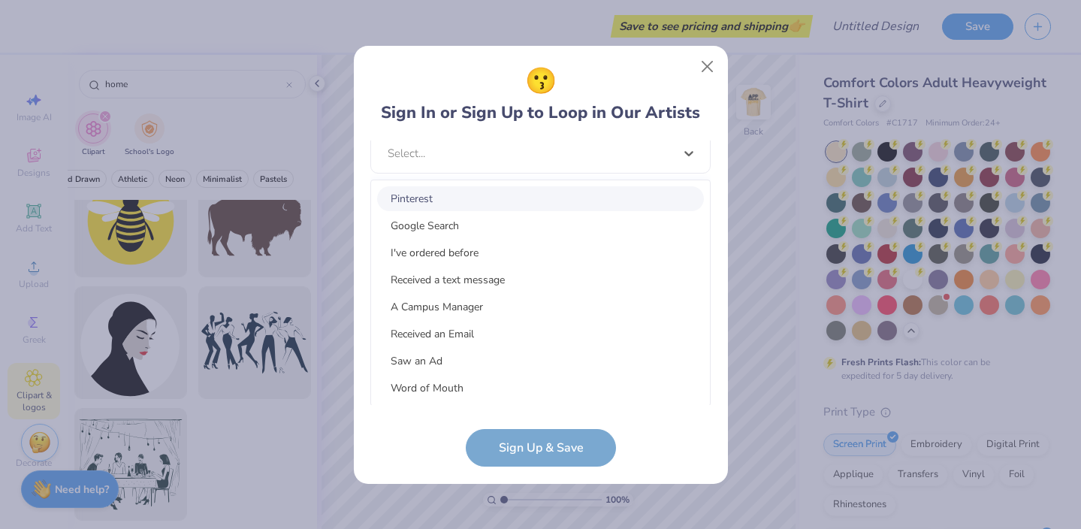
click at [424, 198] on div "Pinterest" at bounding box center [540, 198] width 327 height 25
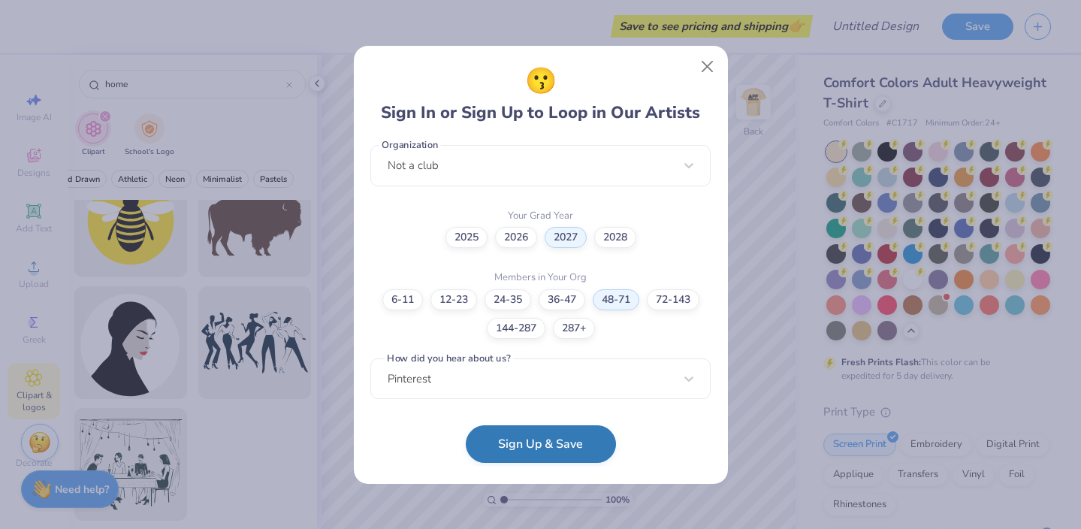
click at [486, 442] on button "Sign Up & Save" at bounding box center [541, 444] width 150 height 38
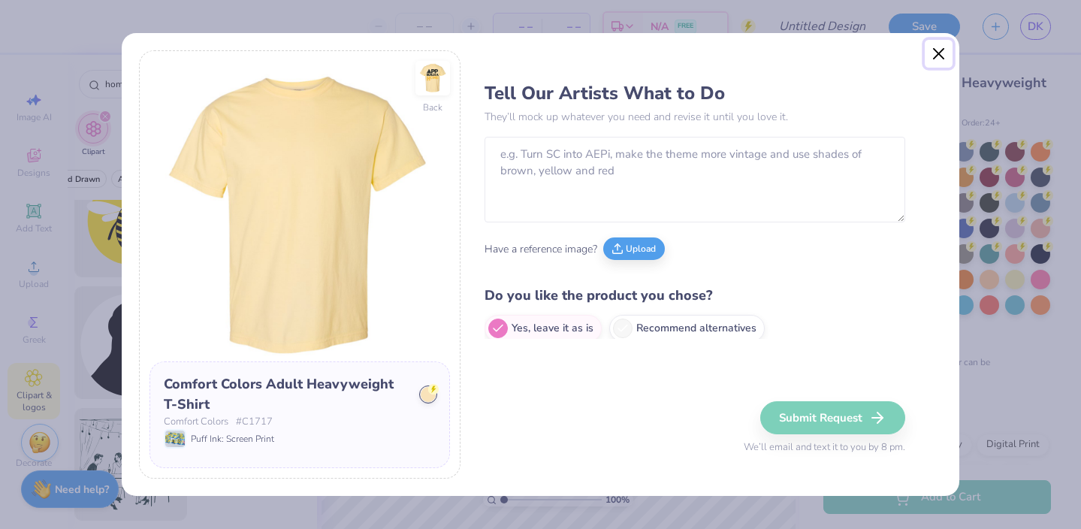
click at [939, 54] on button "Close" at bounding box center [938, 54] width 29 height 29
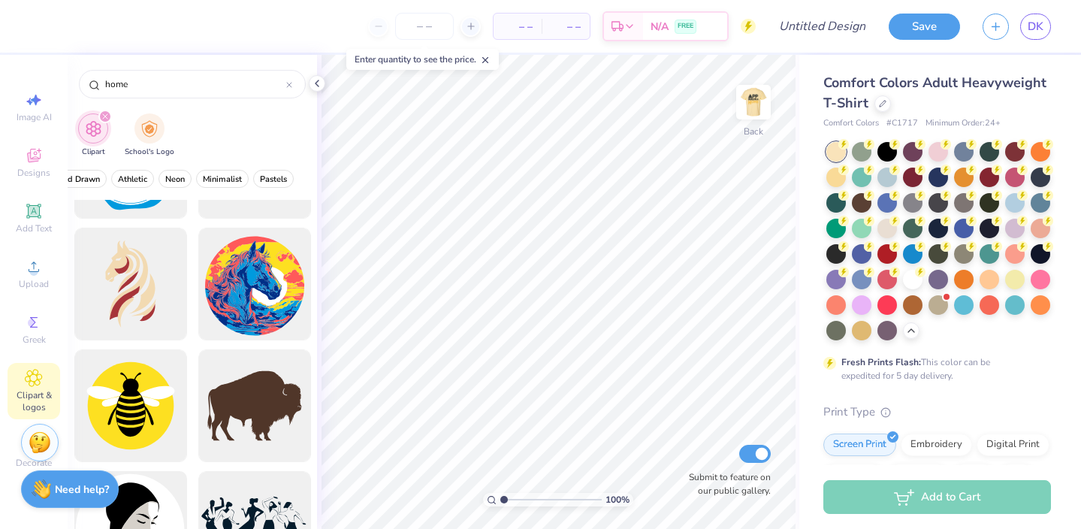
scroll to position [0, 0]
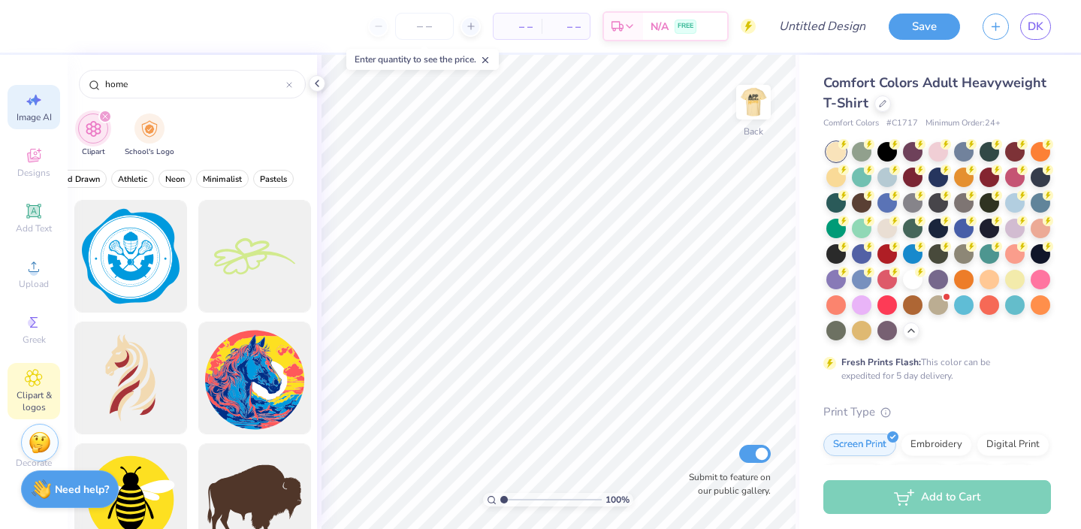
click at [37, 100] on icon at bounding box center [36, 100] width 11 height 11
select select "4"
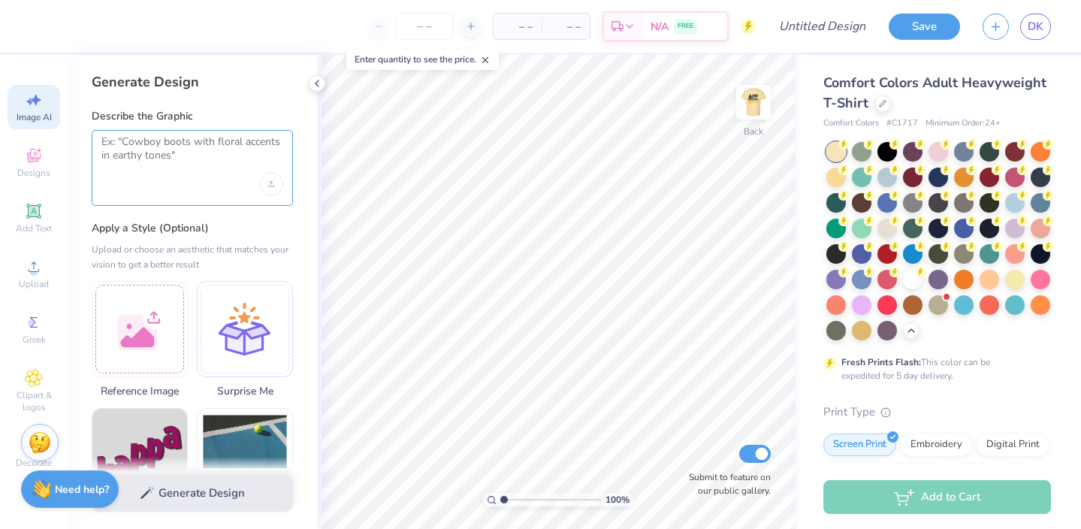
click at [155, 143] on textarea at bounding box center [192, 154] width 182 height 38
select select "4"
click at [144, 147] on textarea at bounding box center [192, 154] width 182 height 38
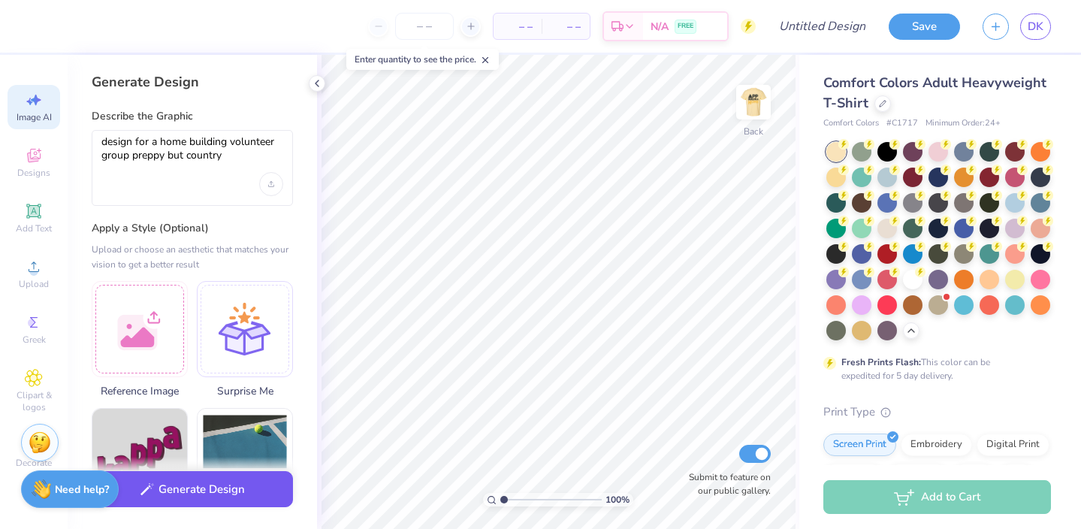
type textarea "design for a home building volunteer group preppy but country"
click at [167, 487] on button "Generate Design" at bounding box center [192, 489] width 201 height 37
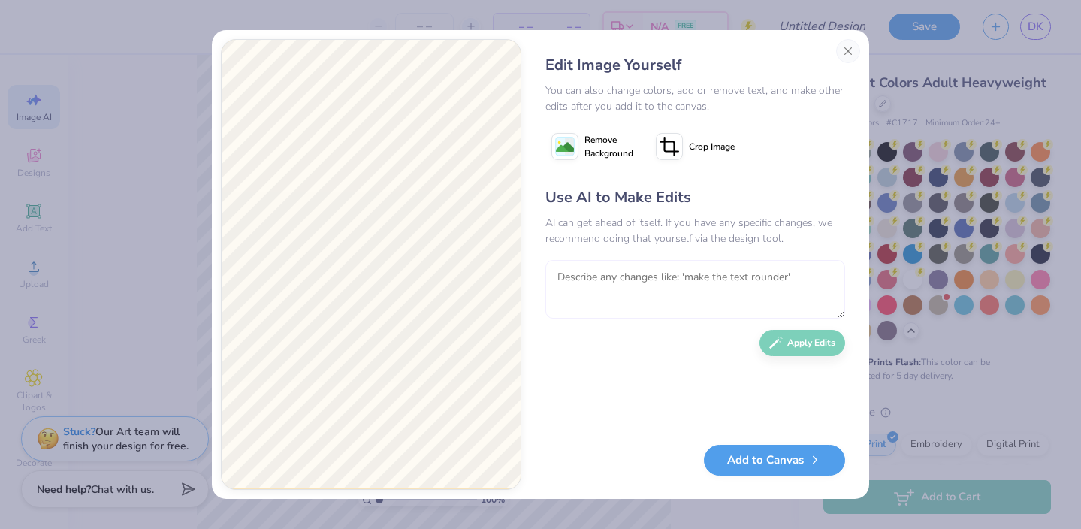
click at [607, 302] on textarea at bounding box center [695, 289] width 300 height 59
type textarea "can u make it more like clipart and more preppy"
click at [793, 346] on button "Apply Edits" at bounding box center [802, 339] width 86 height 26
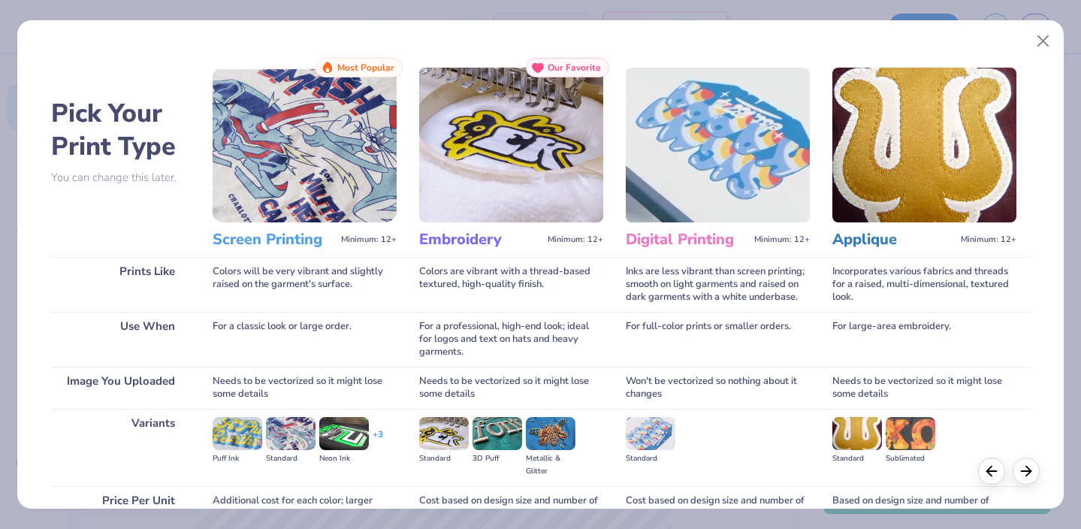
scroll to position [145, 0]
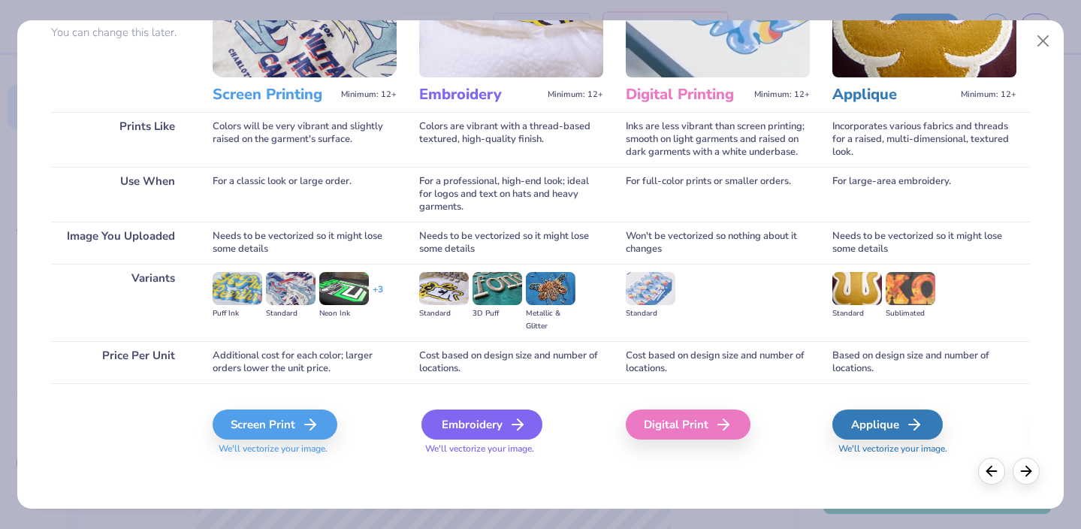
click at [457, 418] on div "Embroidery" at bounding box center [481, 424] width 121 height 30
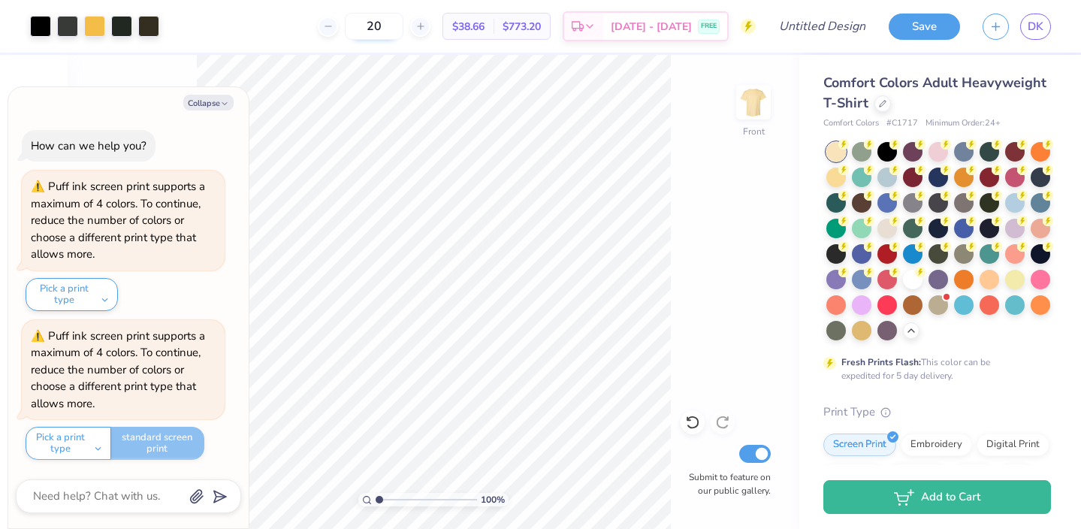
click at [403, 25] on input "20" at bounding box center [374, 26] width 59 height 27
type input "2"
type input "50"
click at [942, 441] on div "Embroidery" at bounding box center [935, 442] width 71 height 23
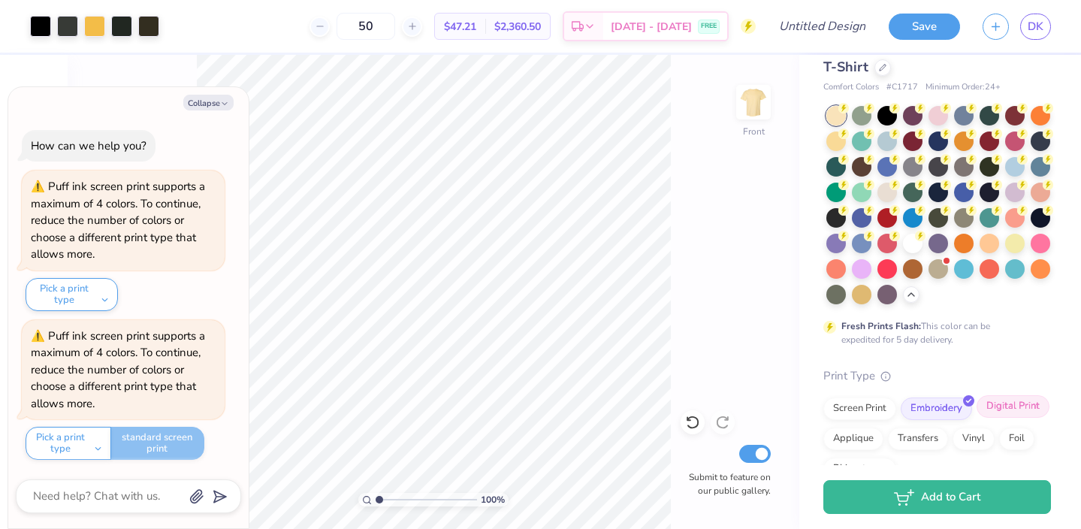
click at [998, 415] on div "Digital Print" at bounding box center [1012, 406] width 73 height 23
click at [868, 403] on div "Screen Print" at bounding box center [859, 406] width 73 height 23
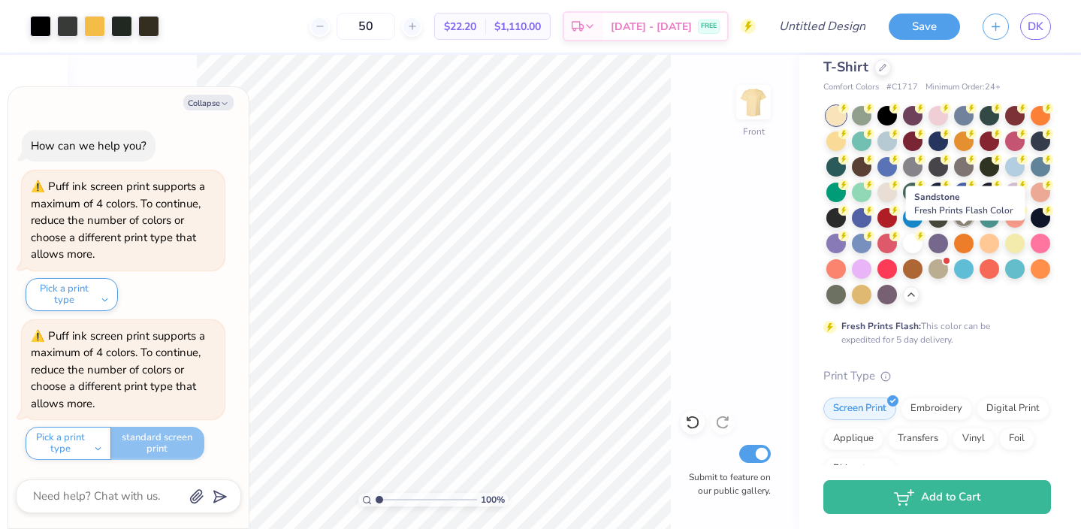
scroll to position [0, 0]
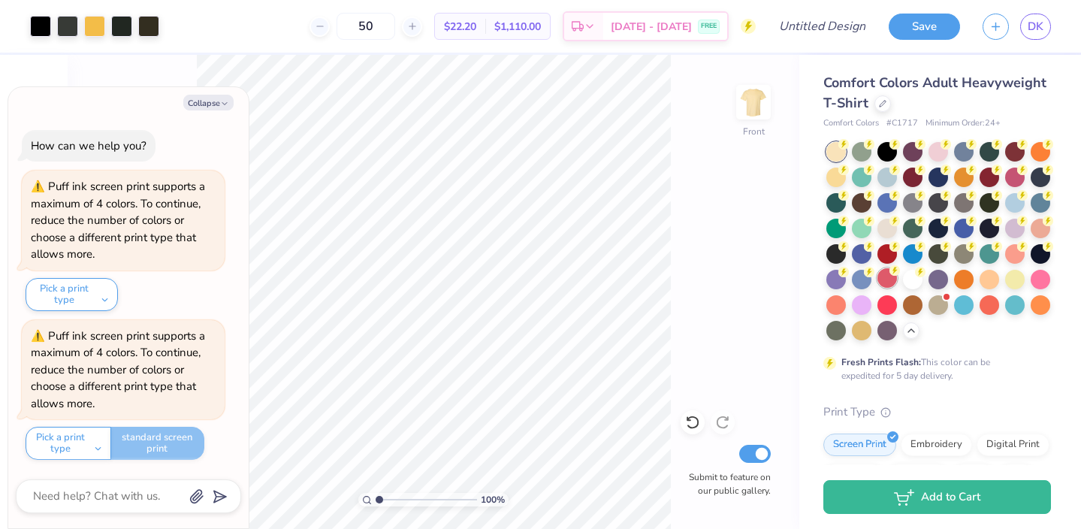
click at [887, 287] on div at bounding box center [887, 278] width 20 height 20
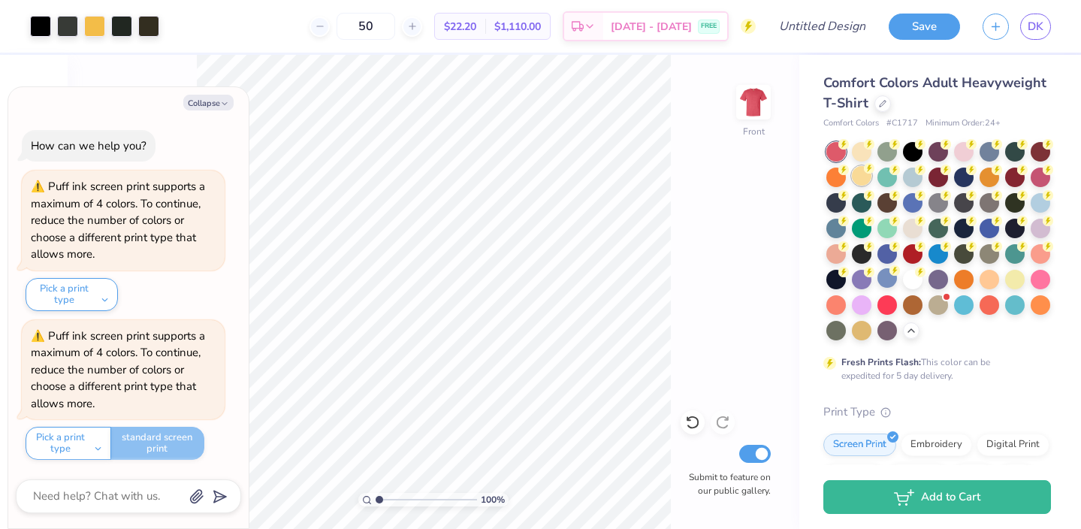
click at [857, 179] on div at bounding box center [862, 176] width 20 height 20
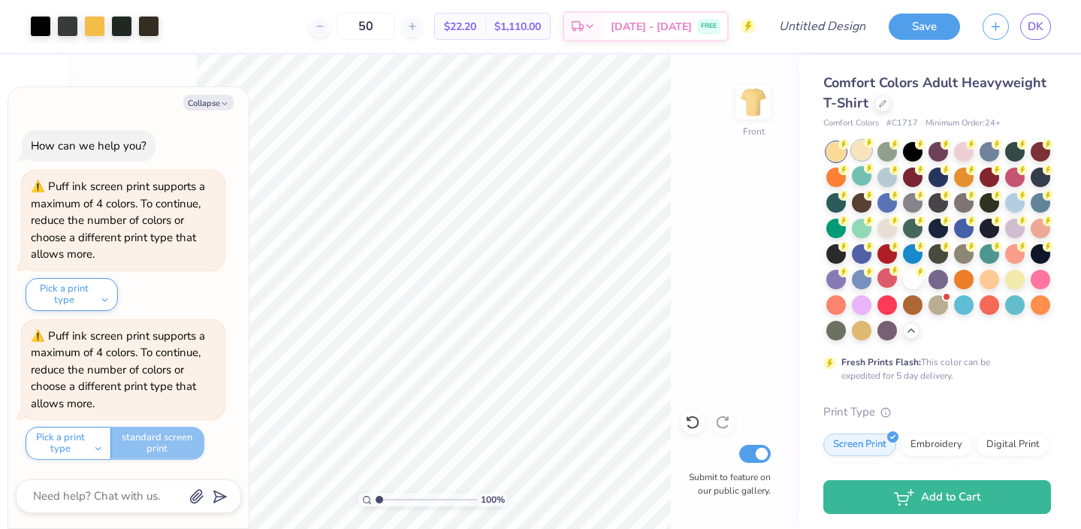
click at [858, 150] on div at bounding box center [862, 150] width 20 height 20
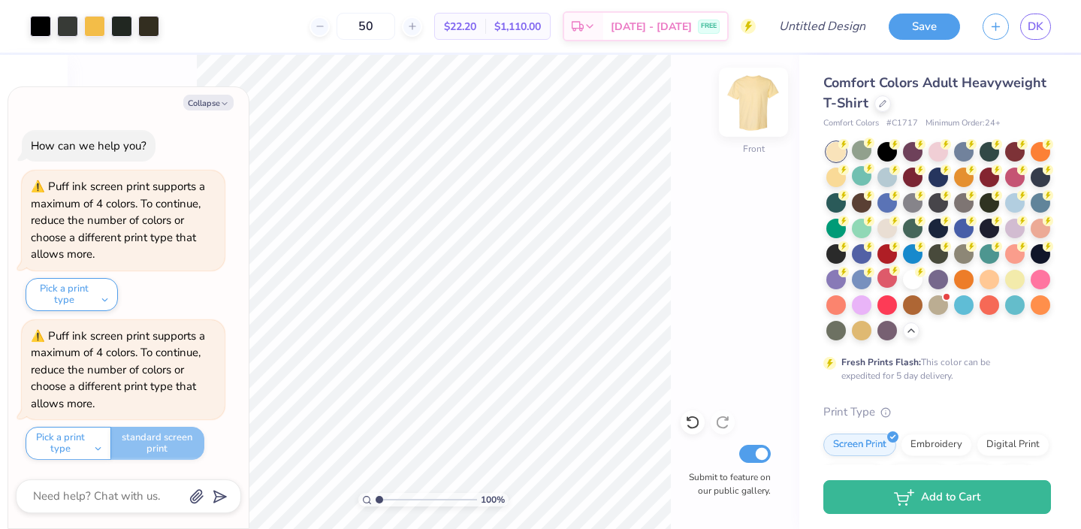
click at [753, 101] on img at bounding box center [753, 102] width 60 height 60
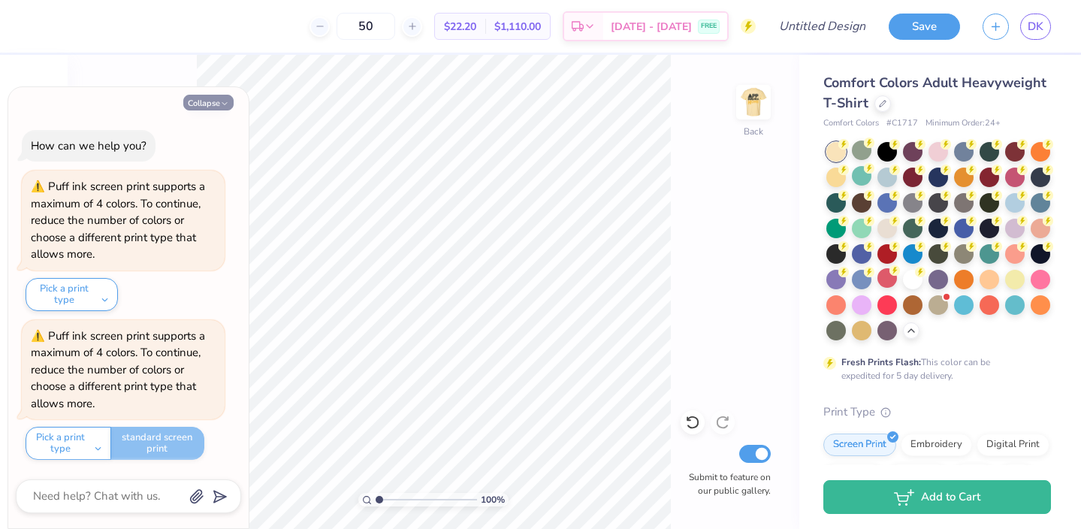
click at [198, 98] on button "Collapse" at bounding box center [208, 103] width 50 height 16
type textarea "x"
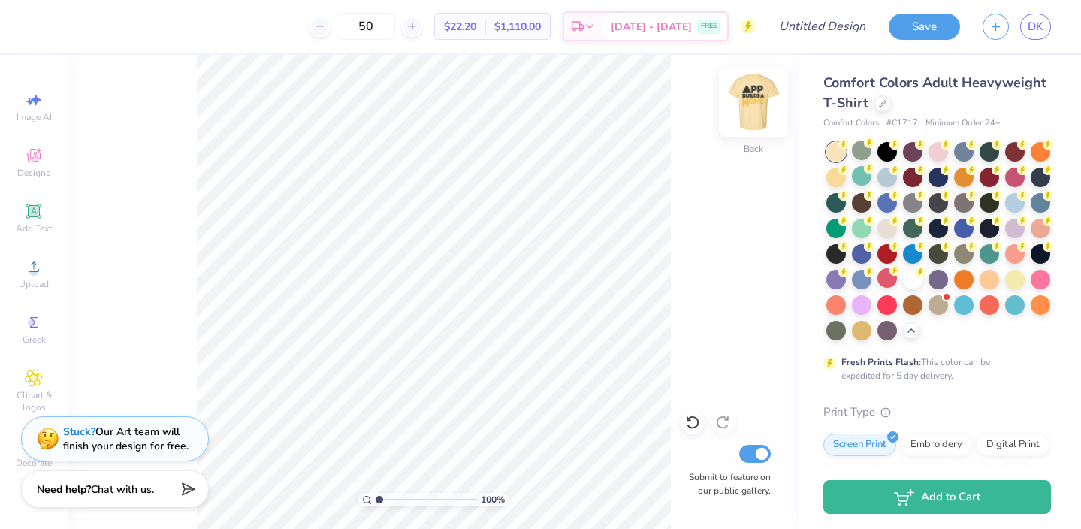
click at [747, 98] on img at bounding box center [753, 102] width 60 height 60
click at [736, 99] on img at bounding box center [753, 102] width 60 height 60
click at [23, 321] on div "Greek" at bounding box center [34, 329] width 53 height 44
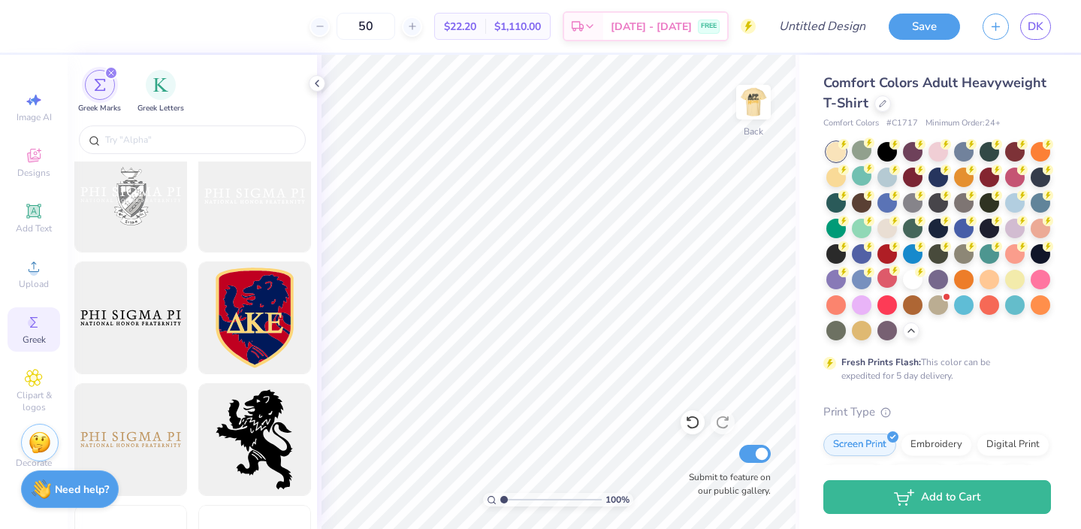
scroll to position [768, 0]
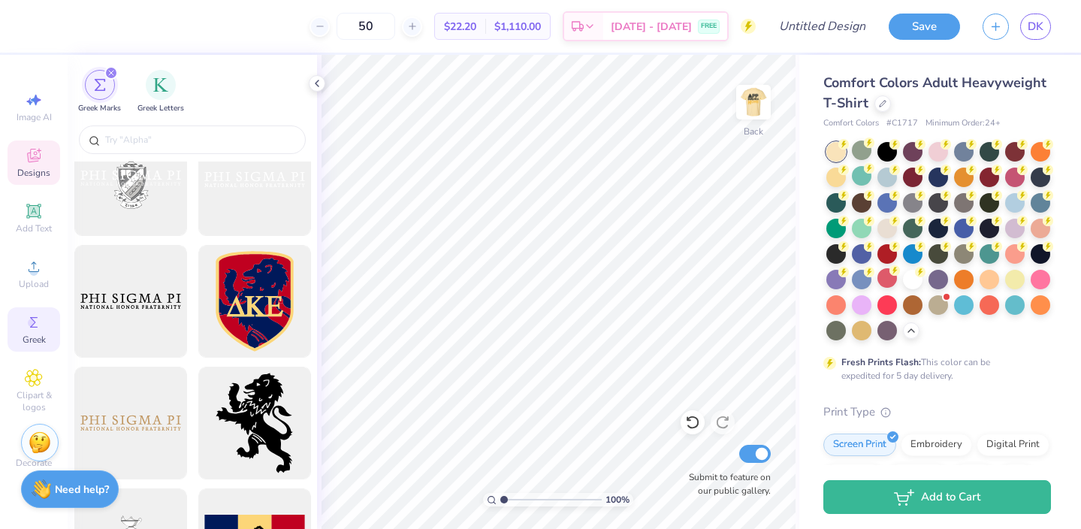
click at [34, 163] on icon at bounding box center [34, 155] width 18 height 18
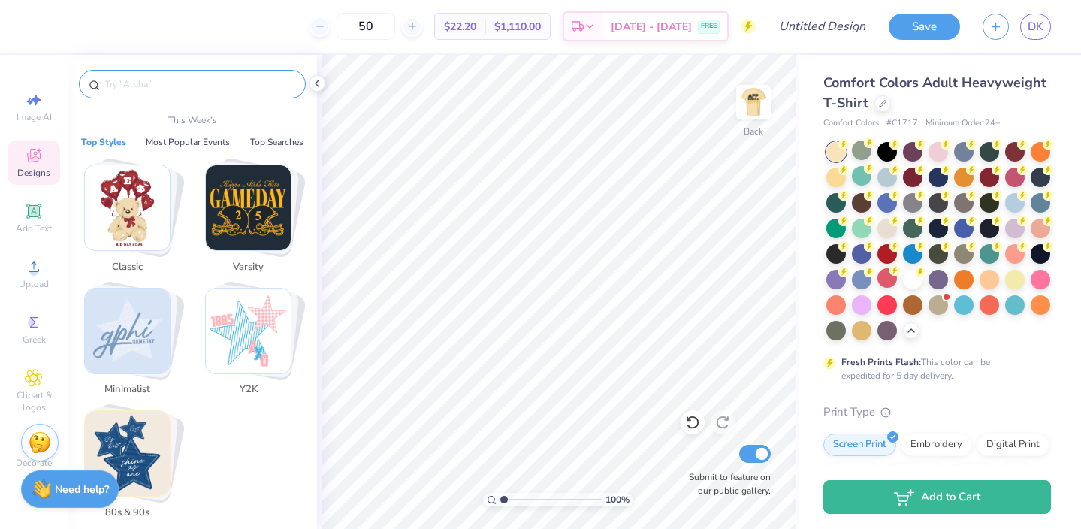
click at [148, 87] on input "text" at bounding box center [200, 84] width 192 height 15
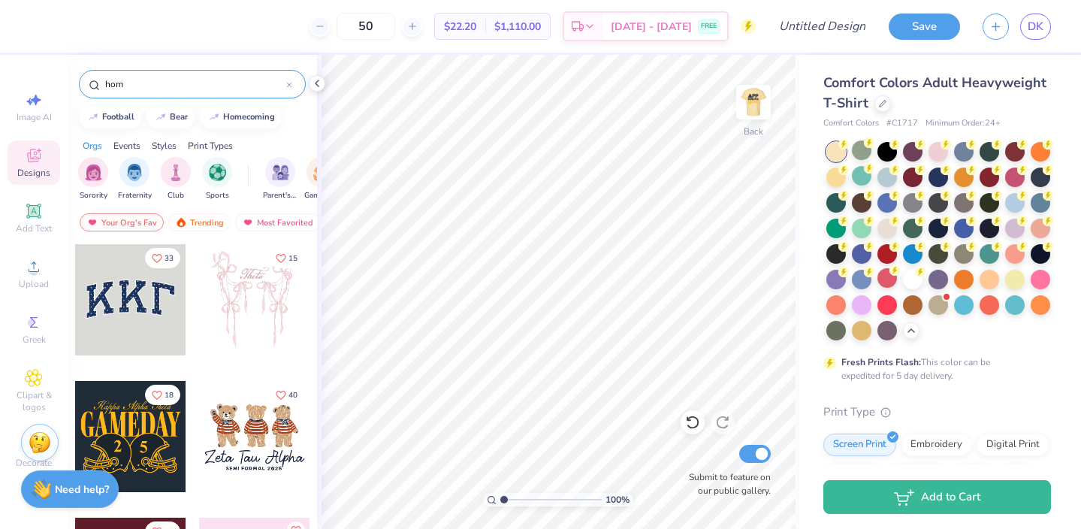
type input "home"
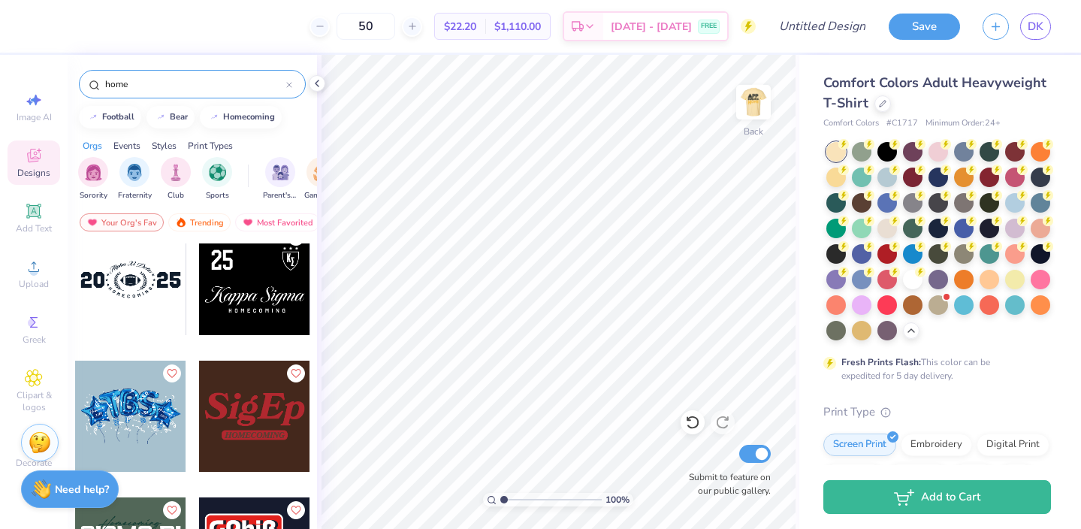
scroll to position [2635, 0]
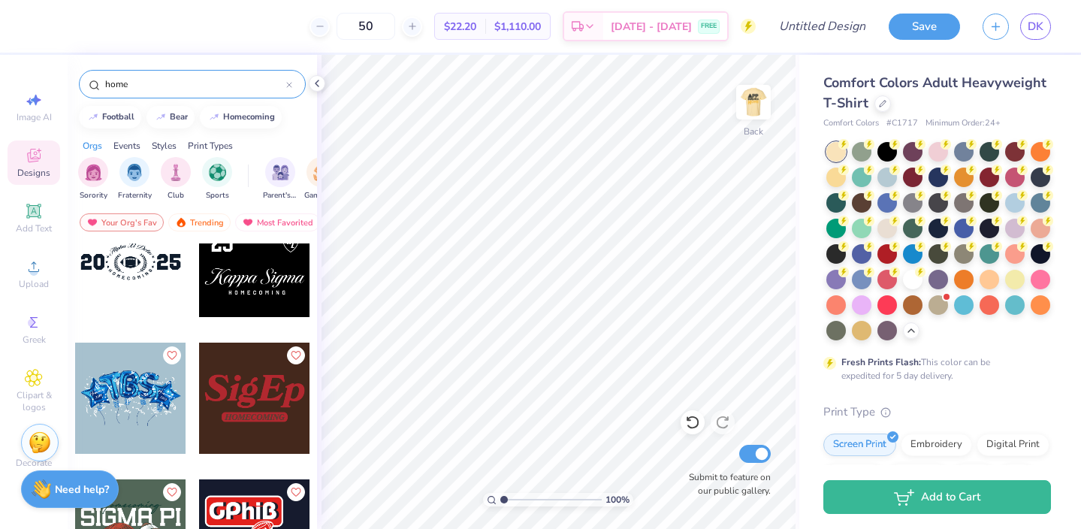
click at [163, 85] on input "home" at bounding box center [195, 84] width 182 height 15
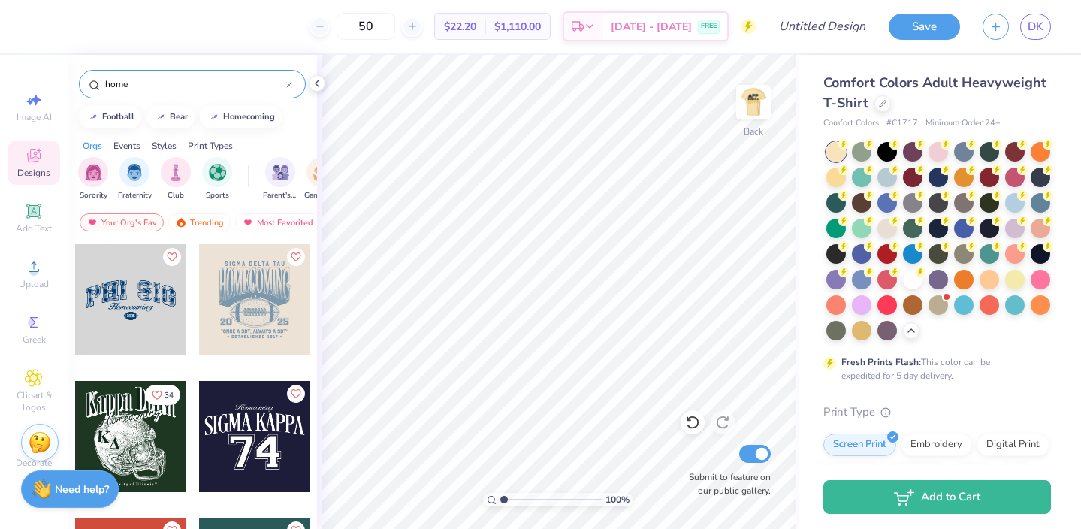
click at [163, 85] on input "home" at bounding box center [195, 84] width 182 height 15
click at [182, 176] on img "filter for Club" at bounding box center [175, 170] width 17 height 17
click at [153, 86] on input "home" at bounding box center [195, 84] width 182 height 15
type input "h"
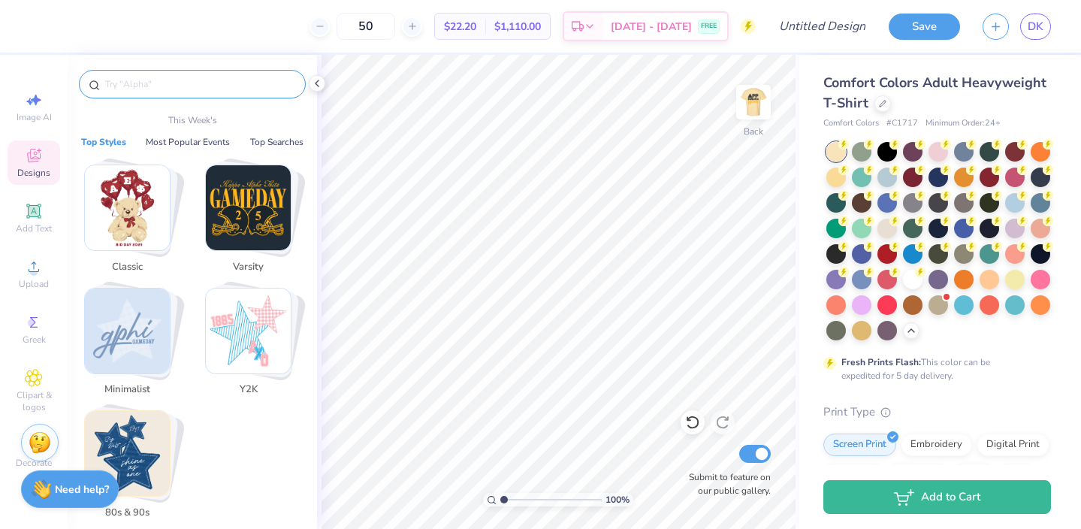
click at [147, 330] on img "Stack Card Button Minimalist" at bounding box center [127, 330] width 85 height 85
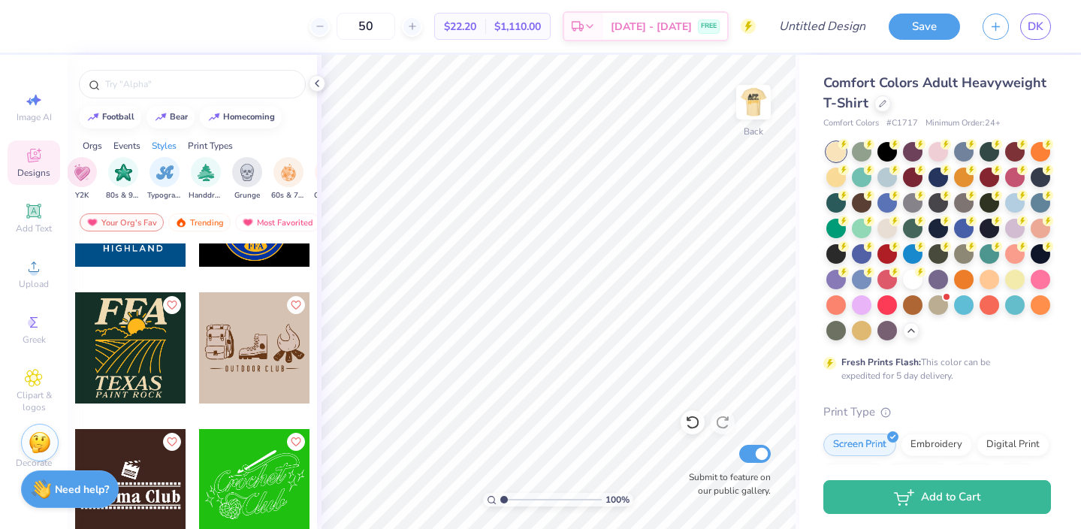
scroll to position [0, 924]
click at [204, 176] on img "filter for Handdrawn" at bounding box center [203, 170] width 17 height 17
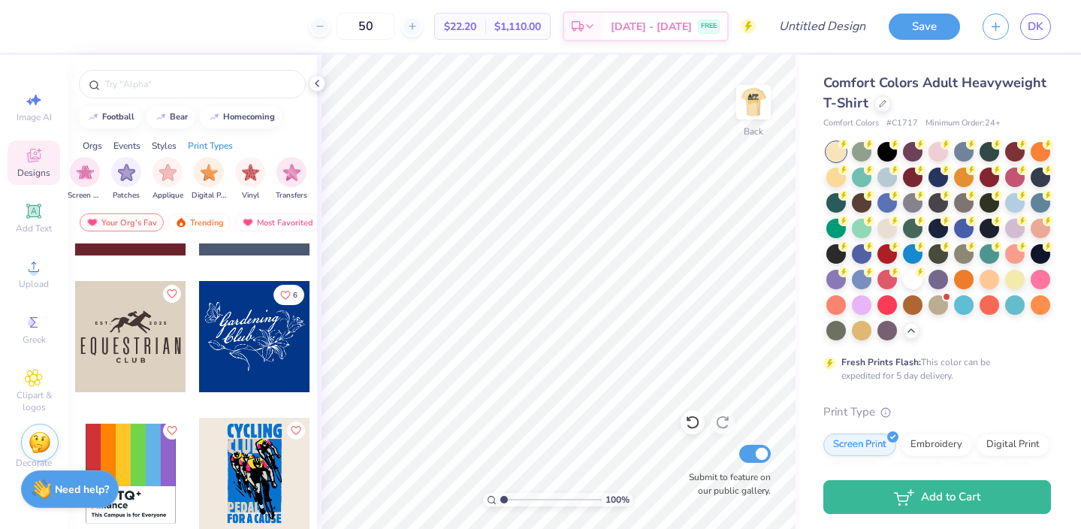
scroll to position [3777, 0]
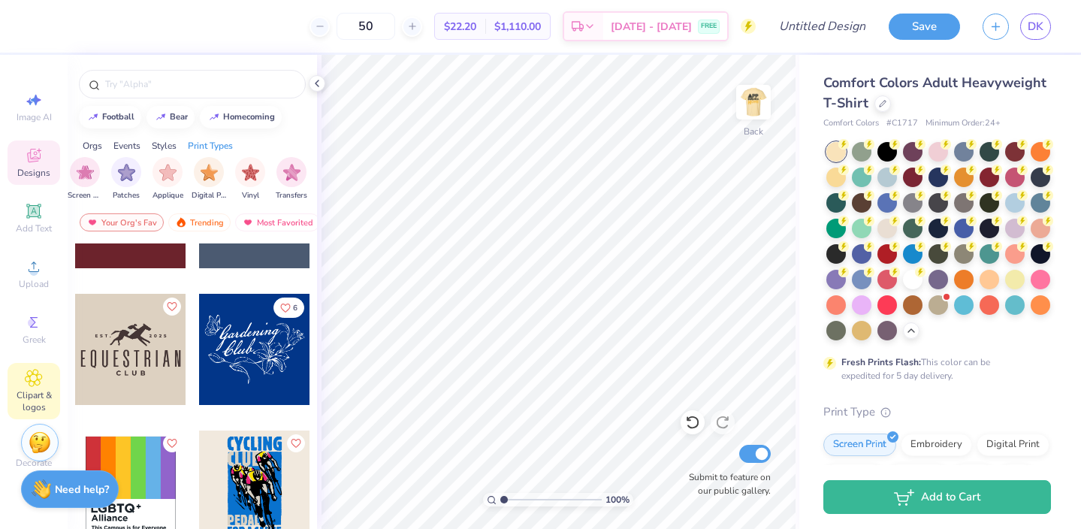
click at [35, 404] on span "Clipart & logos" at bounding box center [34, 401] width 53 height 24
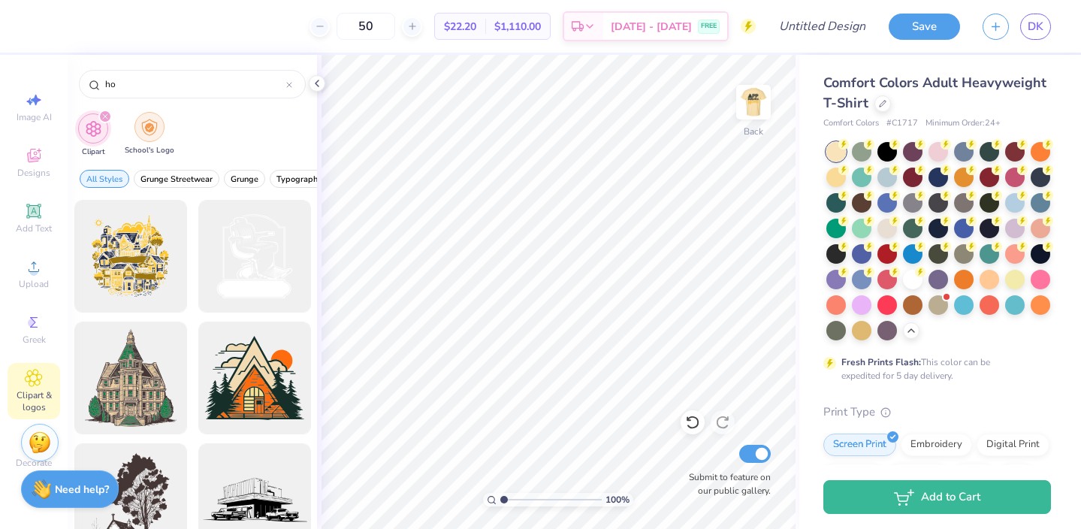
type input "h"
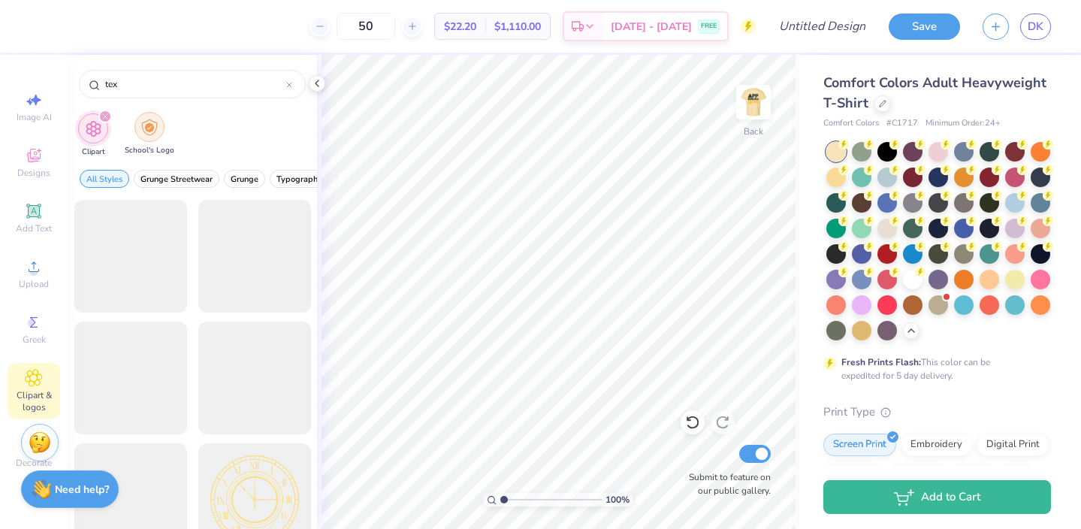
type input "text"
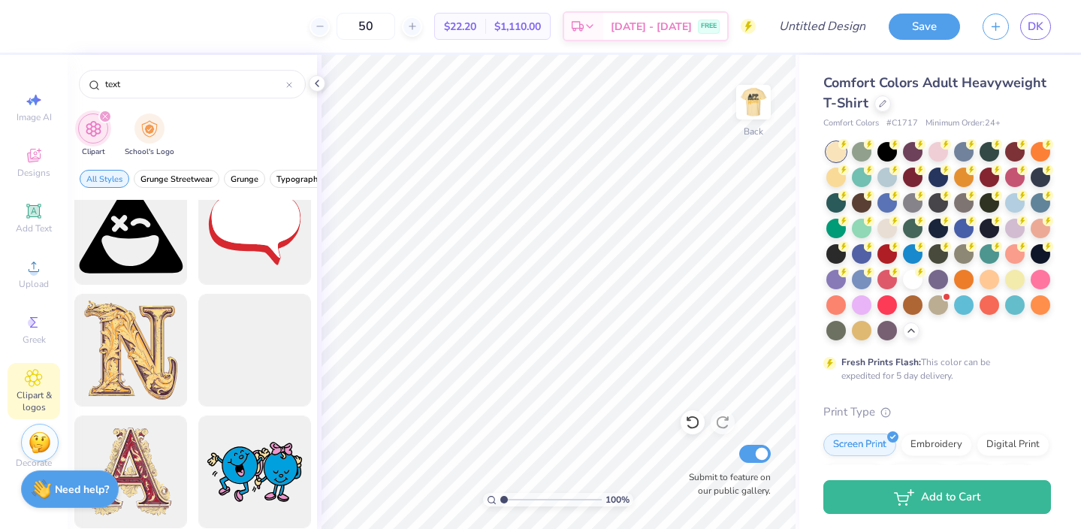
scroll to position [74, 0]
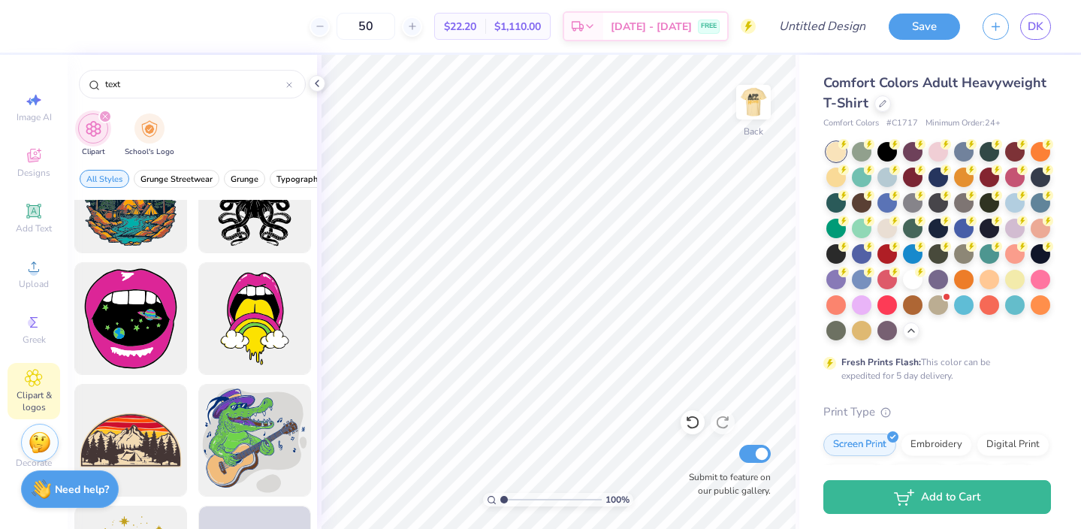
scroll to position [1520, 0]
type input "t"
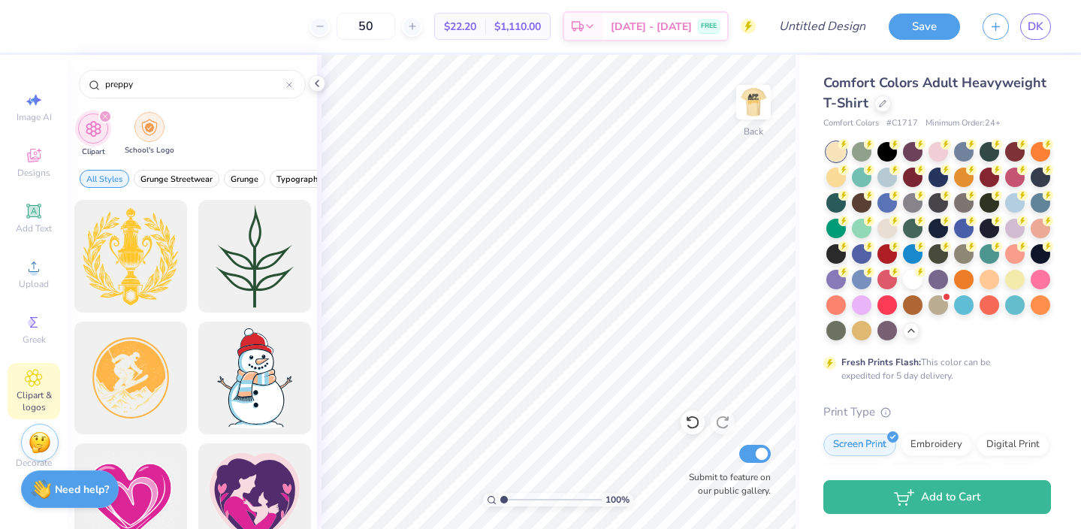
type input "preppy"
click at [144, 126] on img "filter for School's Logo" at bounding box center [149, 127] width 17 height 17
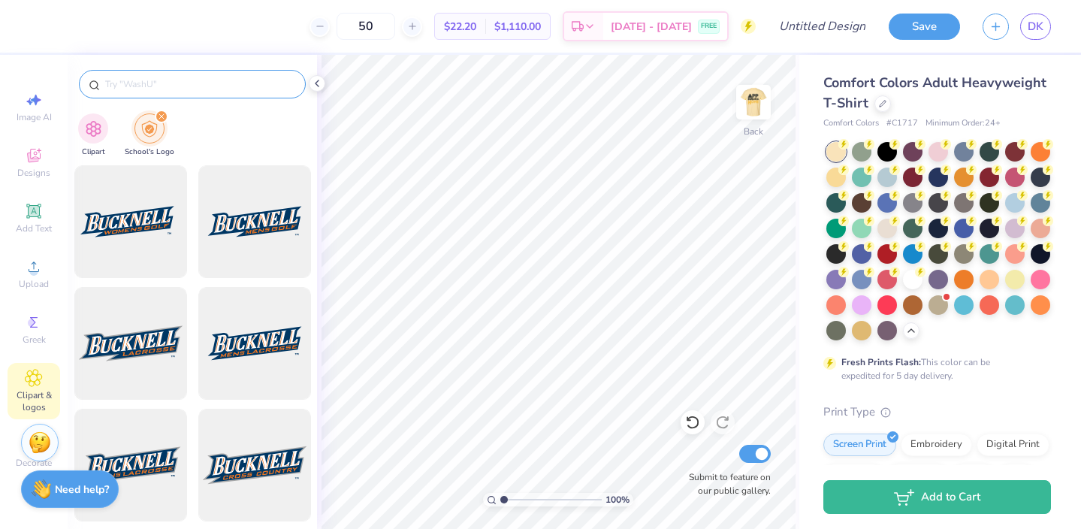
click at [124, 91] on input "text" at bounding box center [200, 84] width 192 height 15
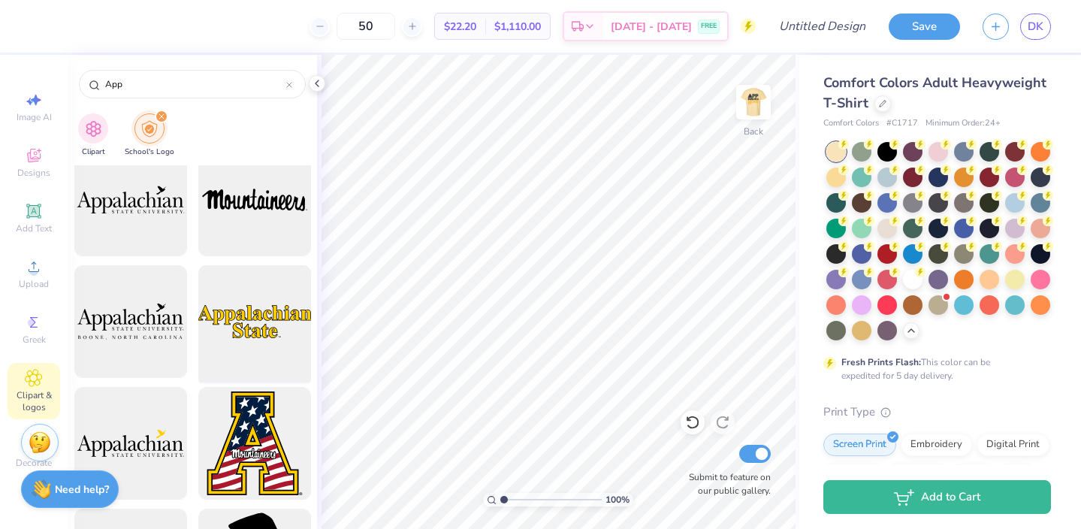
scroll to position [0, 0]
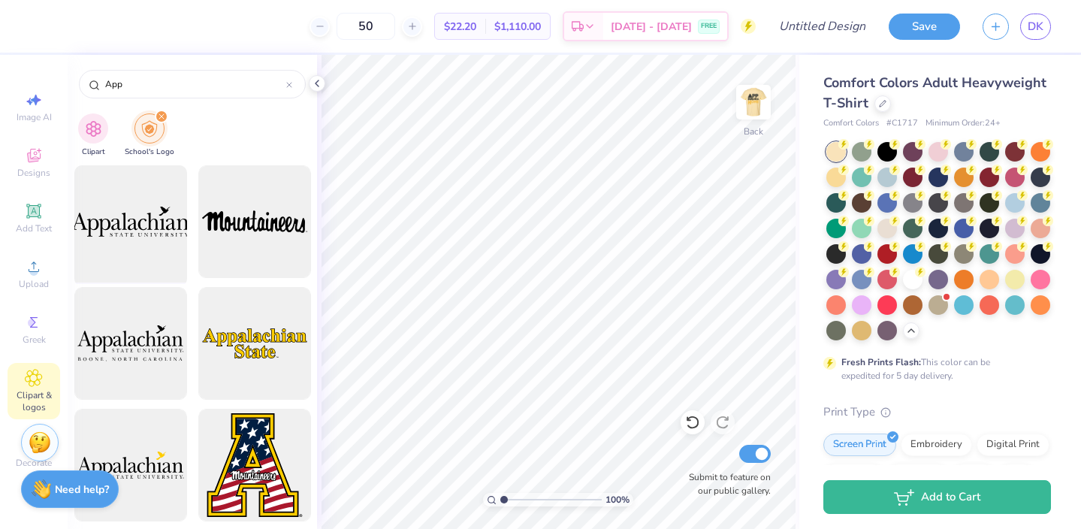
type input "App"
click at [137, 243] on div at bounding box center [130, 222] width 124 height 124
type input "6.35"
type input "1.62"
type input "5.10"
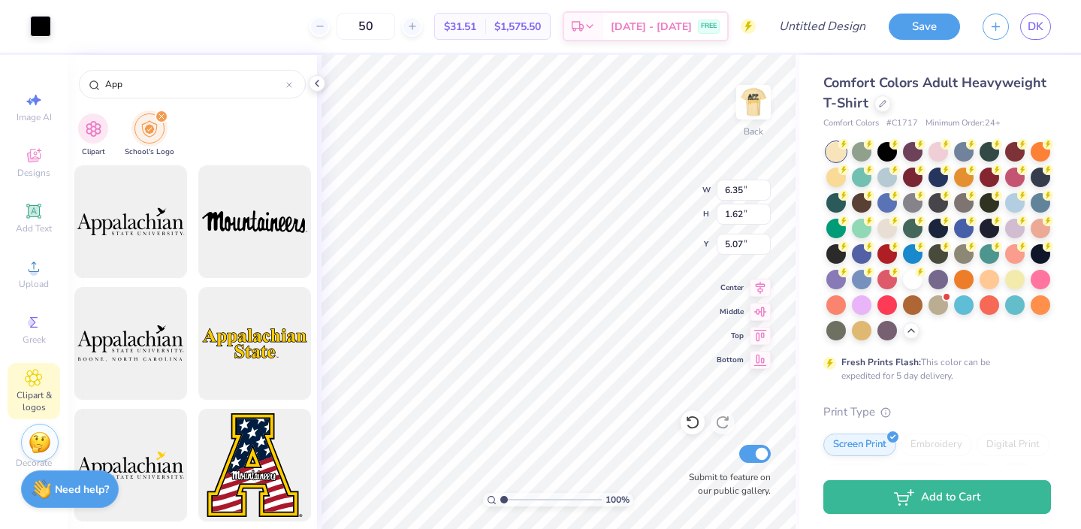
type input "5.07"
click at [807, 273] on div "Comfort Colors Adult Heavyweight T-Shirt Comfort Colors # C1717 Minimum Order: …" at bounding box center [940, 462] width 282 height 814
type input "5.62"
type input "8.13"
type input "2.07"
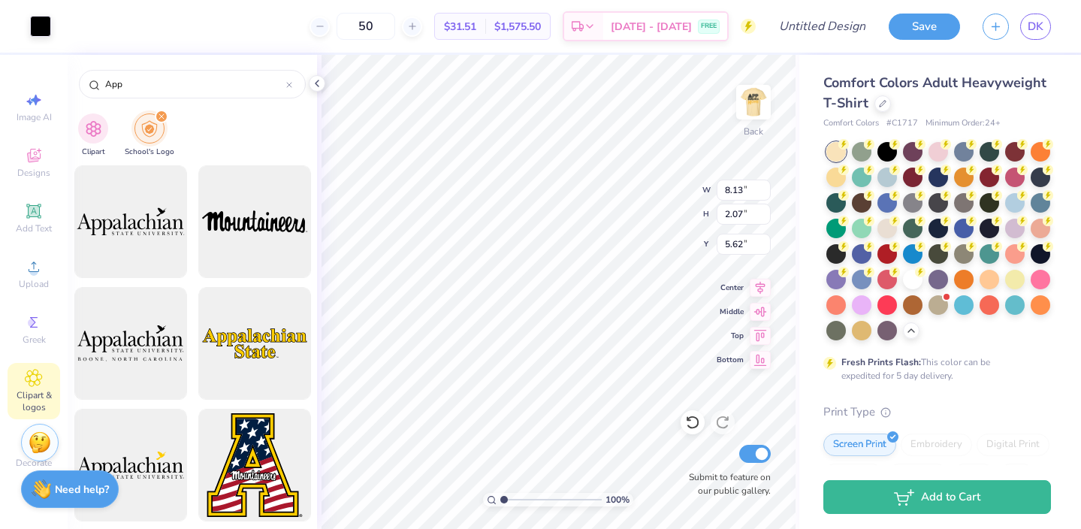
type input "4.64"
type input "10.20"
type input "2.60"
type input "5.25"
click at [810, 231] on div "Comfort Colors Adult Heavyweight T-Shirt Comfort Colors # C1717 Minimum Order: …" at bounding box center [940, 462] width 282 height 814
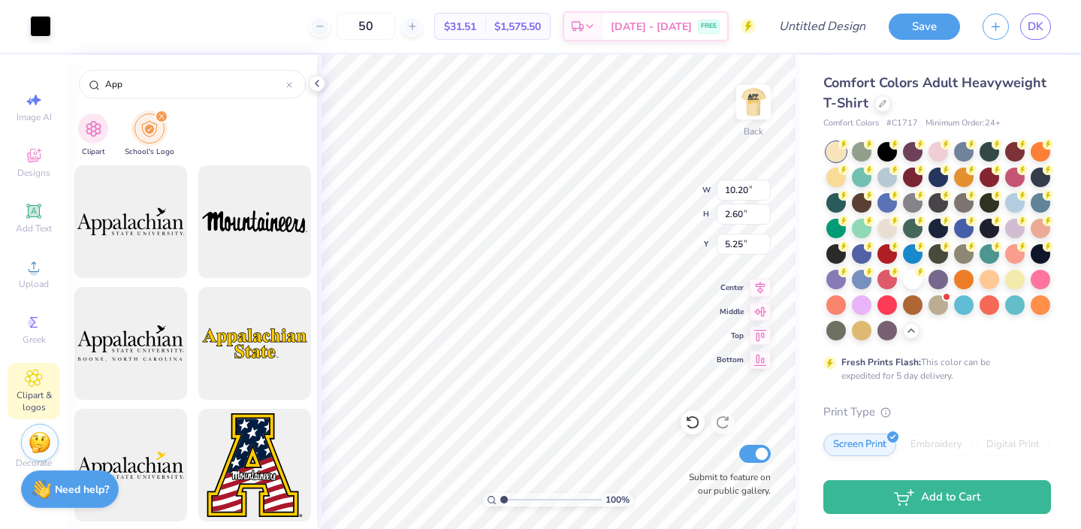
type input "6.77"
type input "1.73"
type input "3.41"
click at [797, 265] on div "100 % Back W 6.77 6.77 " H 1.73 1.73 " Y 3.41 3.41 " Center Middle Top Bottom S…" at bounding box center [558, 292] width 482 height 474
type input "4.63"
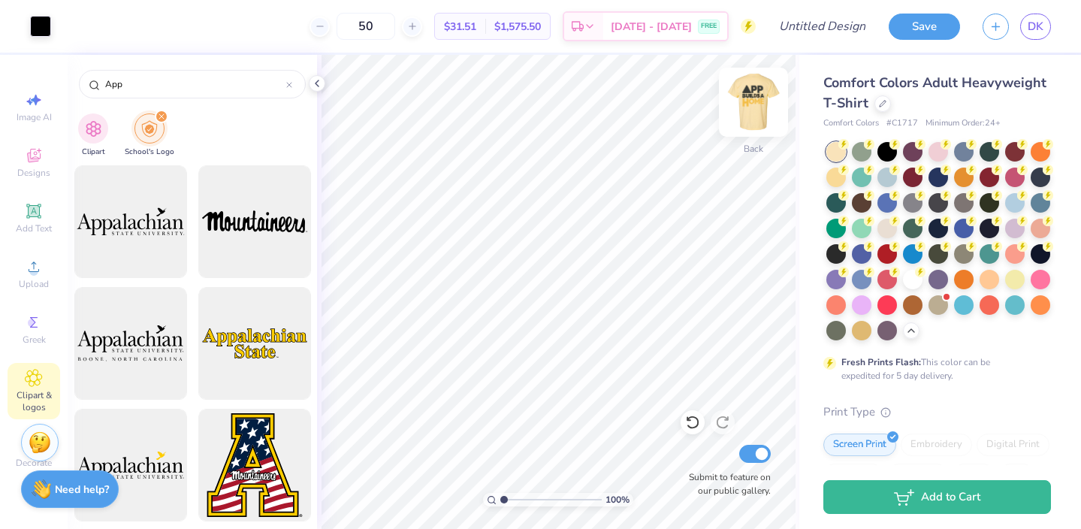
click at [755, 101] on img at bounding box center [753, 102] width 60 height 60
click at [755, 100] on img at bounding box center [753, 102] width 60 height 60
type input "4.64"
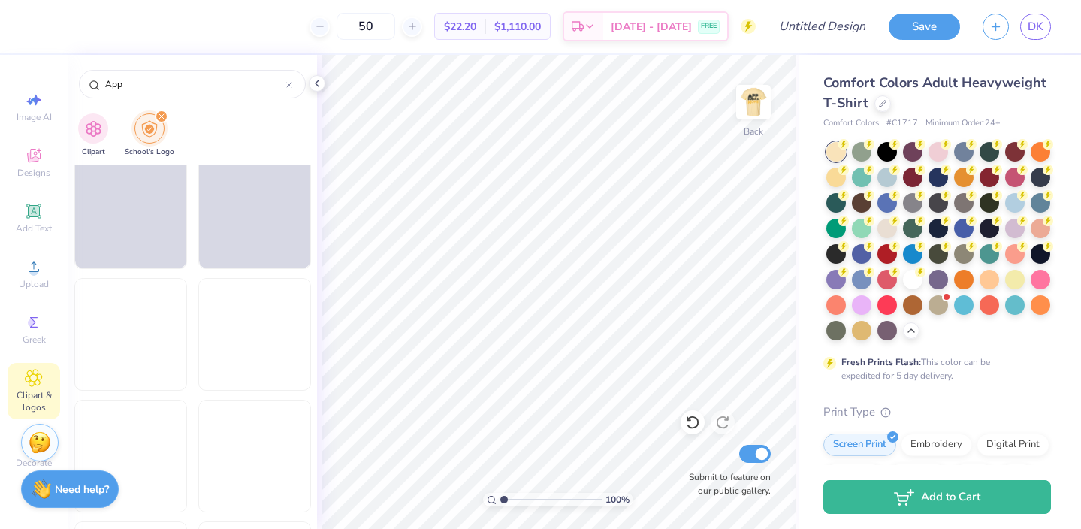
scroll to position [3800, 0]
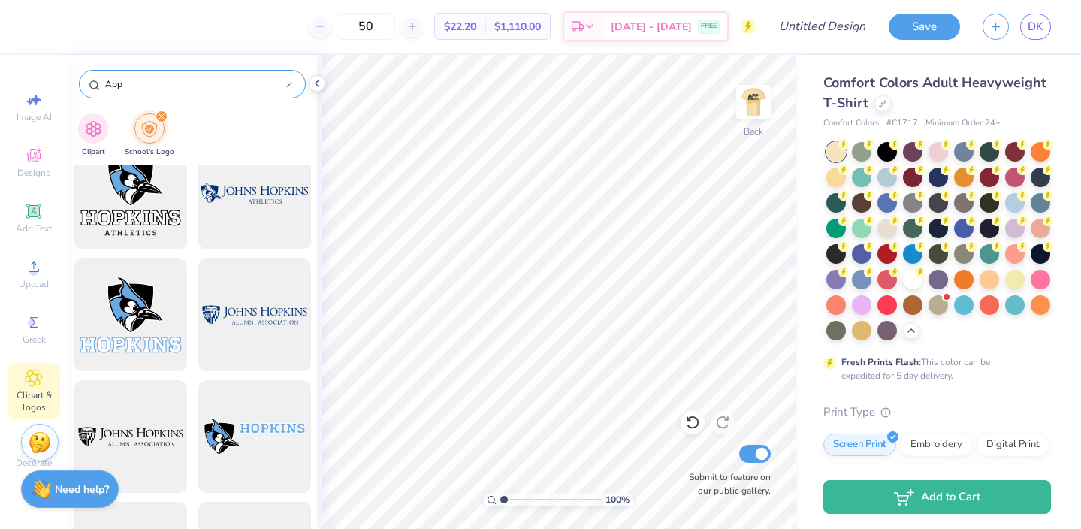
click at [291, 84] on icon at bounding box center [289, 85] width 6 height 6
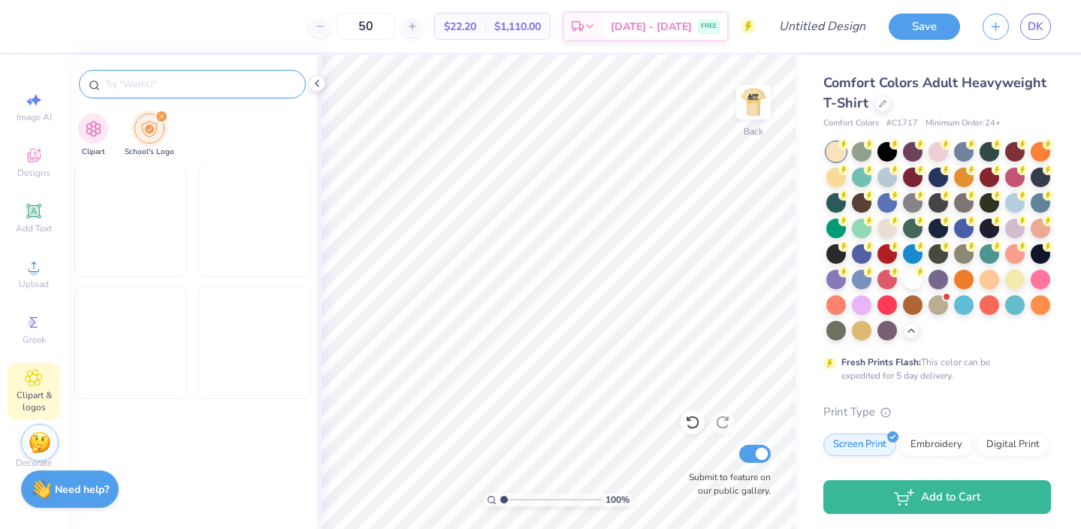
scroll to position [1582, 0]
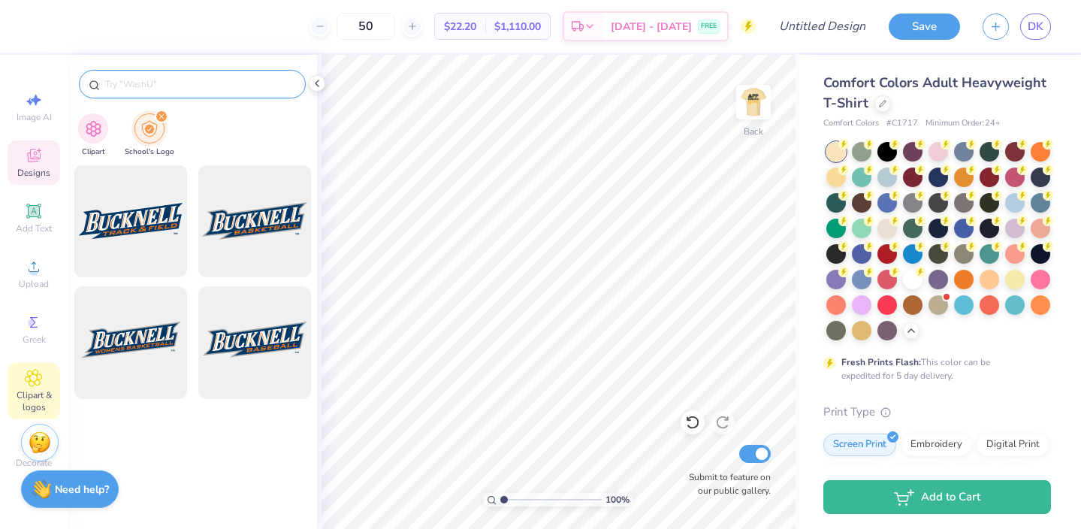
click at [35, 158] on icon at bounding box center [34, 157] width 12 height 10
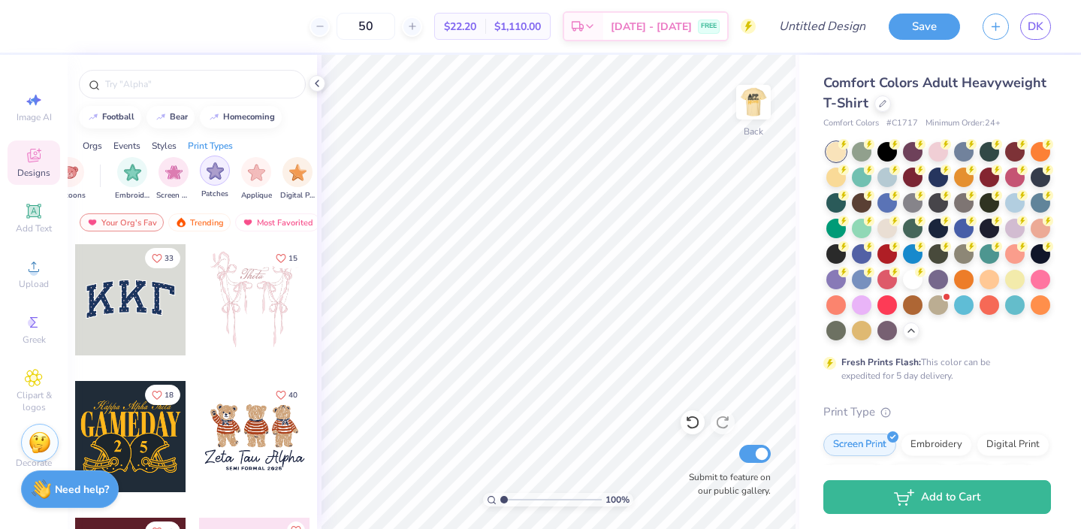
scroll to position [0, 1184]
click at [216, 179] on div "filter for Patches" at bounding box center [213, 170] width 30 height 30
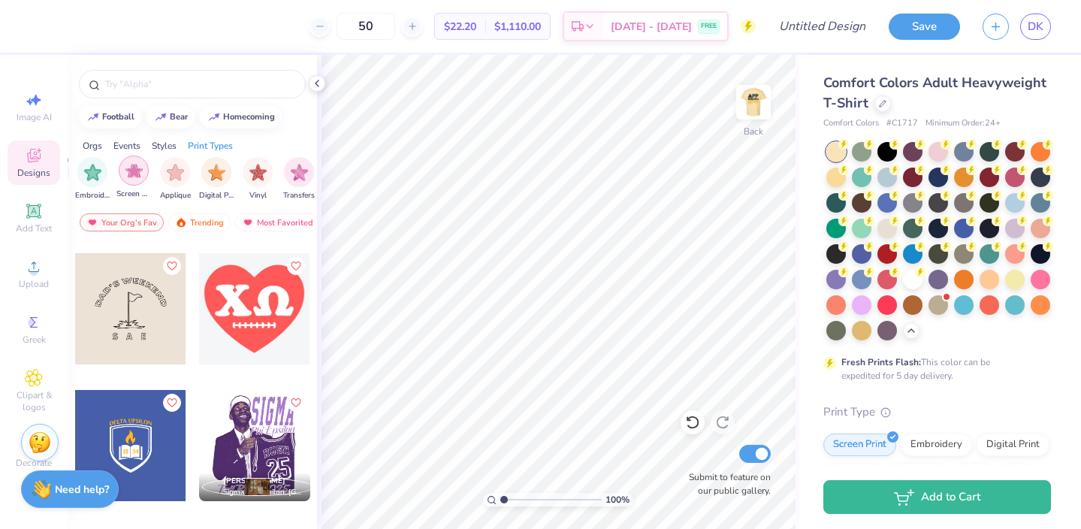
scroll to position [0, 1271]
click at [203, 170] on img "filter for Digital Print" at bounding box center [209, 172] width 17 height 17
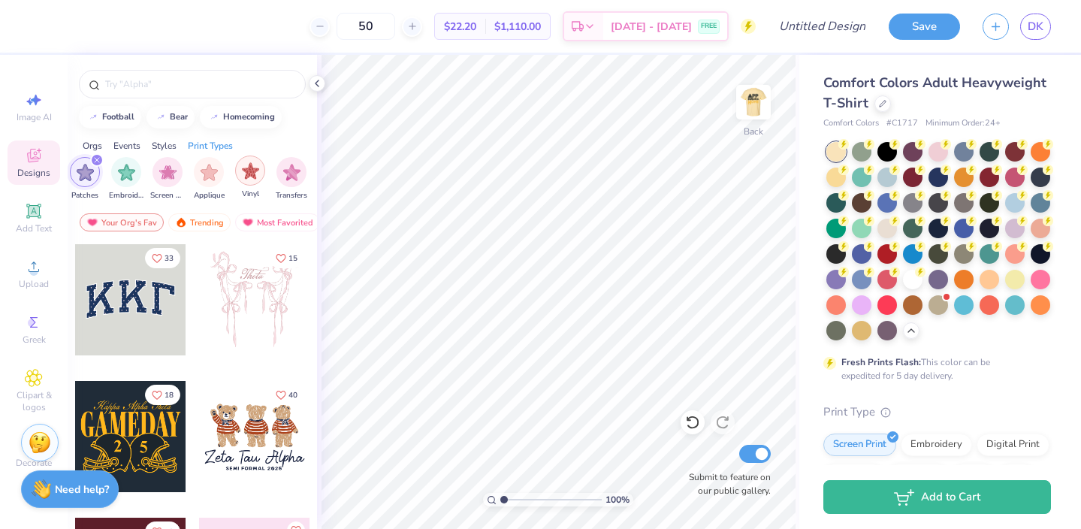
click at [243, 174] on img "filter for Vinyl" at bounding box center [250, 170] width 17 height 17
click at [94, 154] on div "filter for Digital Print" at bounding box center [97, 160] width 14 height 14
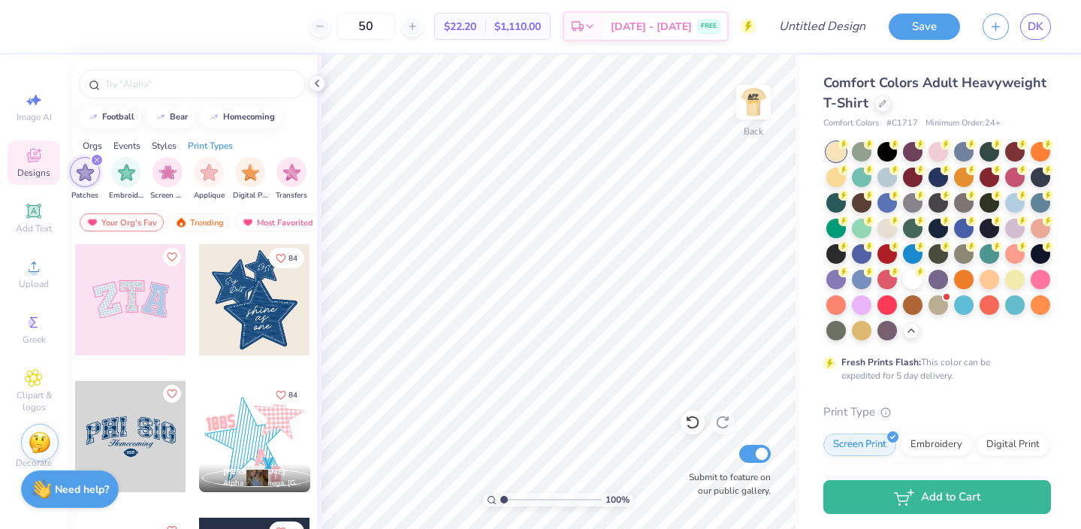
click at [94, 155] on div "filter for Patches" at bounding box center [97, 160] width 14 height 14
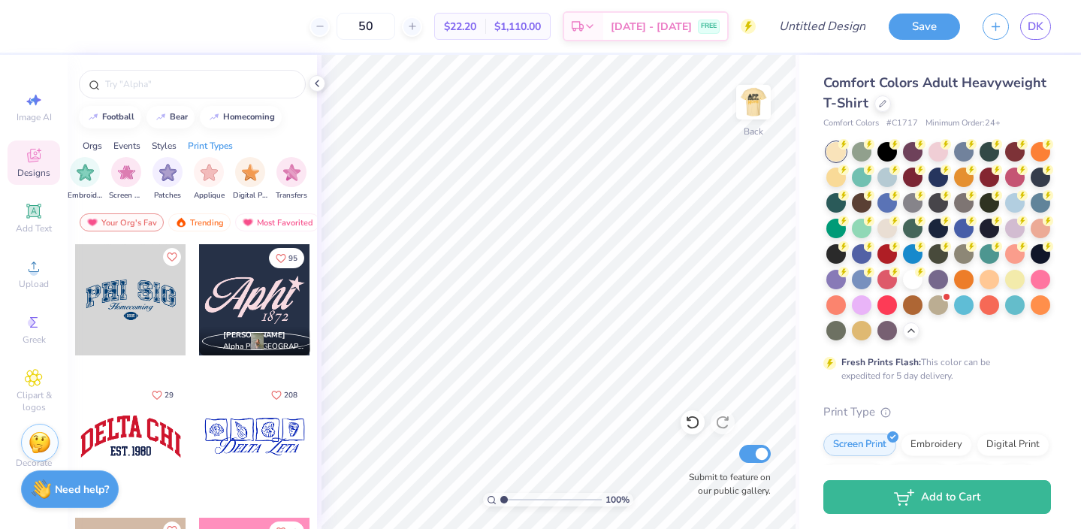
click at [129, 144] on div "Events" at bounding box center [126, 146] width 27 height 14
click at [97, 141] on div "Orgs" at bounding box center [93, 146] width 20 height 14
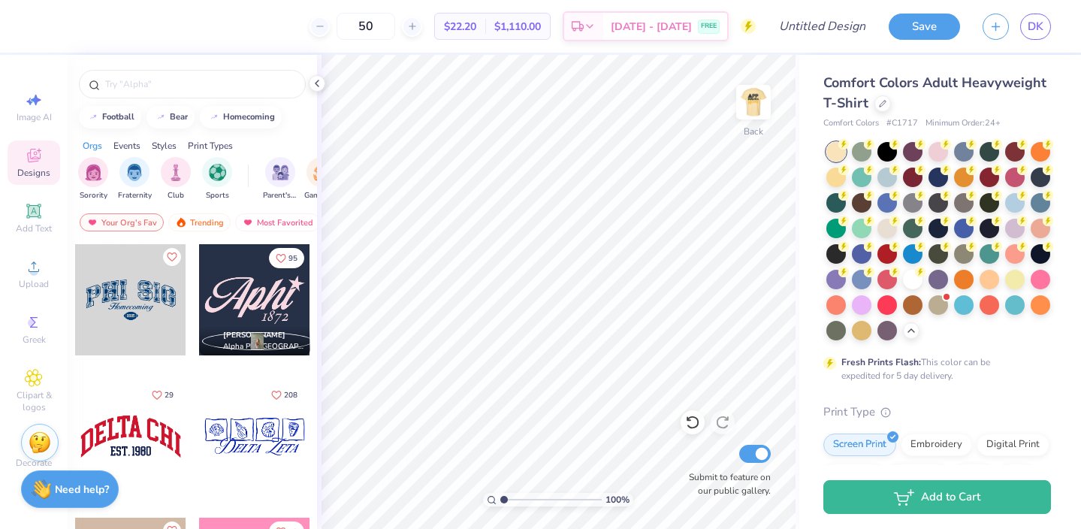
click at [191, 178] on div "Sorority Fraternity Club Sports" at bounding box center [163, 179] width 170 height 44
click at [185, 174] on div "filter for Club" at bounding box center [176, 170] width 30 height 30
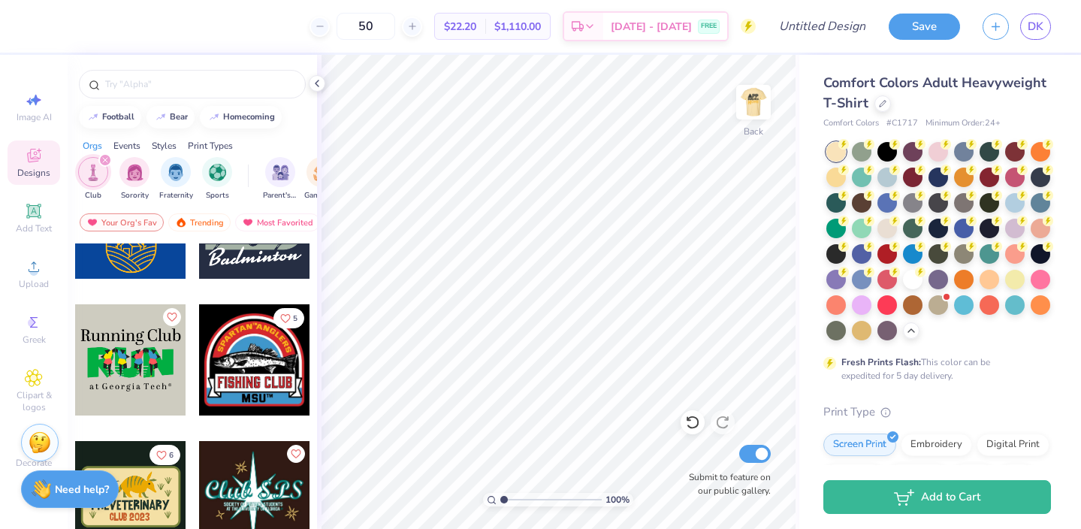
scroll to position [6510, 0]
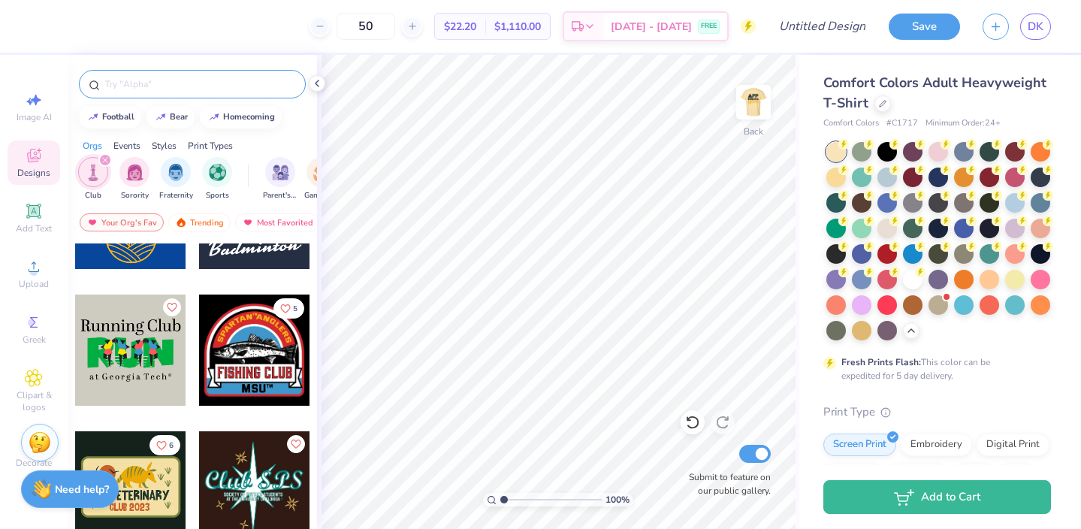
click at [143, 90] on input "text" at bounding box center [200, 84] width 192 height 15
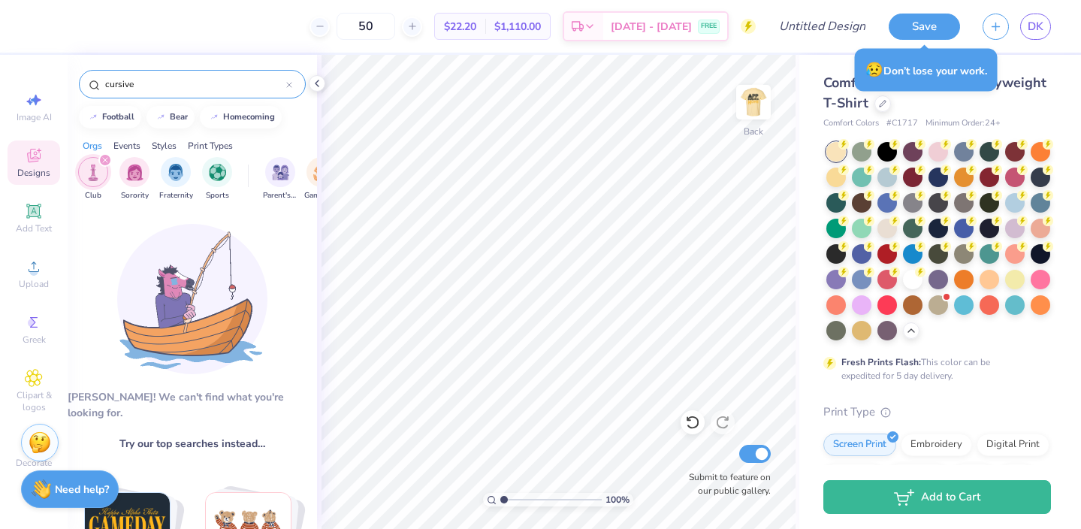
click at [103, 159] on icon "filter for Club" at bounding box center [105, 160] width 5 height 5
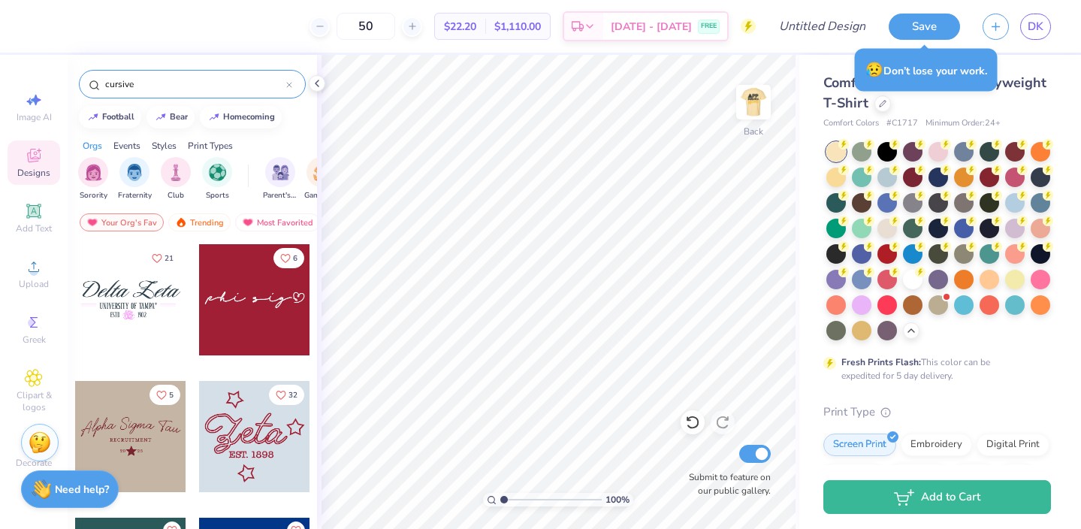
click at [160, 87] on input "cursive" at bounding box center [195, 84] width 182 height 15
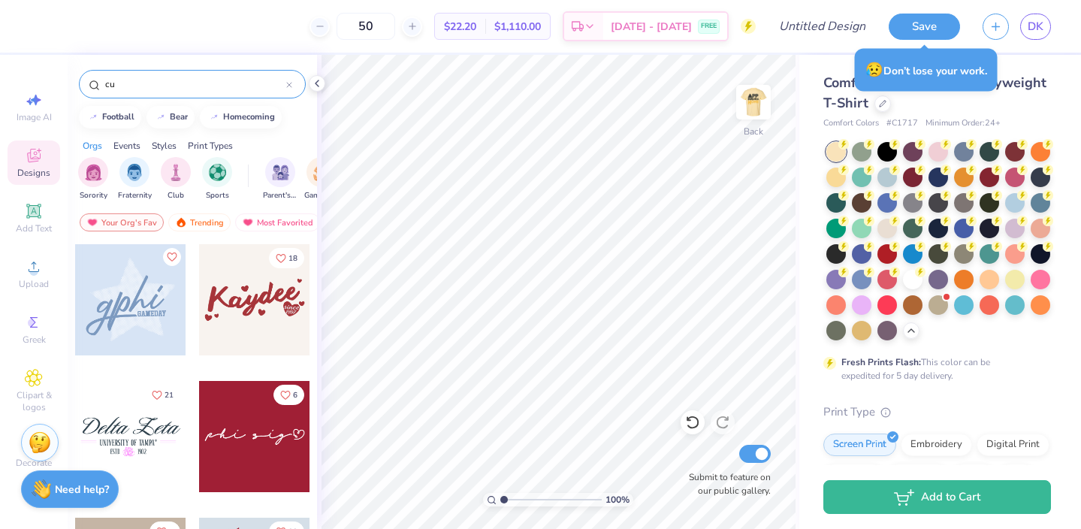
type input "c"
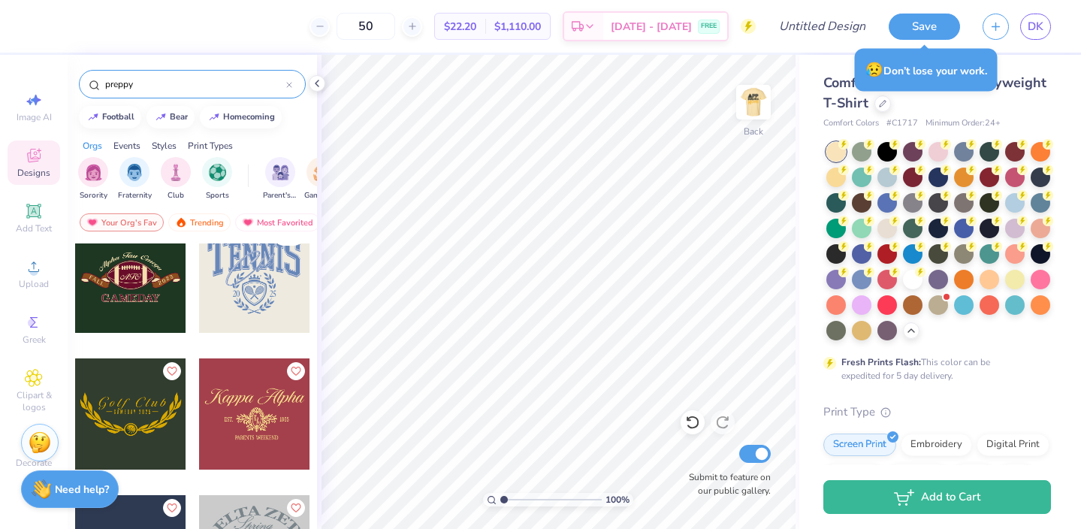
scroll to position [0, 0]
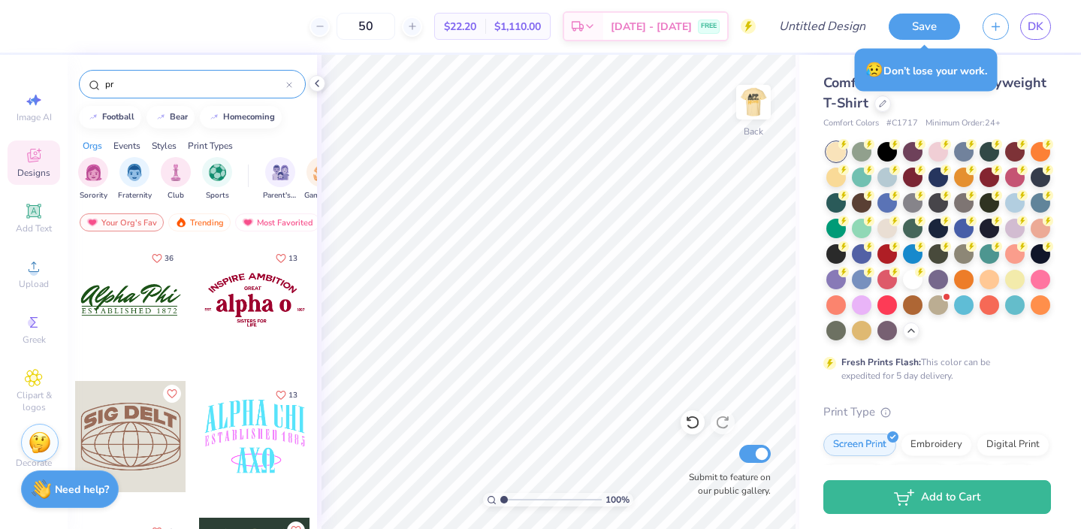
type input "p"
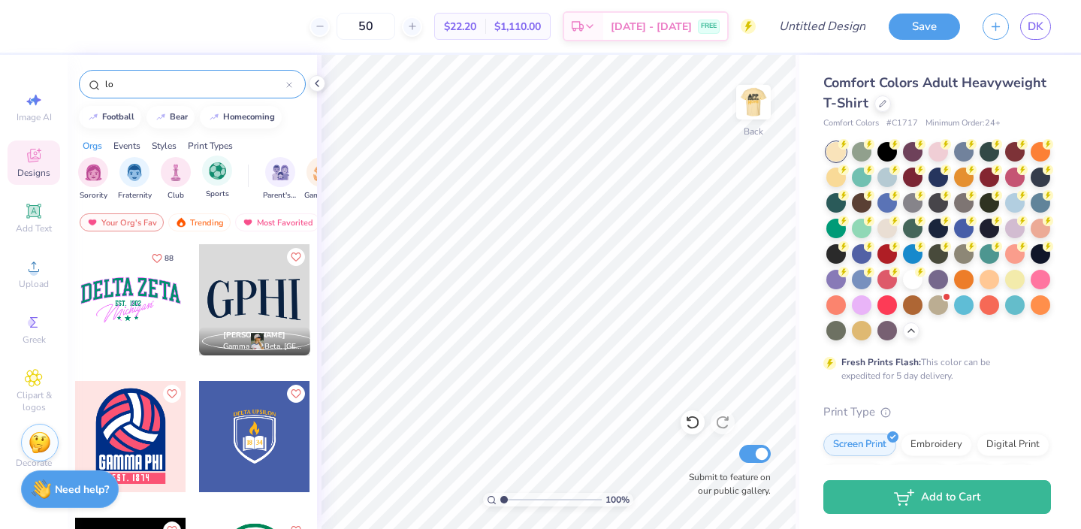
type input "l"
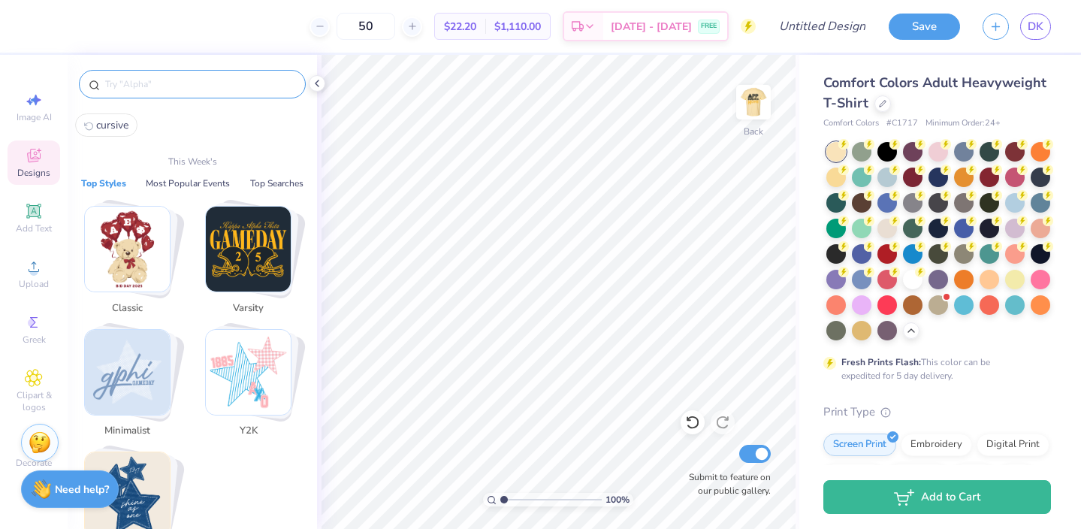
type input "o"
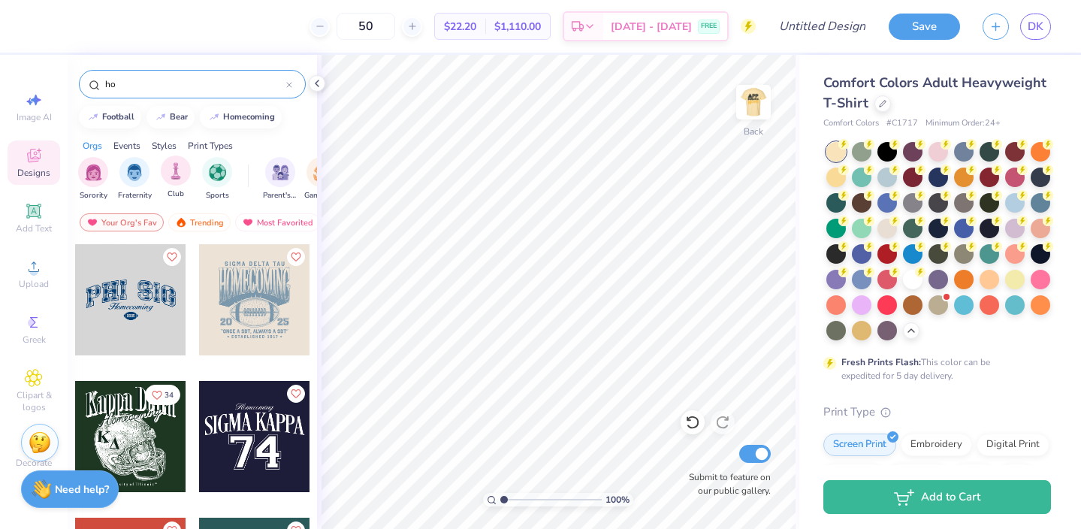
type input "h"
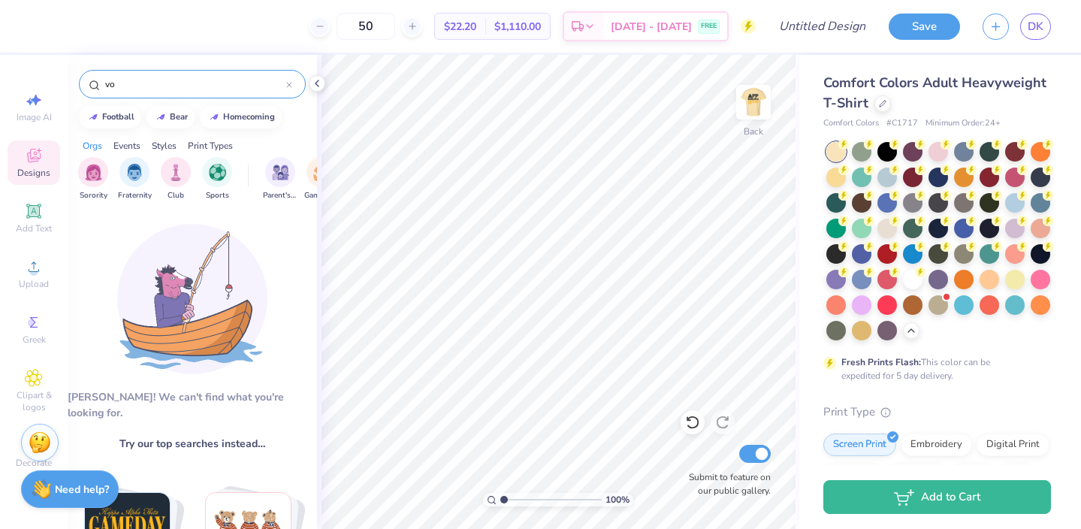
type input "v"
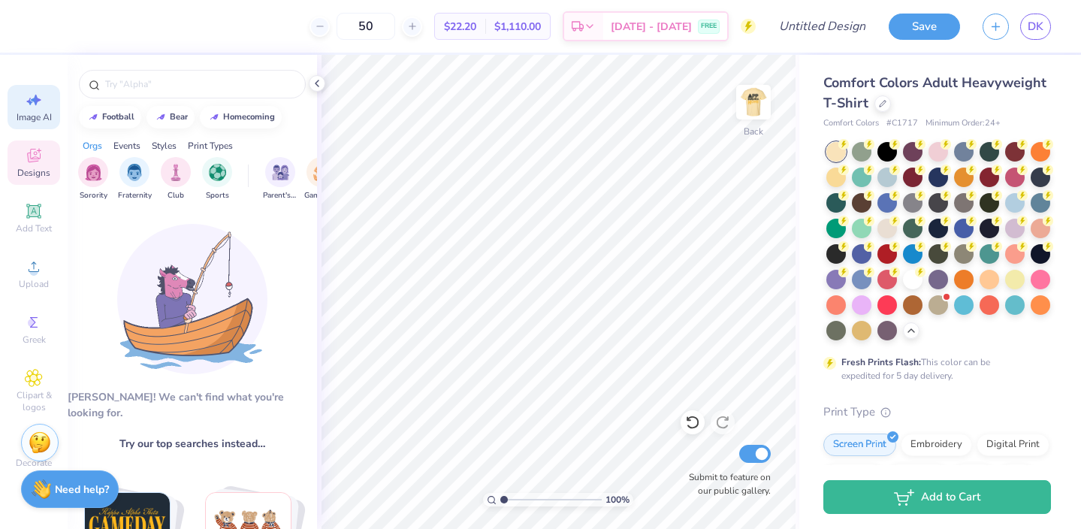
click at [30, 110] on div "Image AI" at bounding box center [34, 107] width 53 height 44
select select "4"
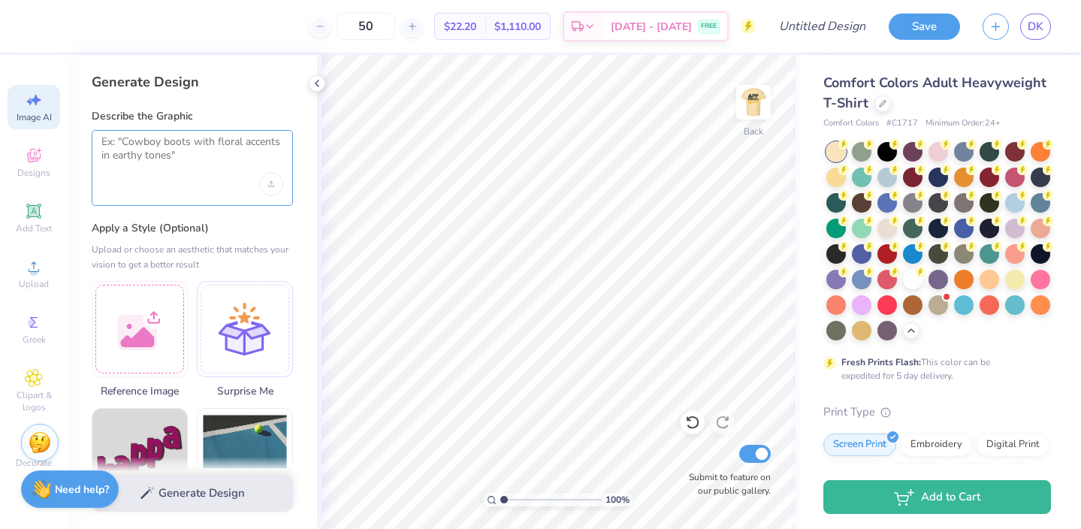
click at [157, 149] on textarea at bounding box center [192, 154] width 182 height 38
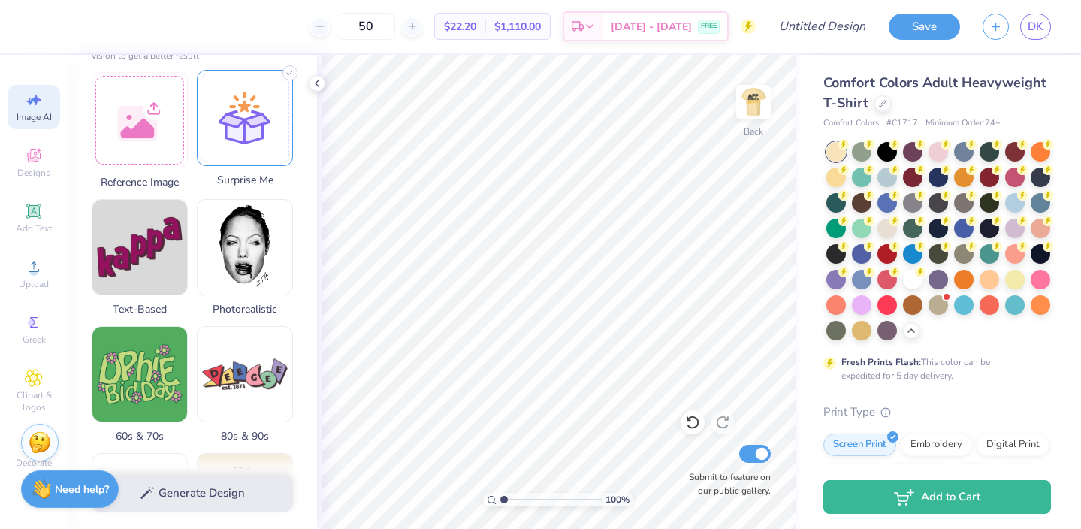
scroll to position [210, 0]
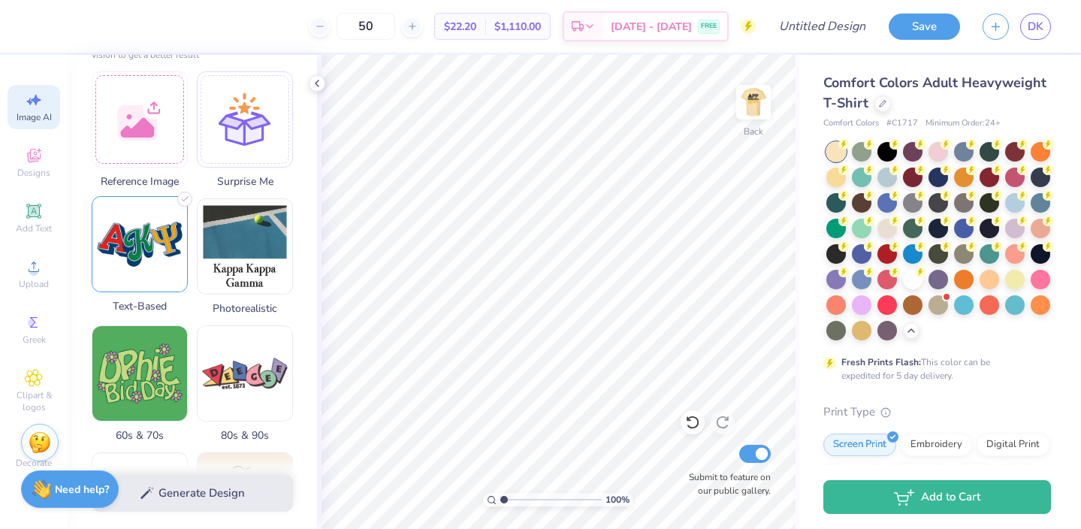
click at [137, 259] on img at bounding box center [139, 244] width 95 height 95
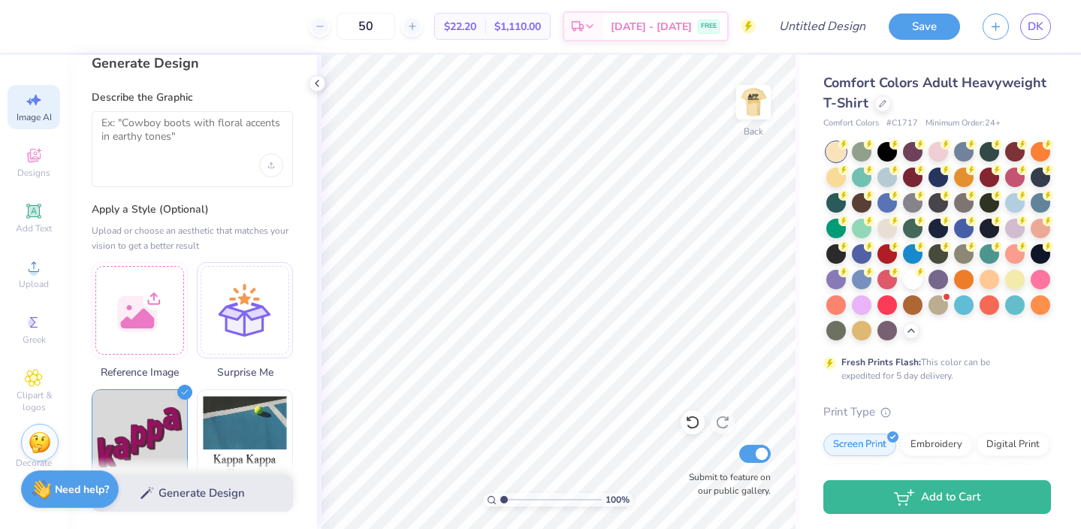
scroll to position [0, 0]
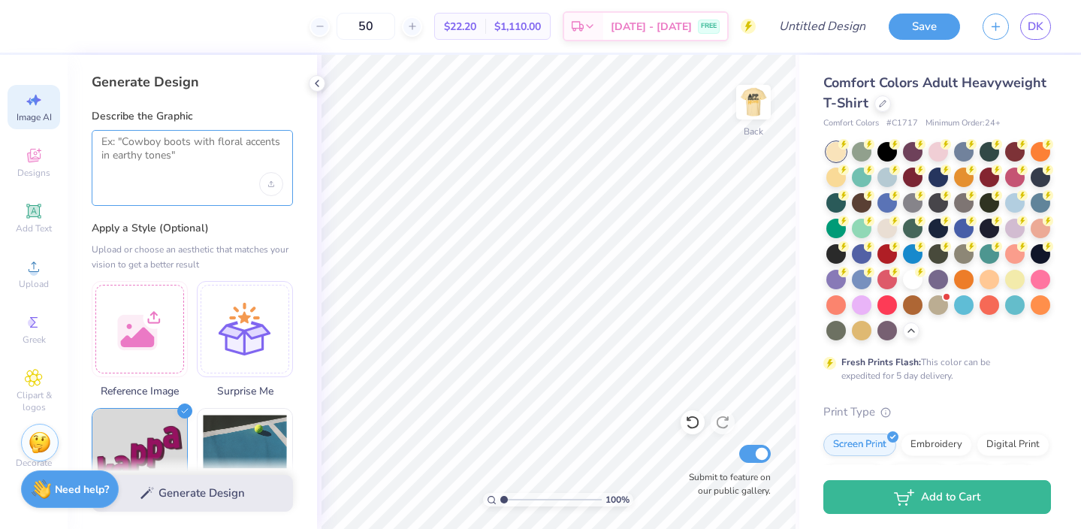
click at [137, 155] on textarea at bounding box center [192, 154] width 182 height 38
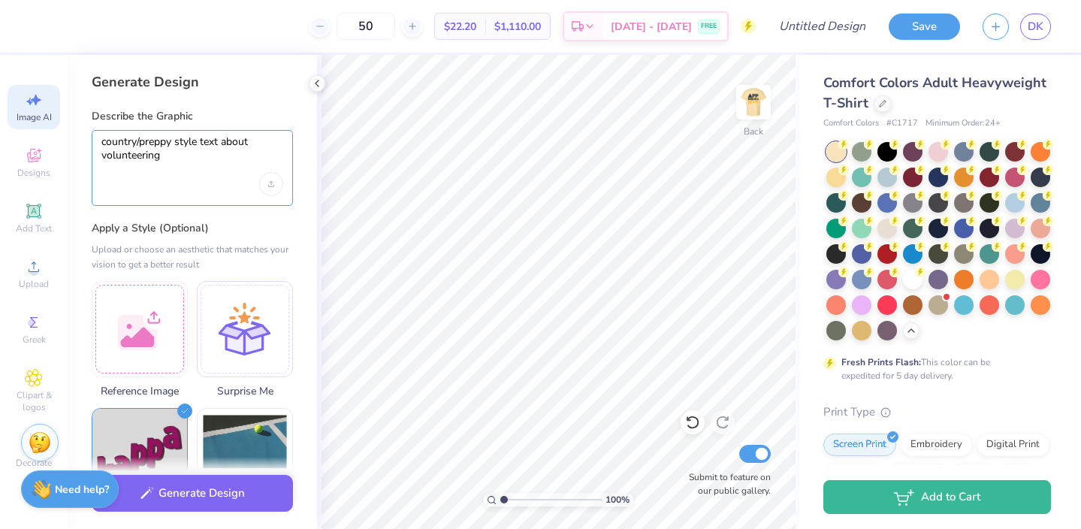
click at [223, 140] on textarea "country/preppy style text about volunteering" at bounding box center [192, 154] width 182 height 38
click at [246, 151] on textarea "country/preppy style text or image about volunteering" at bounding box center [192, 154] width 182 height 38
type textarea "country/preppy style text or image about volunteering building homes"
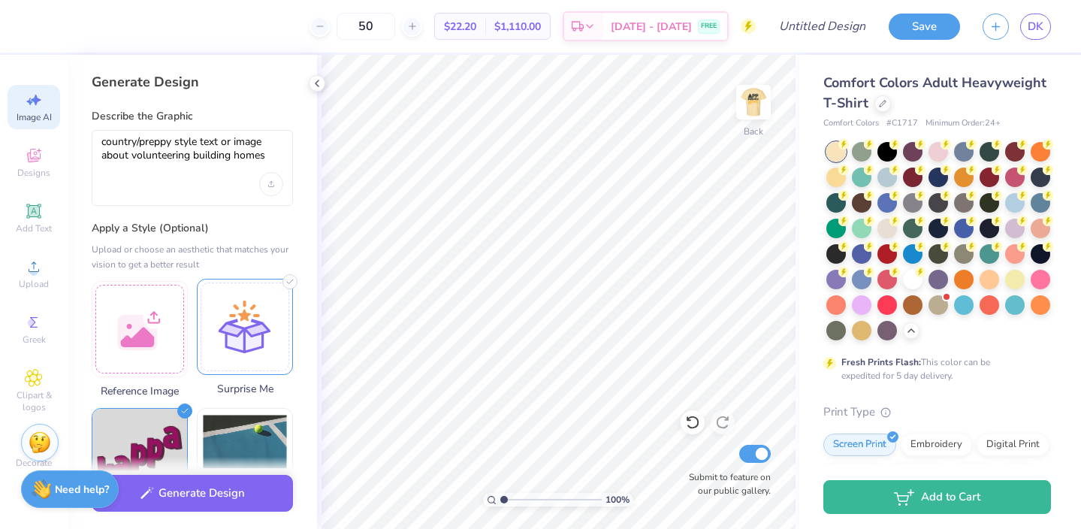
click at [210, 377] on div "Surprise Me" at bounding box center [245, 338] width 96 height 118
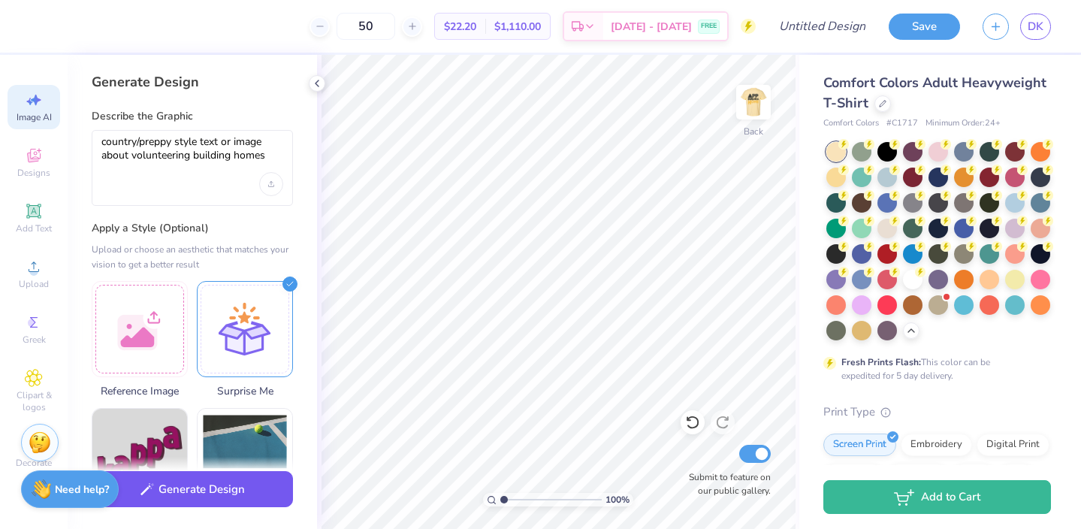
click at [178, 498] on button "Generate Design" at bounding box center [192, 489] width 201 height 37
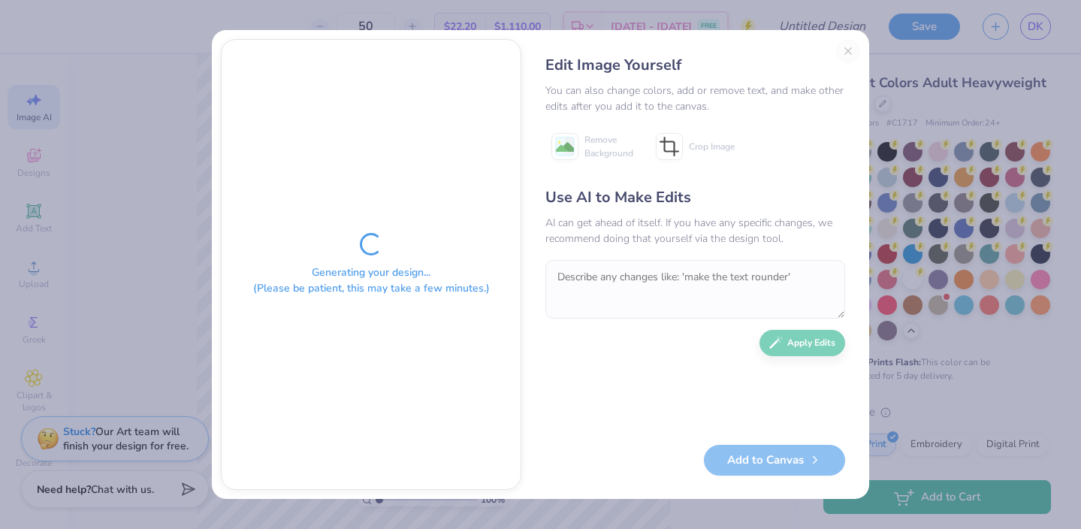
click at [569, 376] on div "Use AI to Make Edits AI can get ahead of itself. If you have any specific chang…" at bounding box center [695, 307] width 300 height 243
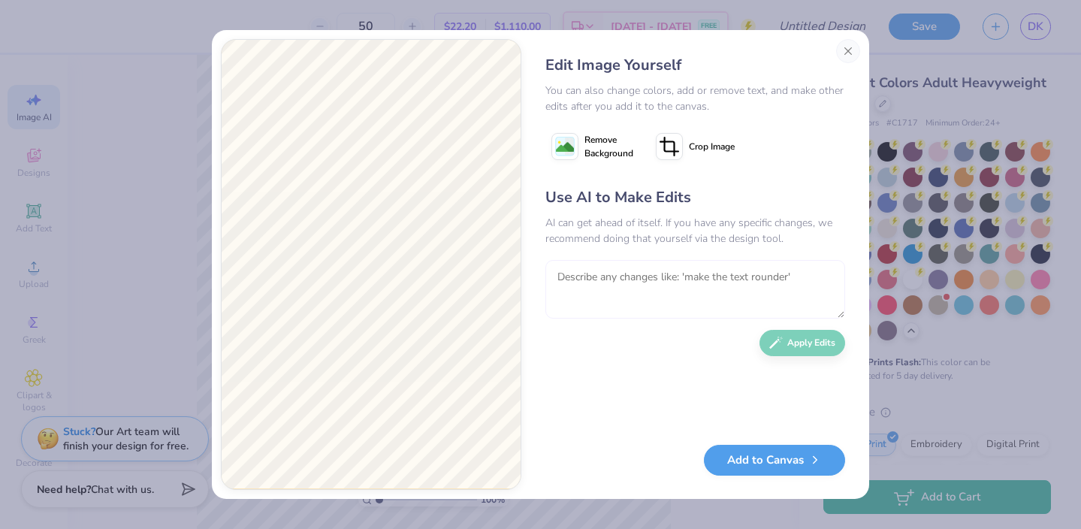
click at [582, 294] on textarea at bounding box center [695, 289] width 300 height 59
type textarea "Make it like clipart or a short text"
click at [801, 337] on button "Apply Edits" at bounding box center [802, 339] width 86 height 26
click at [588, 291] on textarea "Make it like clipart or a short text" at bounding box center [695, 289] width 300 height 59
type textarea "just do a text like a cute text"
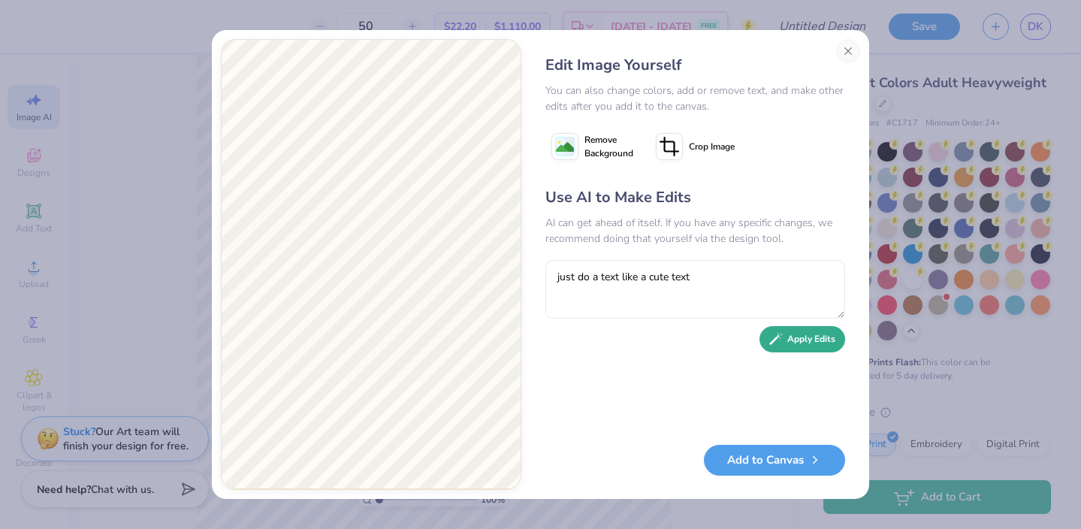
click at [798, 347] on button "Apply Edits" at bounding box center [802, 339] width 86 height 26
